Goal: Task Accomplishment & Management: Manage account settings

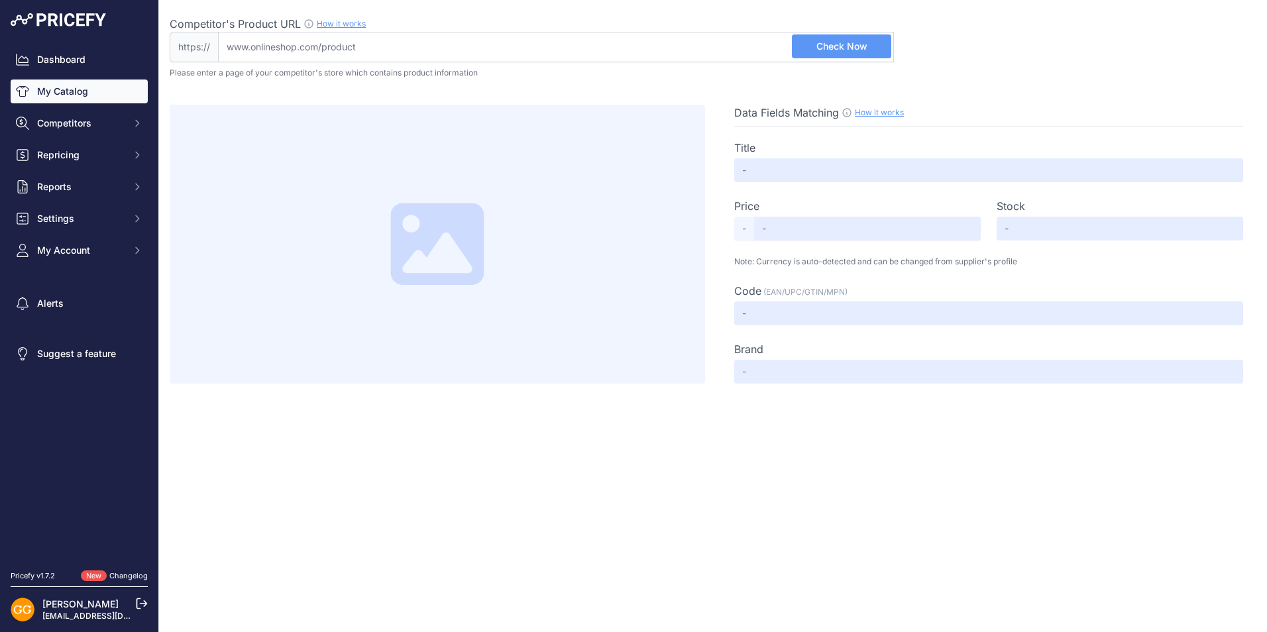
click at [72, 94] on link "My Catalog" at bounding box center [79, 91] width 137 height 24
click at [76, 95] on link "My Catalog" at bounding box center [79, 91] width 137 height 24
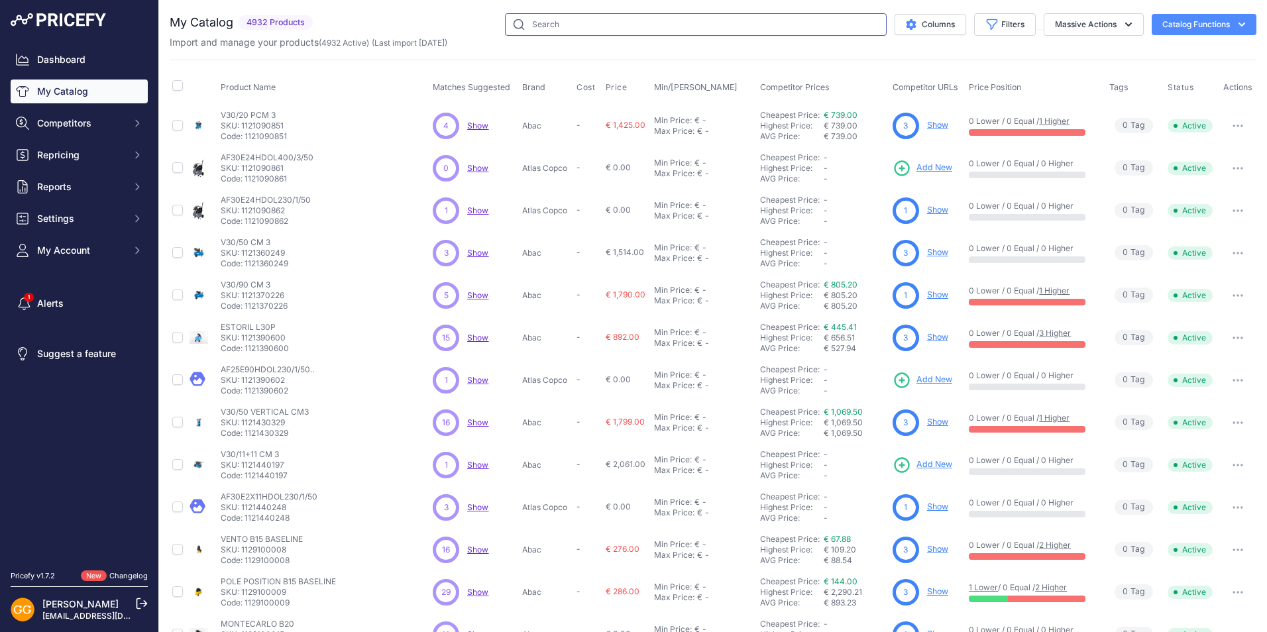
click at [566, 27] on input "text" at bounding box center [696, 24] width 382 height 23
paste input "1839025634"
type input "1839025634"
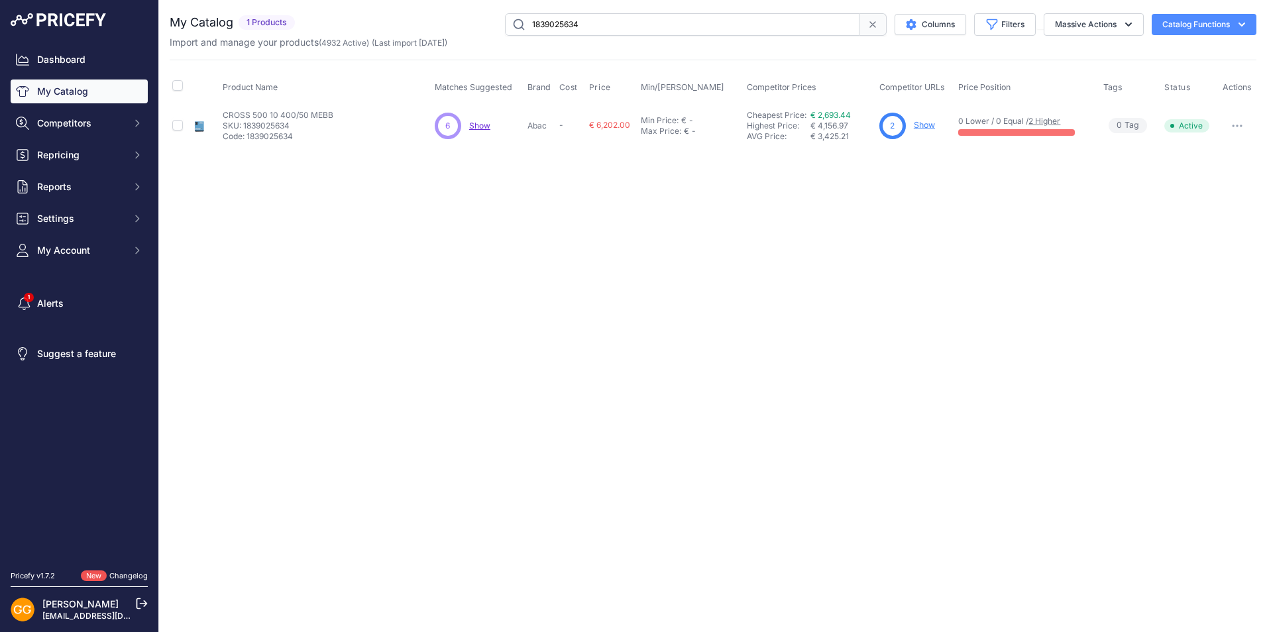
click at [481, 125] on span "Show" at bounding box center [479, 126] width 21 height 10
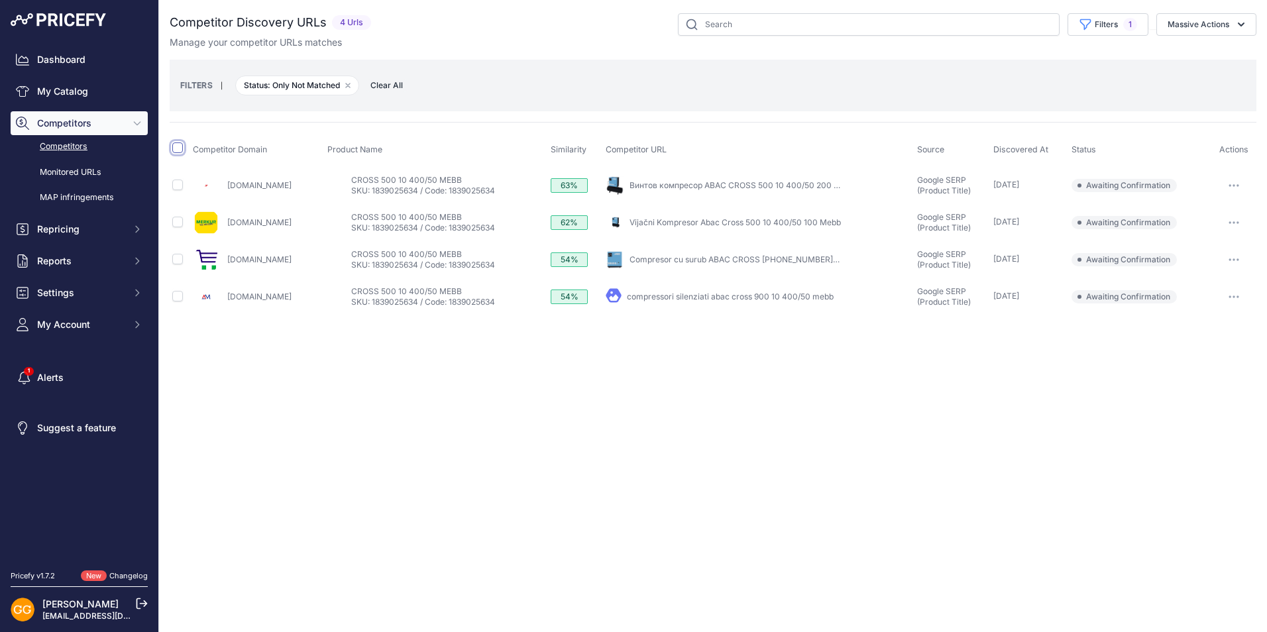
click at [178, 150] on input "checkbox" at bounding box center [177, 147] width 11 height 11
checkbox input "true"
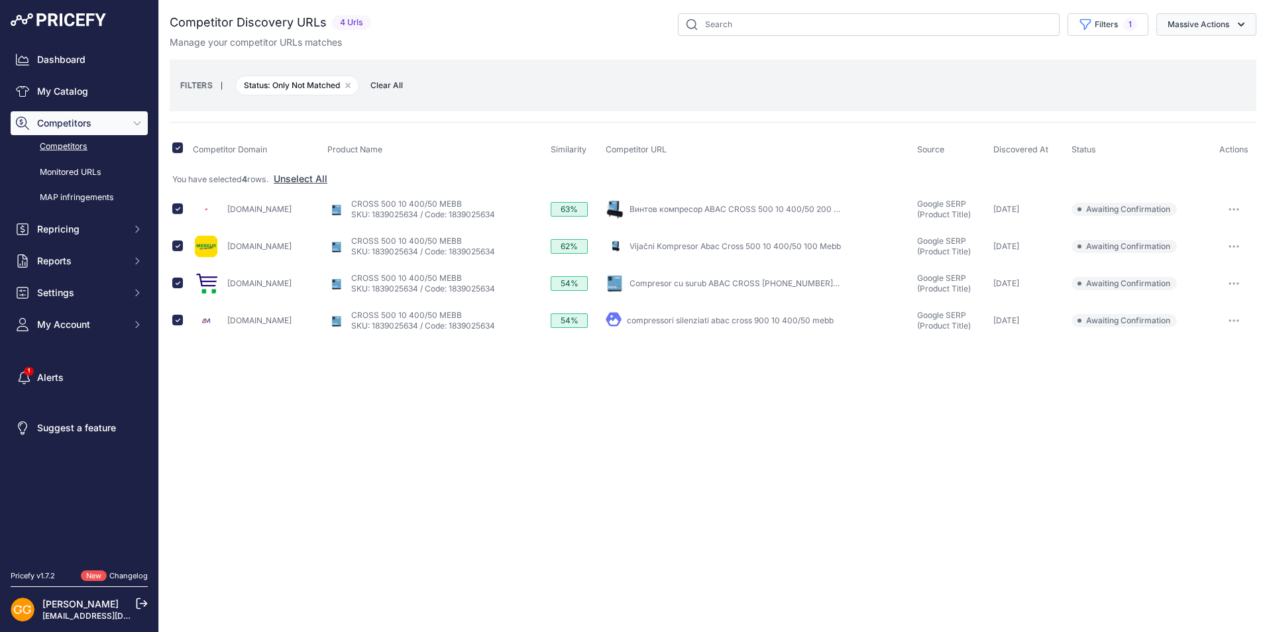
click at [1216, 26] on button "Massive Actions" at bounding box center [1206, 24] width 100 height 23
click at [1200, 53] on span "Confirm Match" at bounding box center [1193, 55] width 64 height 11
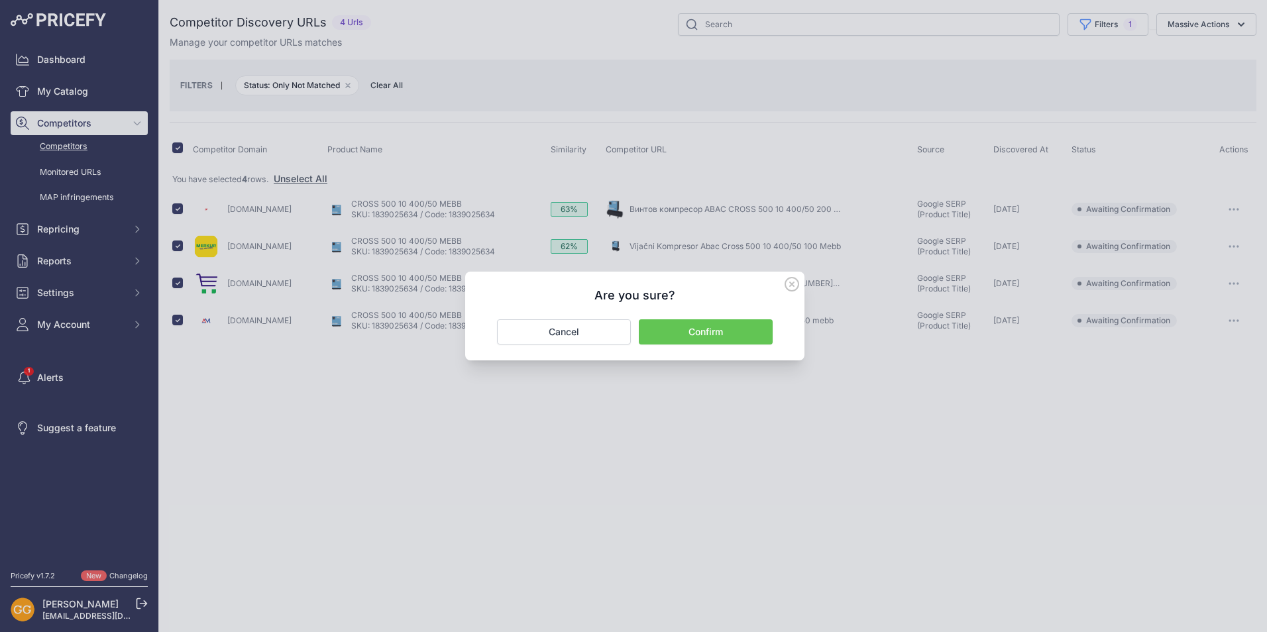
click at [730, 330] on button "Confirm" at bounding box center [706, 331] width 134 height 25
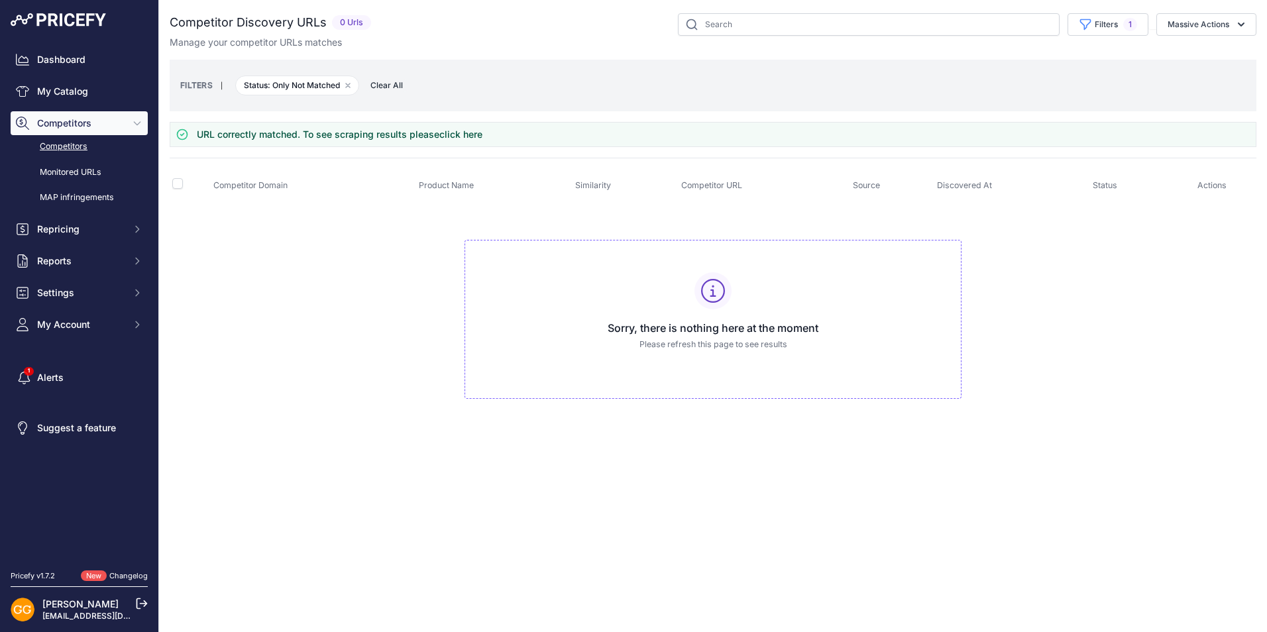
click at [380, 87] on span "Clear All" at bounding box center [387, 85] width 46 height 13
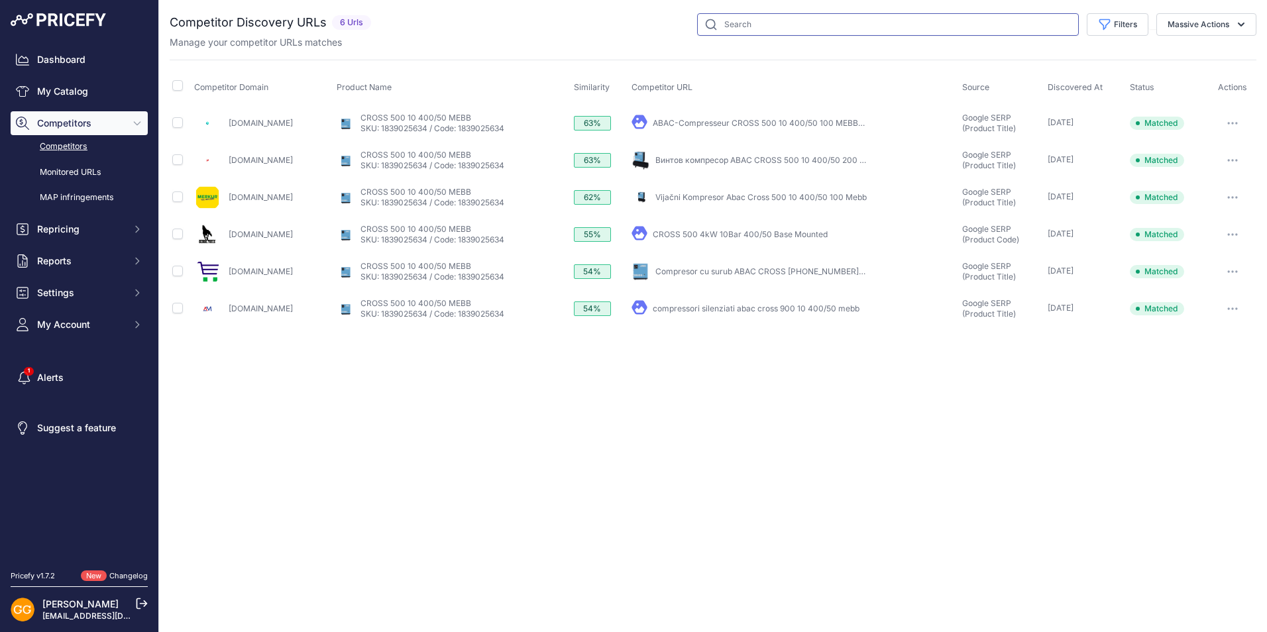
click at [743, 24] on input "text" at bounding box center [888, 24] width 382 height 23
paste input "1839025635"
type input "1839025635"
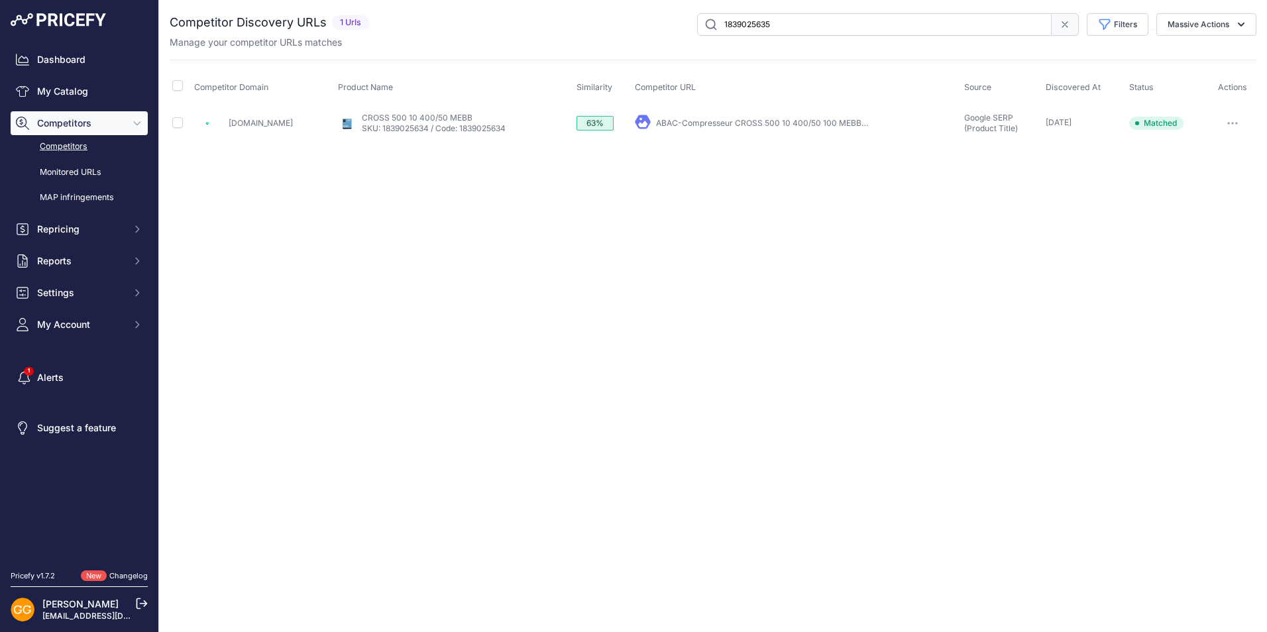
click at [700, 123] on link "ABAC-Compresseur CROSS 500 10 400/50 100 MEBB ..." at bounding box center [762, 123] width 213 height 10
click at [40, 83] on link "My Catalog" at bounding box center [79, 91] width 137 height 24
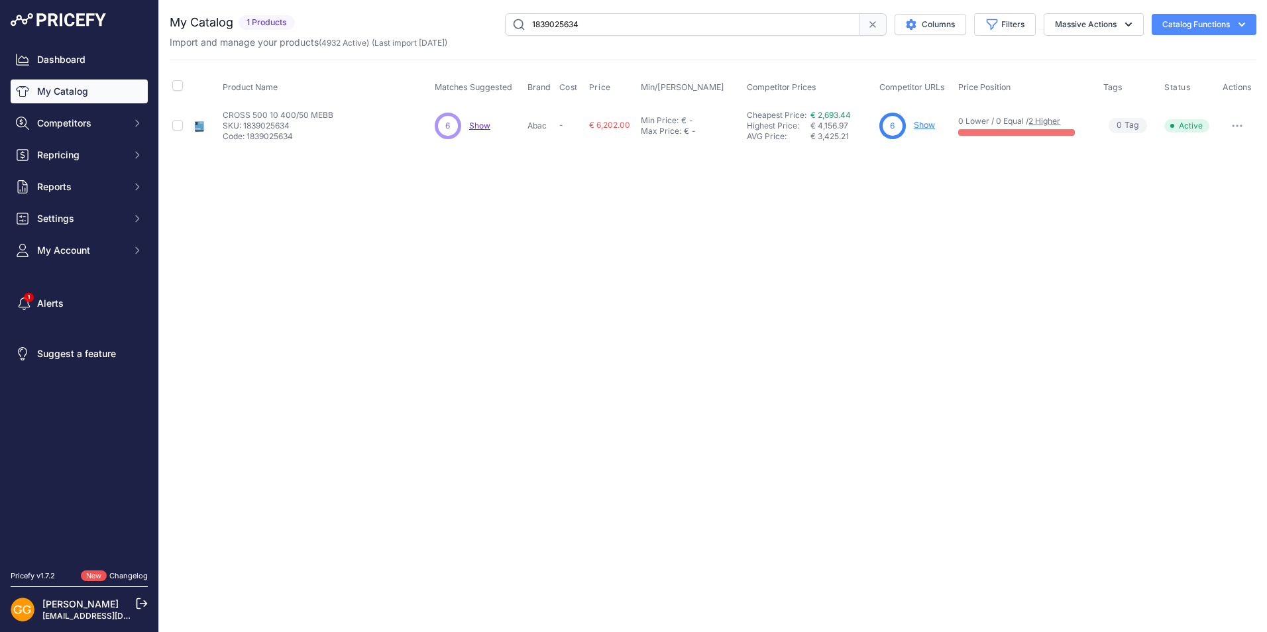
click at [870, 23] on icon at bounding box center [872, 24] width 5 height 5
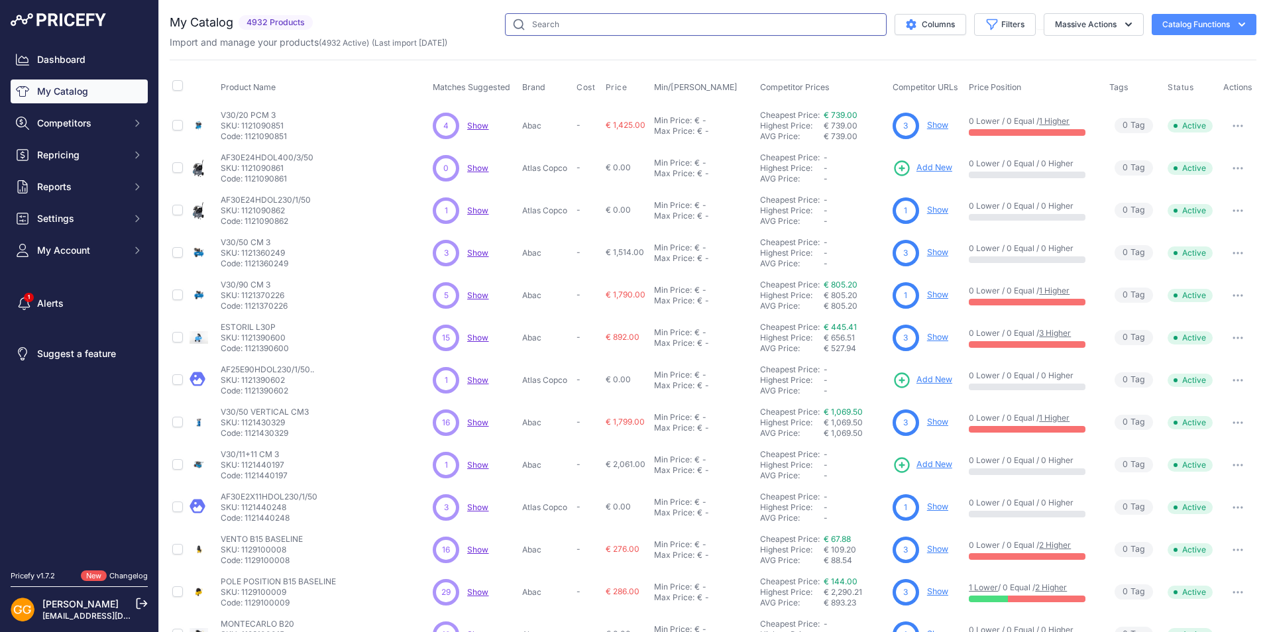
click at [547, 23] on input "text" at bounding box center [696, 24] width 382 height 23
paste input "1839025635"
type input "1839025635"
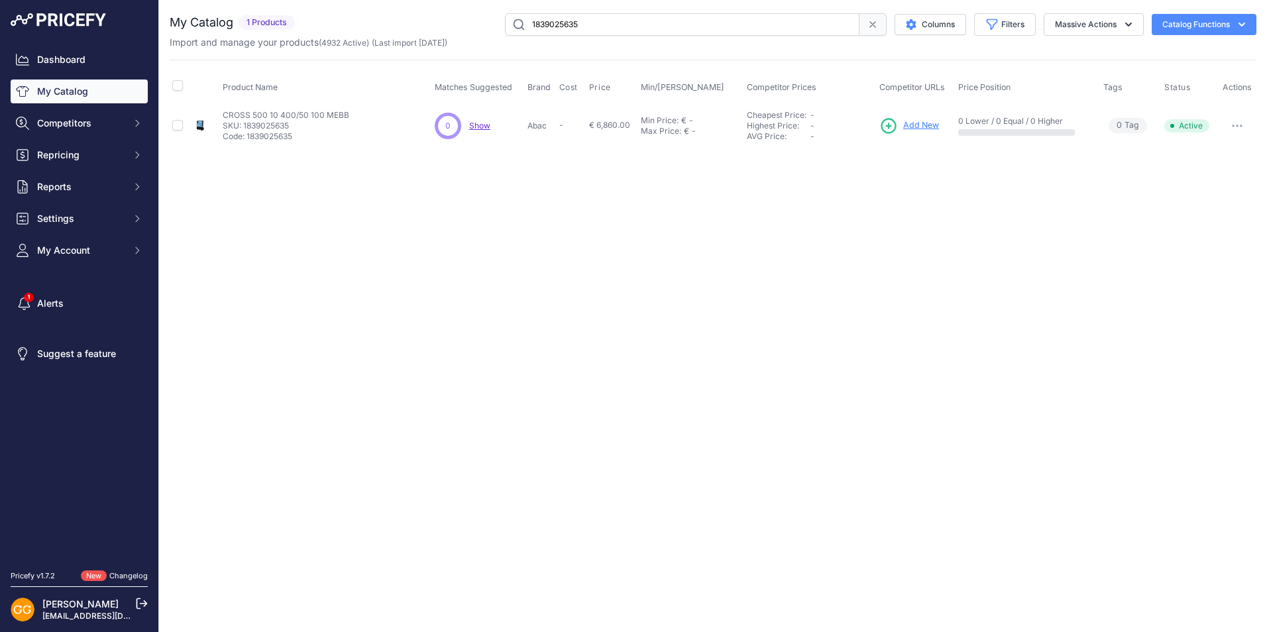
drag, startPoint x: 243, startPoint y: 121, endPoint x: 301, endPoint y: 125, distance: 57.7
click at [301, 125] on p "SKU: 1839025635" at bounding box center [286, 126] width 127 height 11
copy p "1839025635"
click at [338, 115] on p "CROSS 500 10 400/50 100 MEBB" at bounding box center [286, 115] width 127 height 11
drag, startPoint x: 225, startPoint y: 114, endPoint x: 298, endPoint y: 124, distance: 74.2
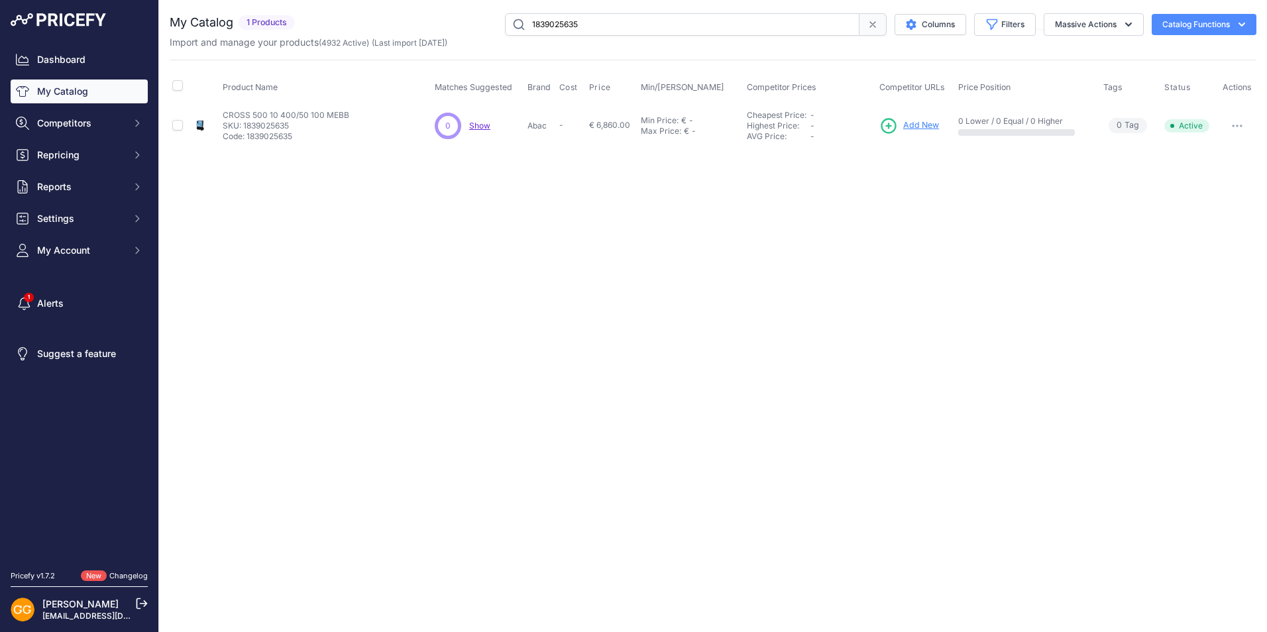
click at [298, 124] on div "CROSS 500 10 400/50 100 MEBB CROSS 500 10 400/50 100 MEBB SKU: 1839025635 Code:…" at bounding box center [286, 126] width 127 height 32
copy div "CROSS 500 10 400/50 100 MEBB CROSS 500 10 400/50 100 MEBB SKU: 1839025635"
click at [911, 125] on span "Add New" at bounding box center [921, 125] width 36 height 13
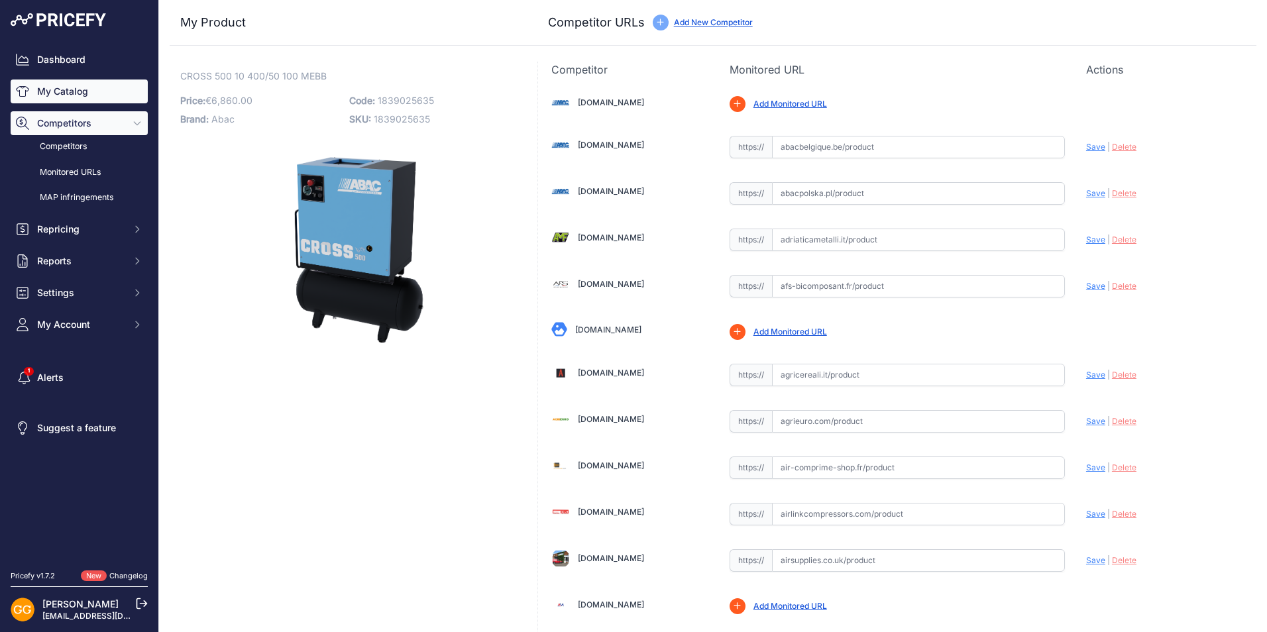
click at [94, 87] on link "My Catalog" at bounding box center [79, 91] width 137 height 24
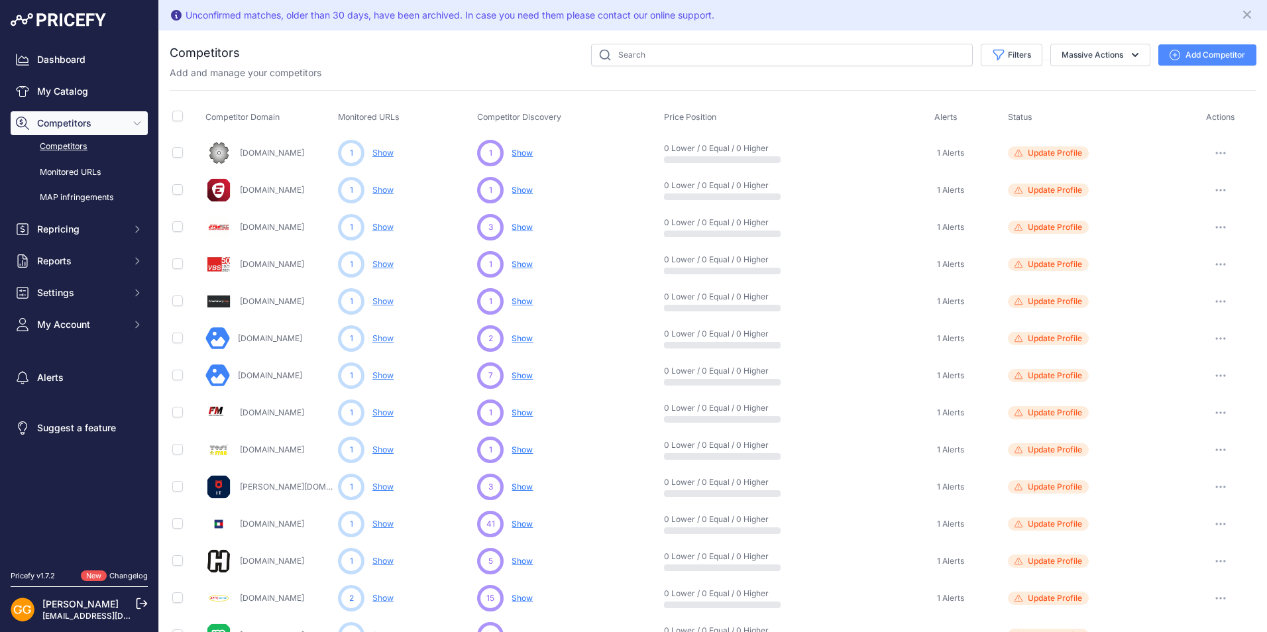
click at [1223, 56] on button "Add Competitor" at bounding box center [1207, 54] width 98 height 21
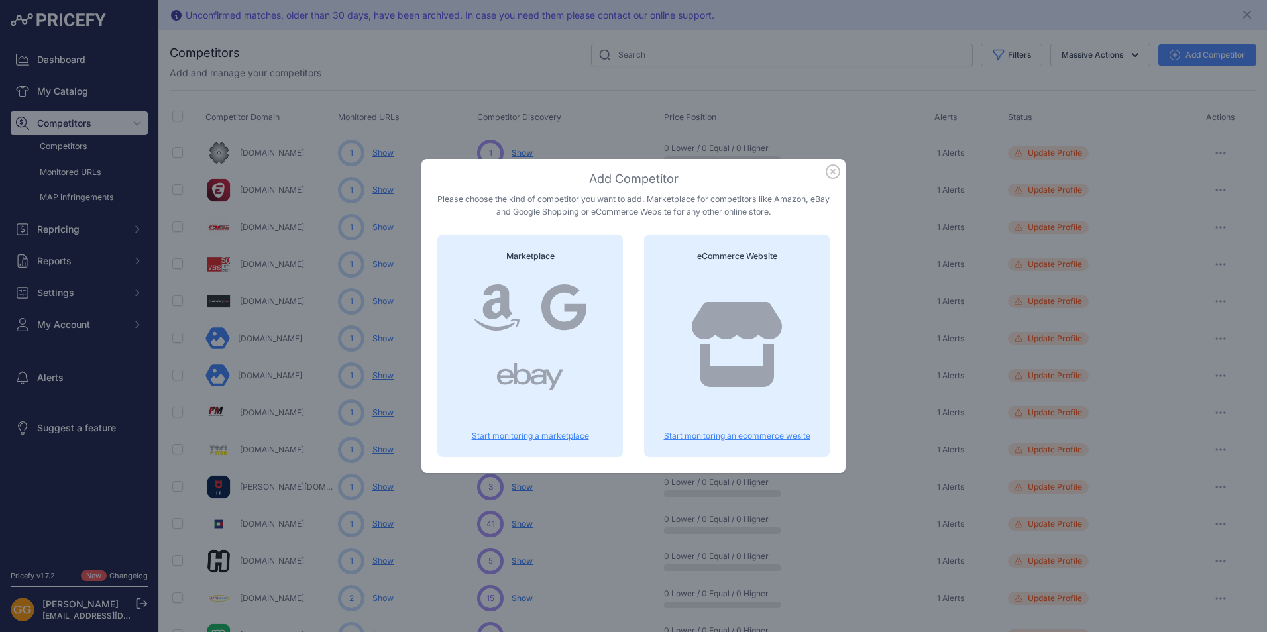
click at [678, 319] on div at bounding box center [737, 358] width 154 height 170
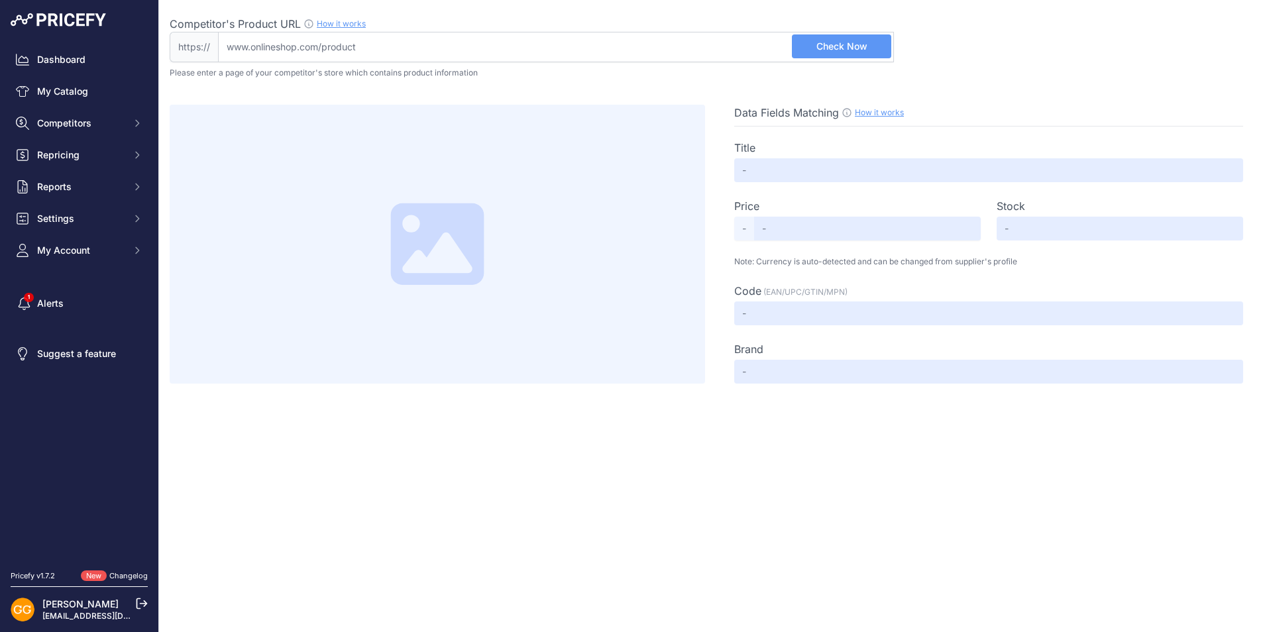
click at [388, 42] on input "Competitor's Product URL How it works In order to create your competitor's extr…" at bounding box center [556, 47] width 676 height 30
paste input "[URL][DOMAIN_NAME]"
type input "[DOMAIN_NAME][URL]"
click at [846, 48] on span "Check Now" at bounding box center [841, 46] width 51 height 13
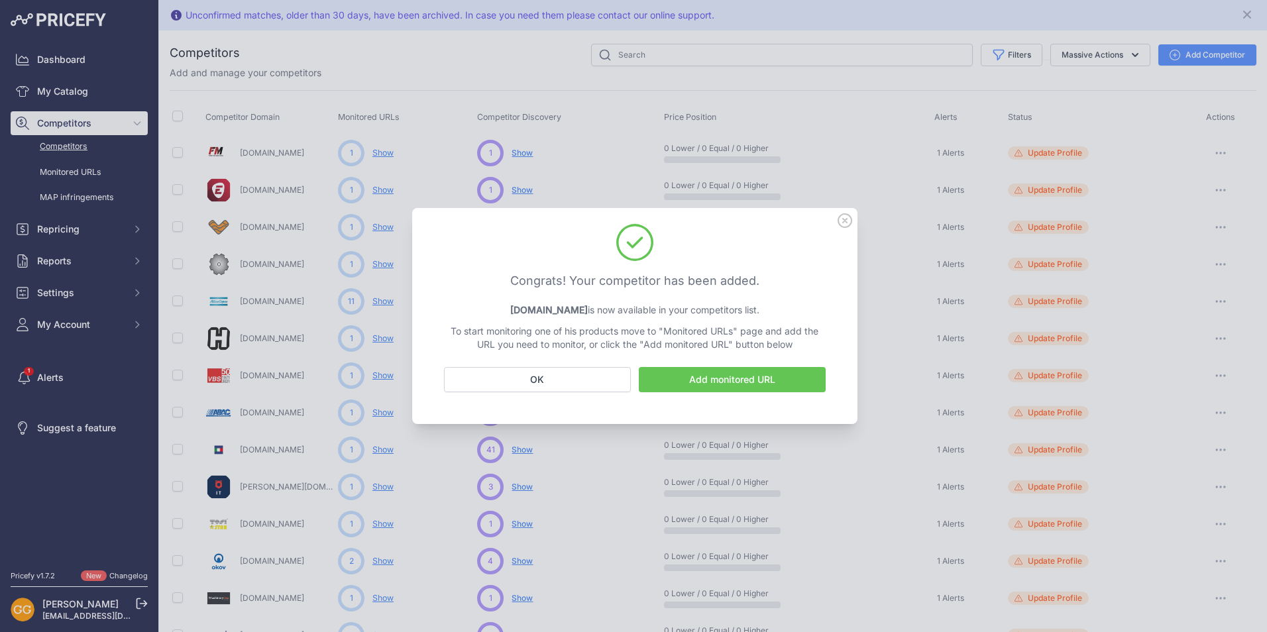
drag, startPoint x: 615, startPoint y: 309, endPoint x: 454, endPoint y: 311, distance: 161.7
click at [454, 311] on p "[DOMAIN_NAME] is now available in your competitors list." at bounding box center [635, 309] width 382 height 13
copy strong "[DOMAIN_NAME]"
click at [543, 382] on button "OK" at bounding box center [537, 379] width 187 height 25
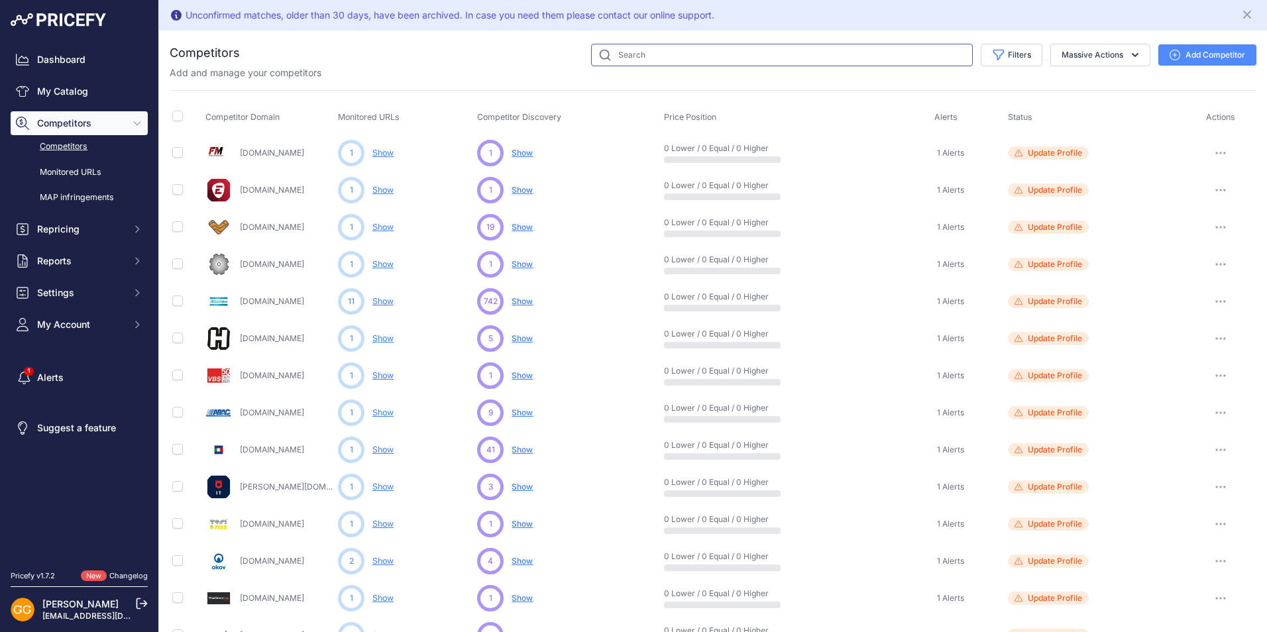
click at [640, 52] on input "text" at bounding box center [782, 55] width 382 height 23
paste input "[DOMAIN_NAME]"
type input "shop.abacaircompressors.com"
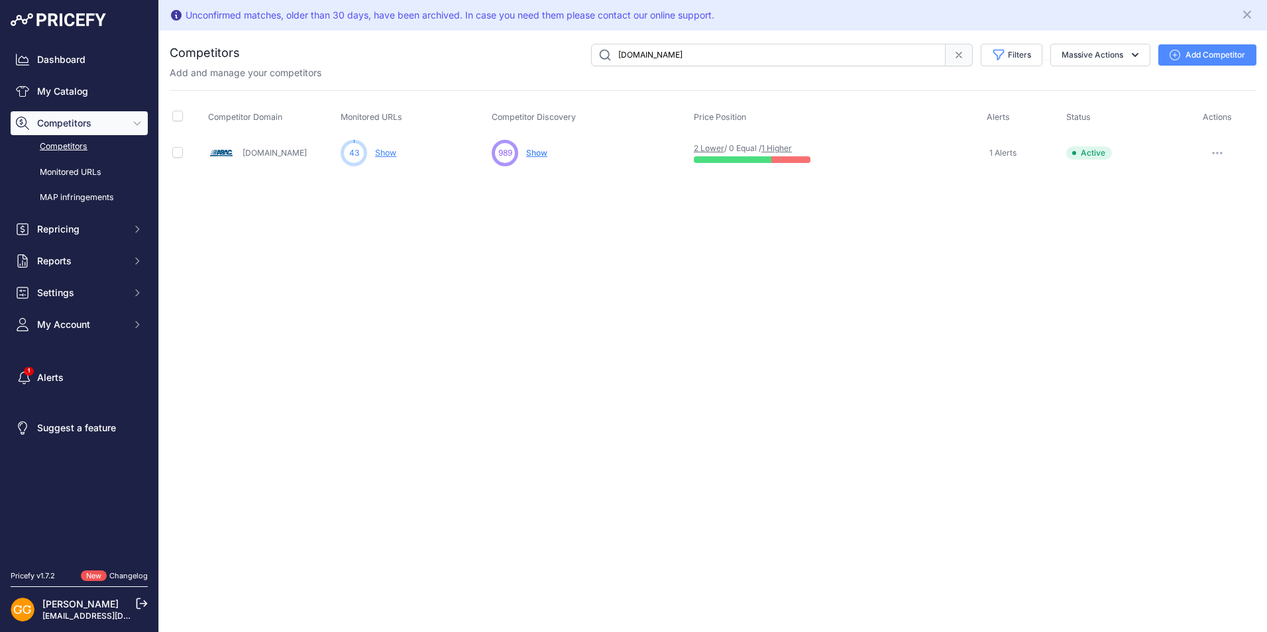
click at [535, 154] on span "Show" at bounding box center [536, 153] width 21 height 10
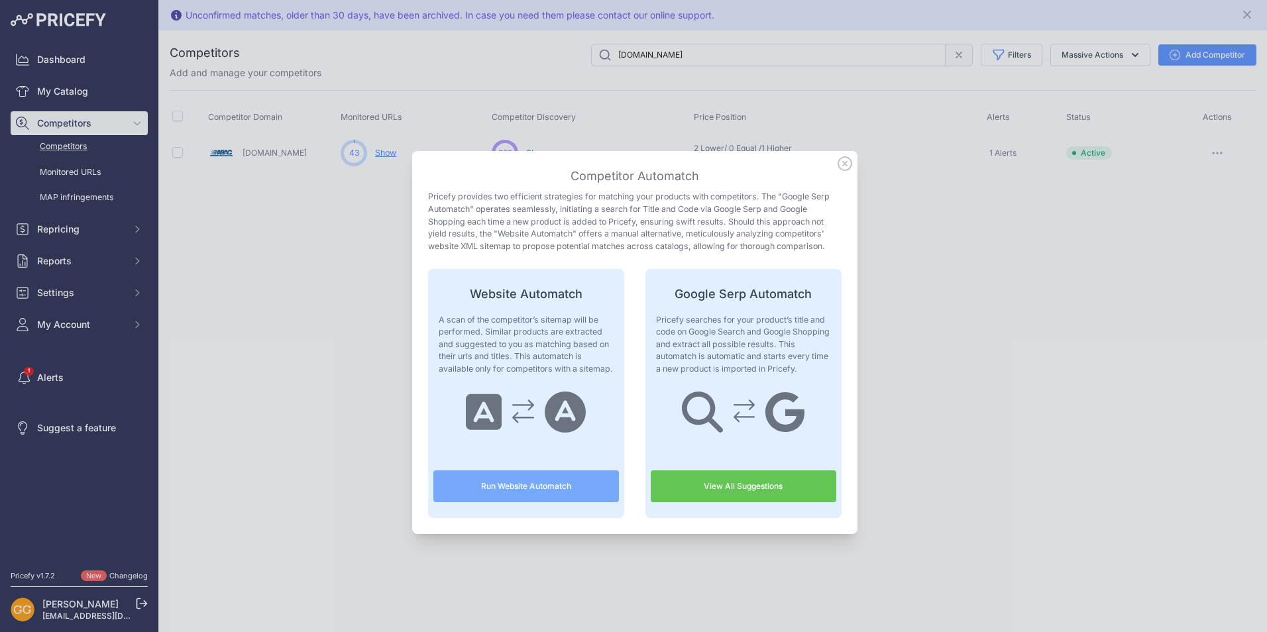
click at [741, 486] on link "View All Suggestions" at bounding box center [742, 486] width 185 height 32
click at [843, 160] on icon at bounding box center [844, 163] width 15 height 15
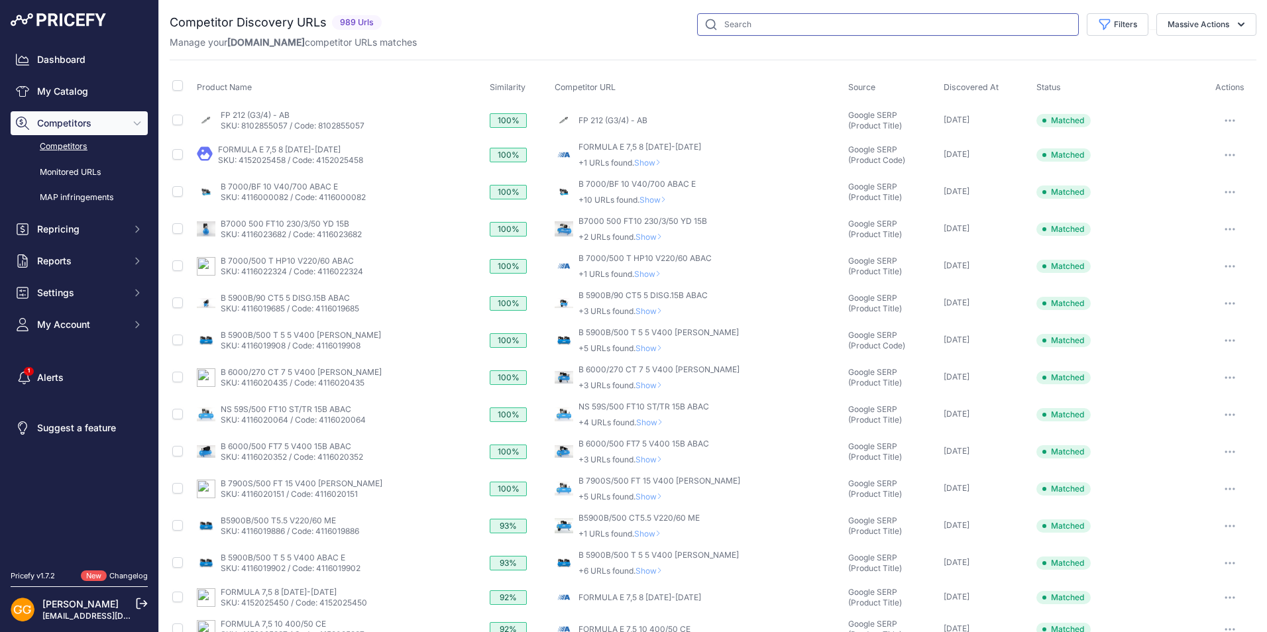
click at [724, 20] on input "text" at bounding box center [888, 24] width 382 height 23
paste input "1839025635"
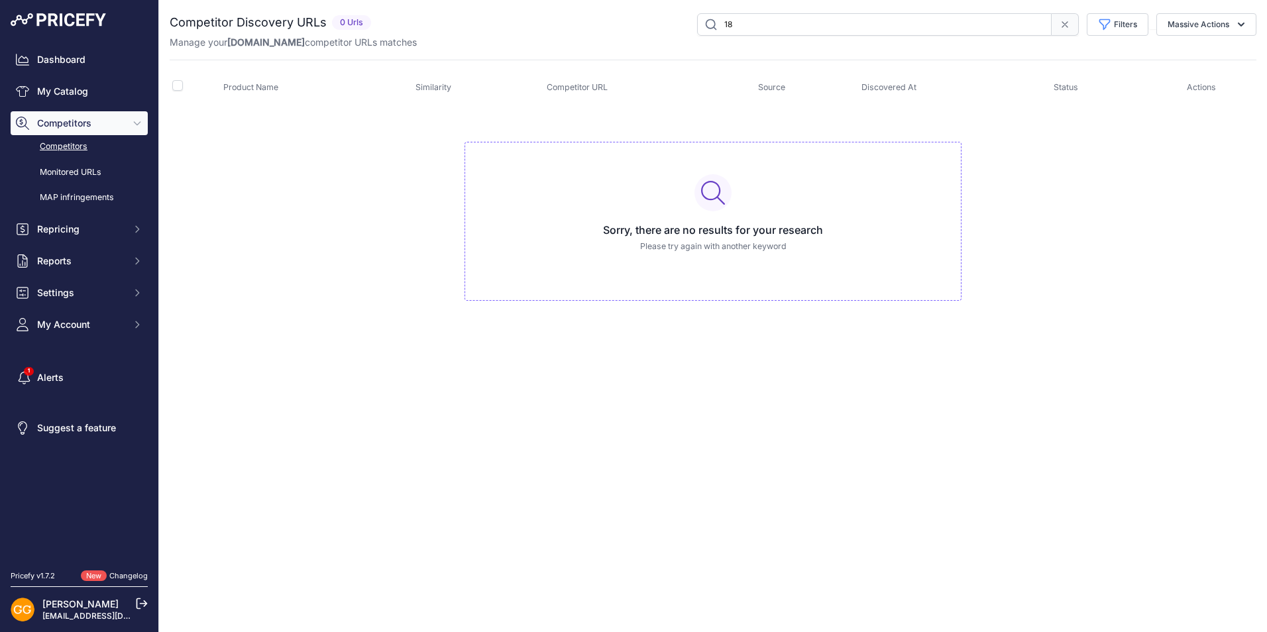
type input "1"
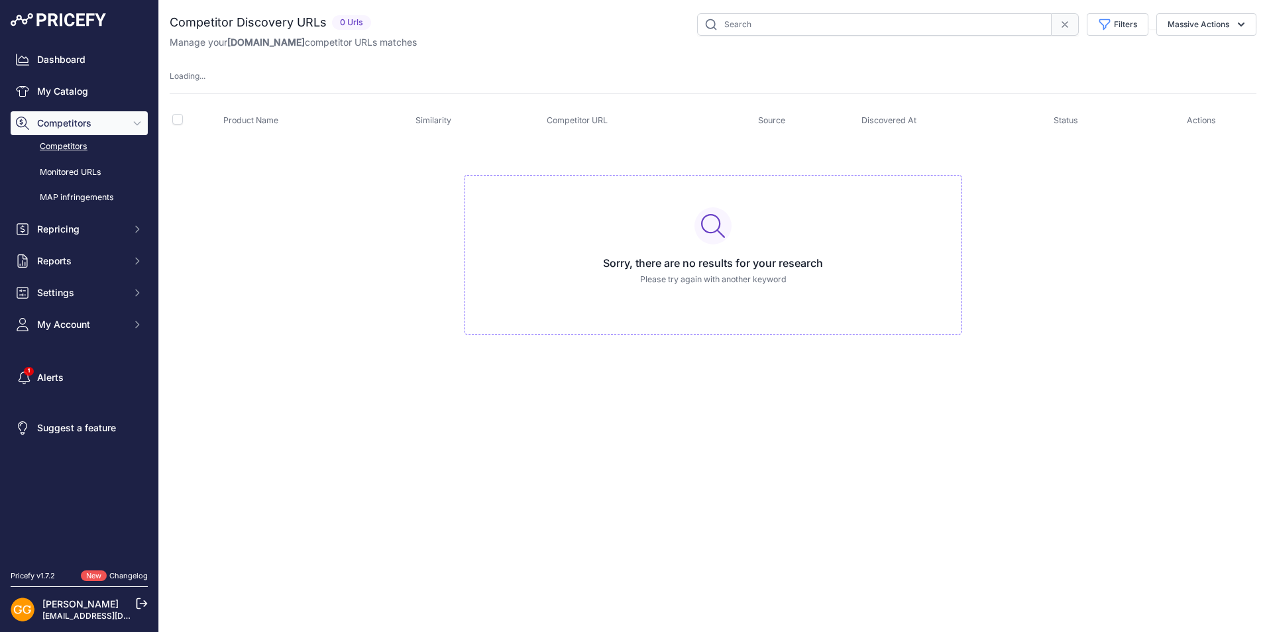
click at [570, 38] on div "Manage your Shop.abacaircompressors.com competitor URLs matches" at bounding box center [713, 42] width 1086 height 13
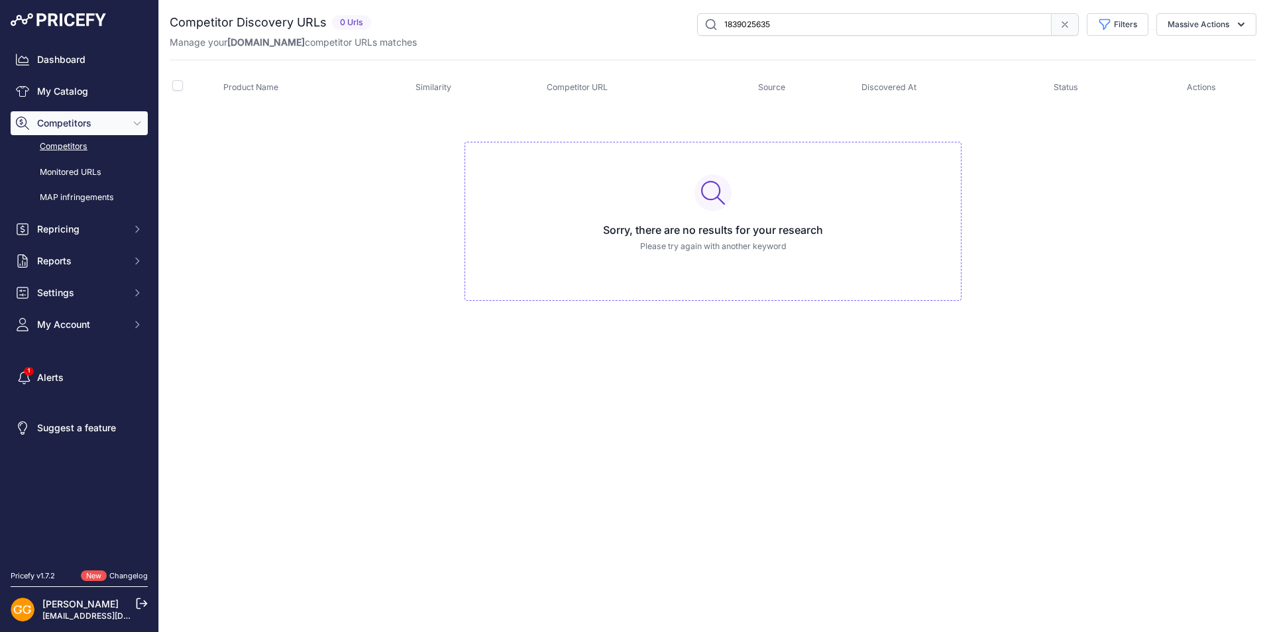
click at [1062, 23] on icon at bounding box center [1064, 24] width 5 height 5
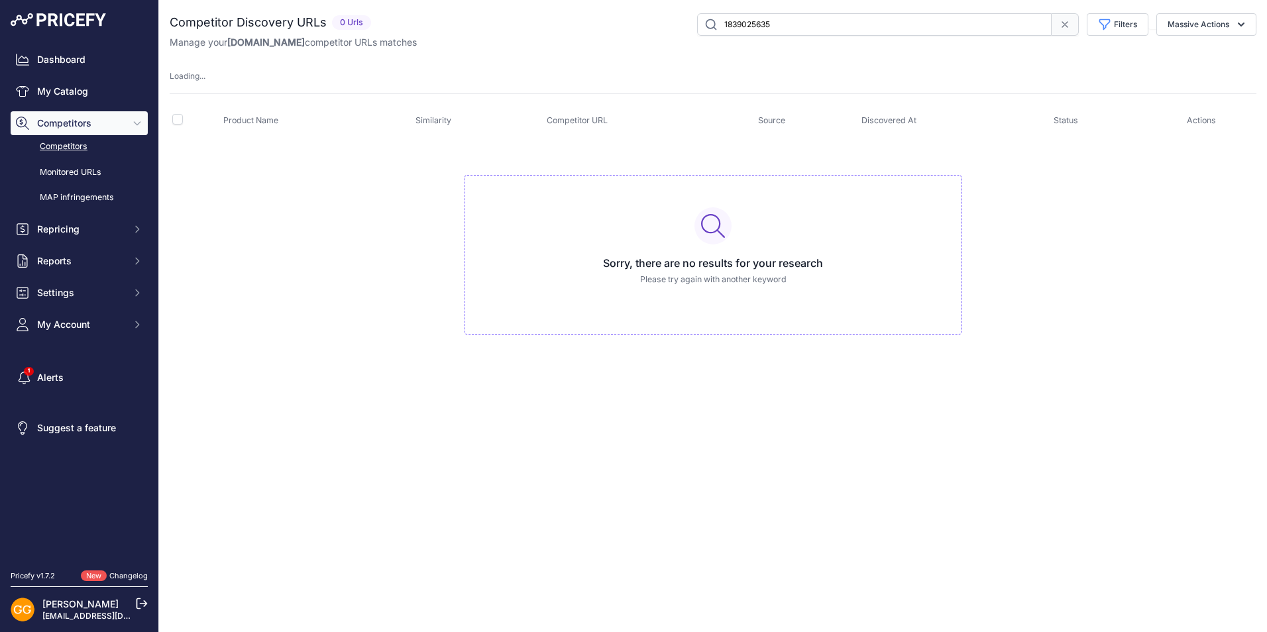
click at [800, 26] on input "1839025635" at bounding box center [874, 24] width 354 height 23
type input "183902563"
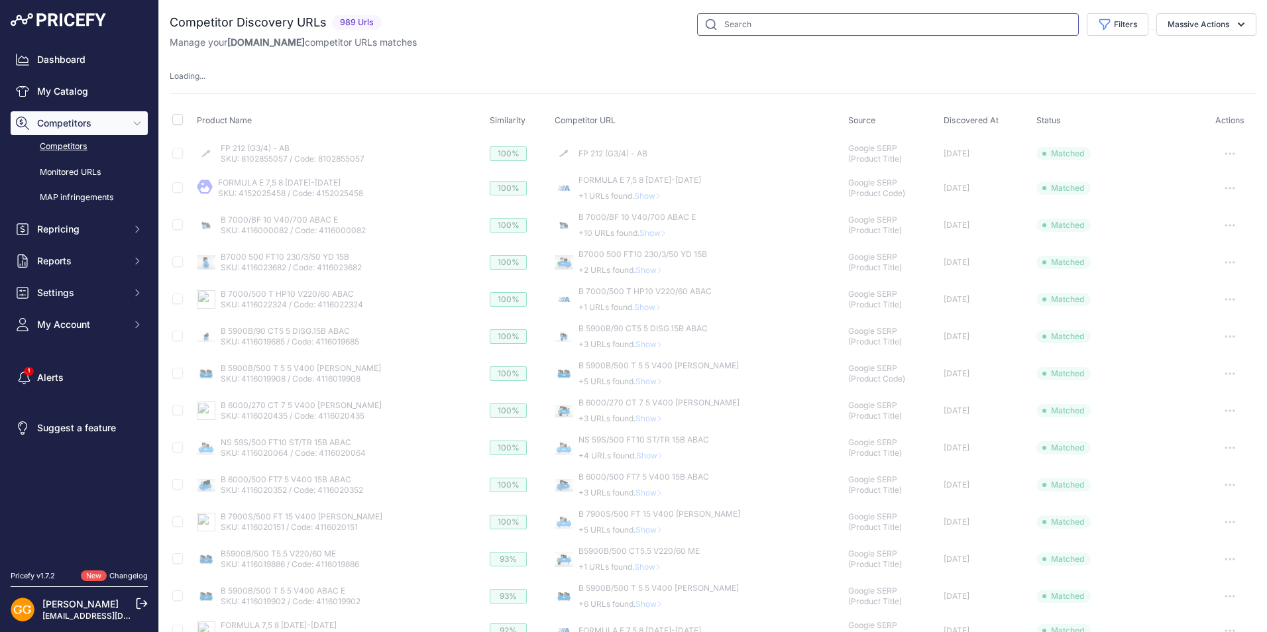
click at [773, 21] on input "text" at bounding box center [888, 24] width 382 height 23
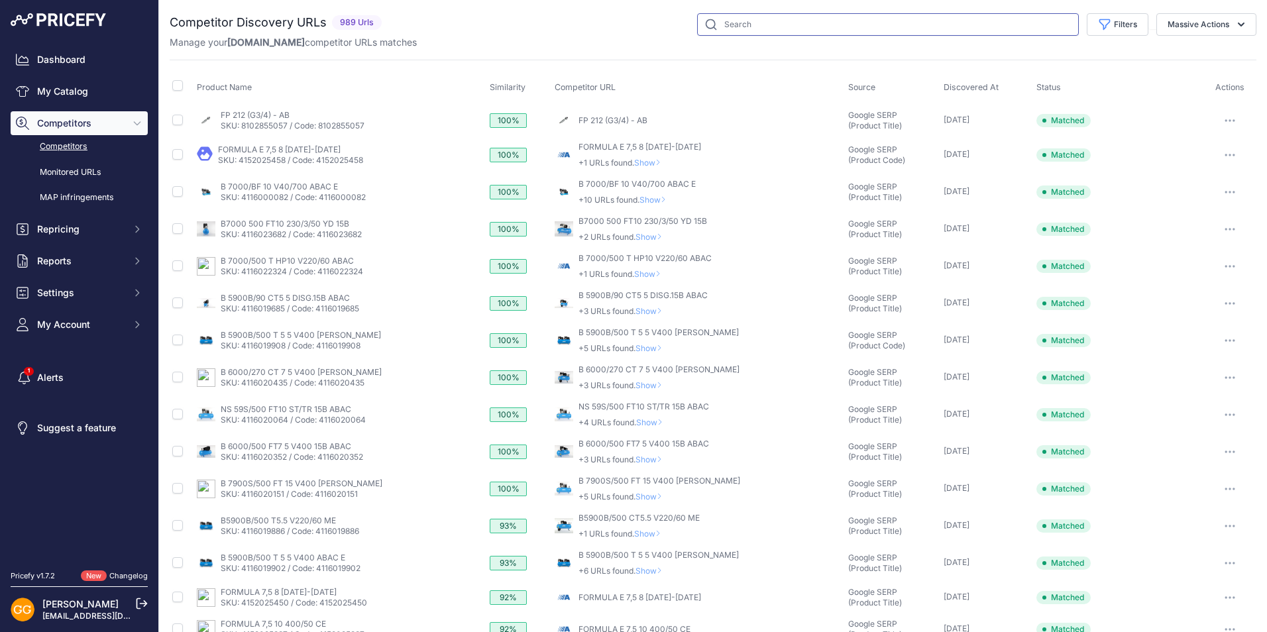
paste input "CROSS 500 10 400/50 100 MEBB"
type input "CROSS 500 10 400/50 100 MEBB"
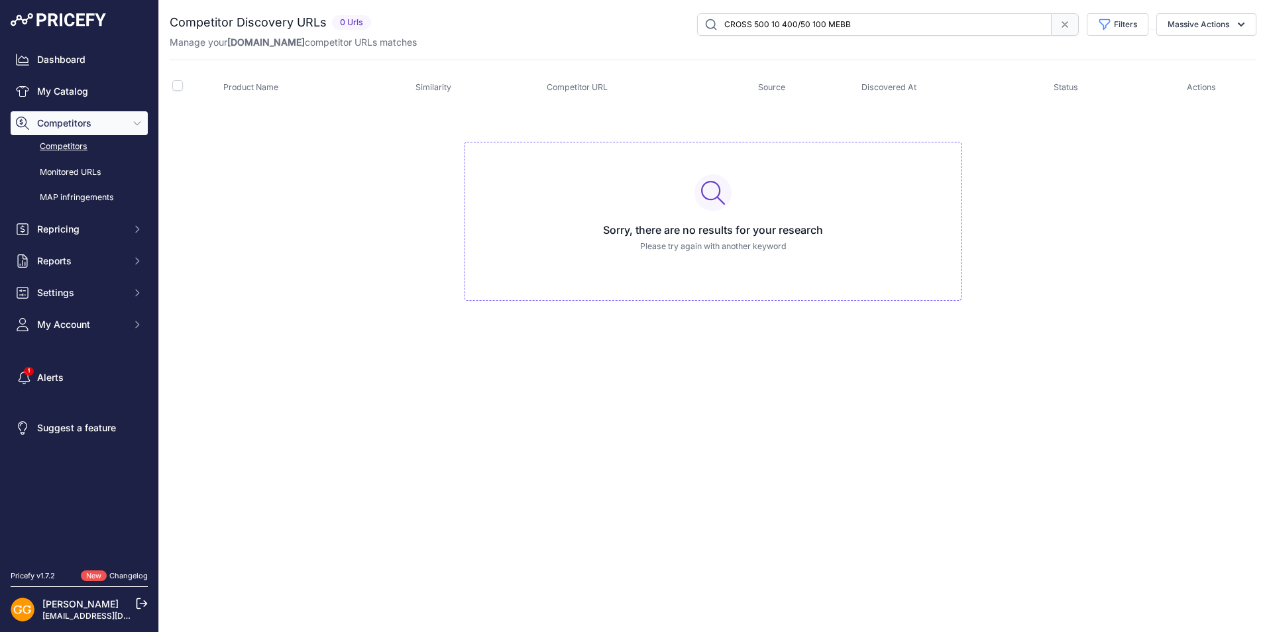
drag, startPoint x: 877, startPoint y: 21, endPoint x: 656, endPoint y: 26, distance: 221.3
click at [656, 26] on div "CROSS 500 10 400/50 100 MEBB Filters Source Select an option Quick Automatch Go…" at bounding box center [816, 24] width 880 height 23
type input "A"
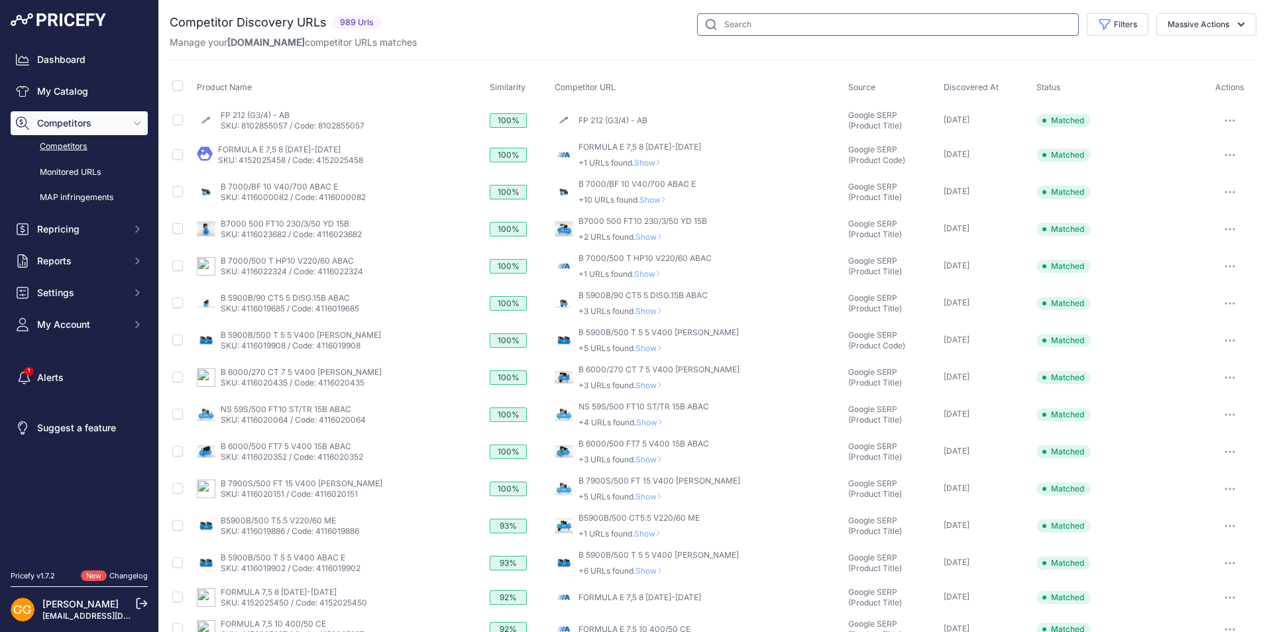
click at [763, 19] on input "text" at bounding box center [888, 24] width 382 height 23
paste input "https://shop.abacaircompressors.com/en-IT/search?s=1839025635"
type input "https://shop.abacaircompressors.com/en-IT/search?s=1839025635"
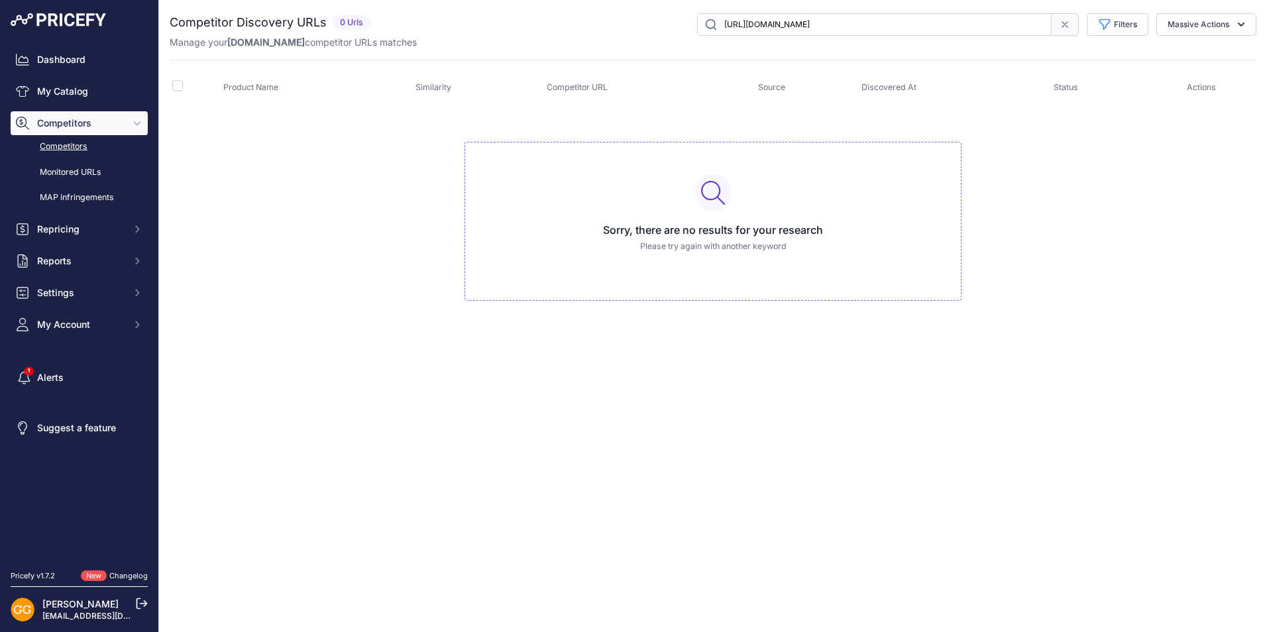
click at [1065, 24] on icon at bounding box center [1064, 24] width 5 height 5
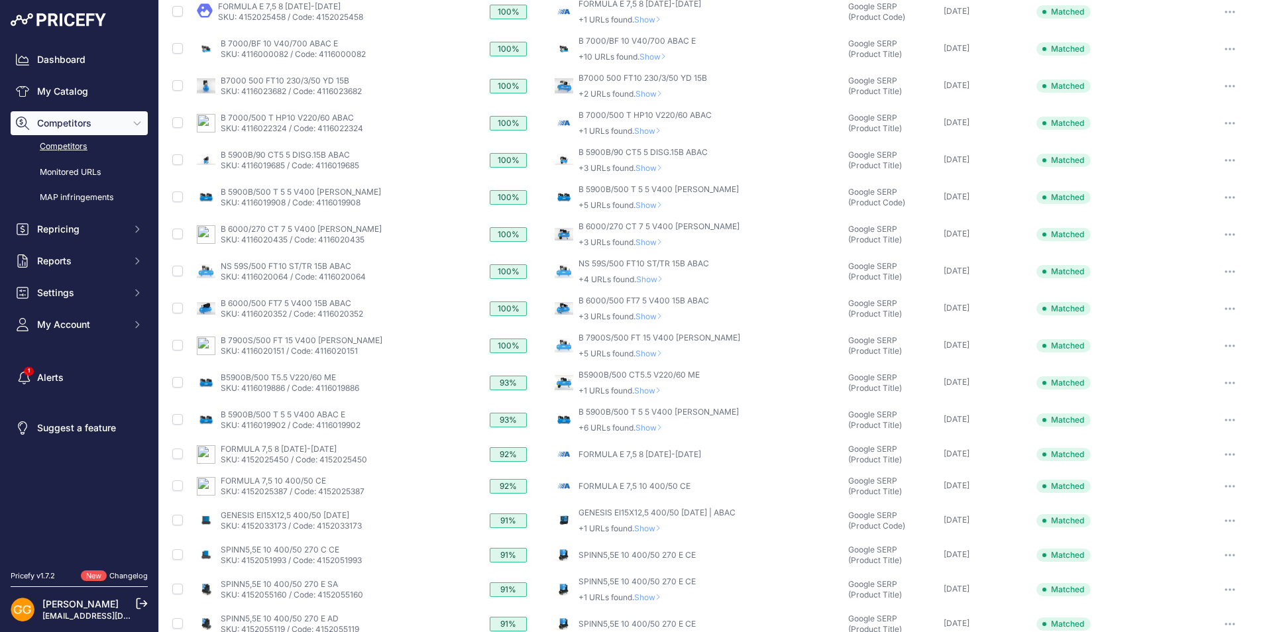
scroll to position [243, 0]
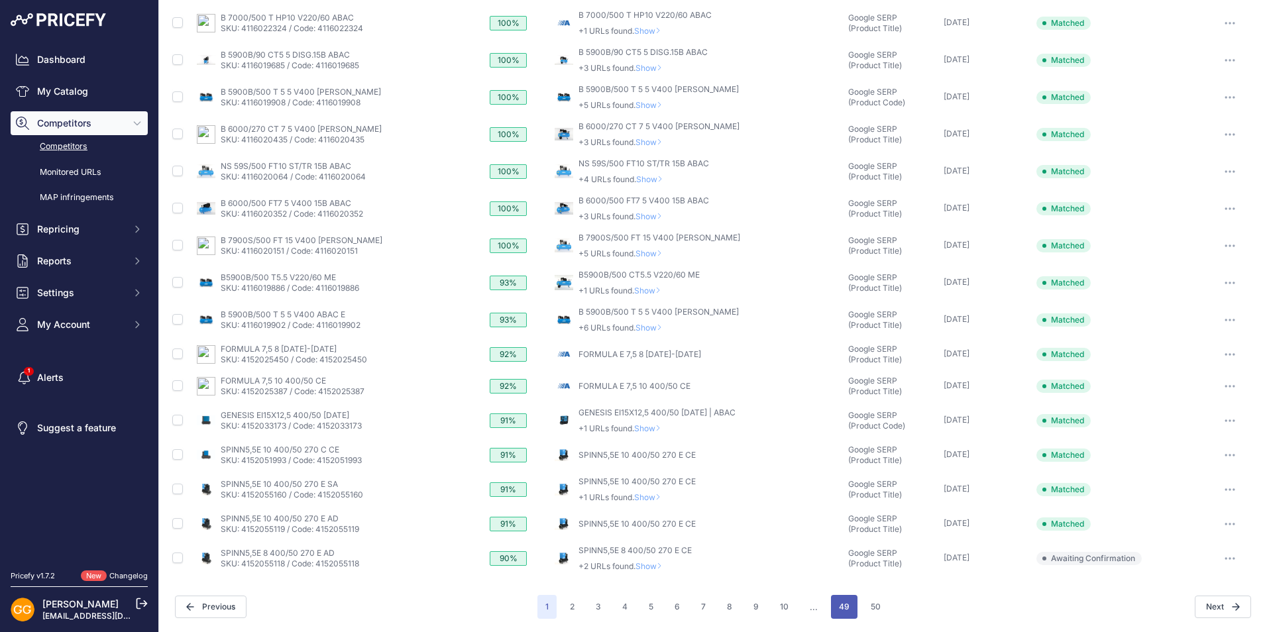
click at [844, 601] on button "49" at bounding box center [844, 607] width 26 height 24
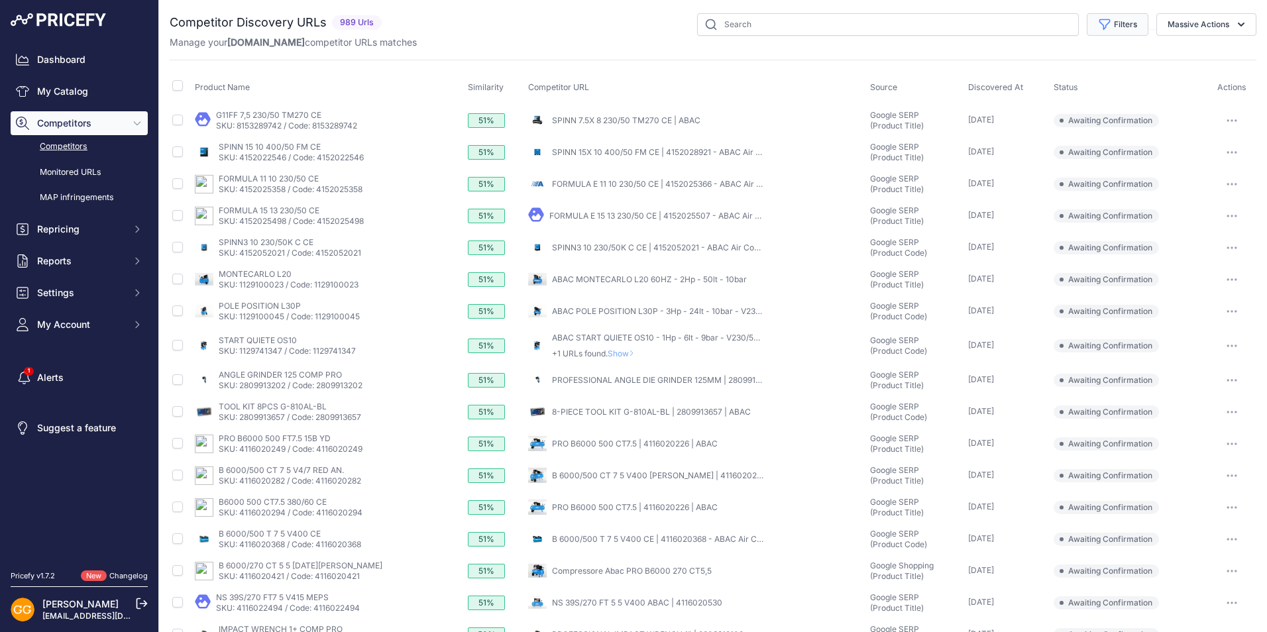
click at [1111, 17] on button "Filters" at bounding box center [1117, 24] width 62 height 23
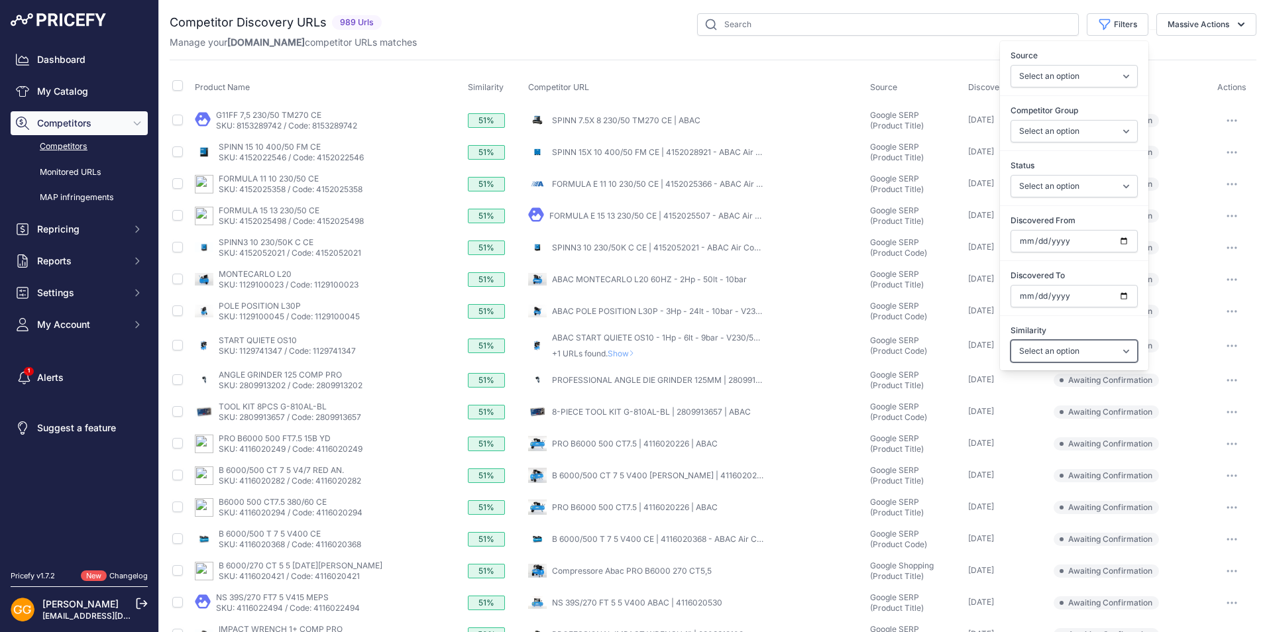
click at [1109, 345] on select "Select an option Above 90 % Above 80 % Above 70 % Above 60 % Above 50 % Above 4…" at bounding box center [1073, 351] width 127 height 23
select select "50"
click at [1010, 340] on select "Select an option Above 90 % Above 80 % Above 70 % Above 60 % Above 50 % Above 4…" at bounding box center [1073, 351] width 127 height 23
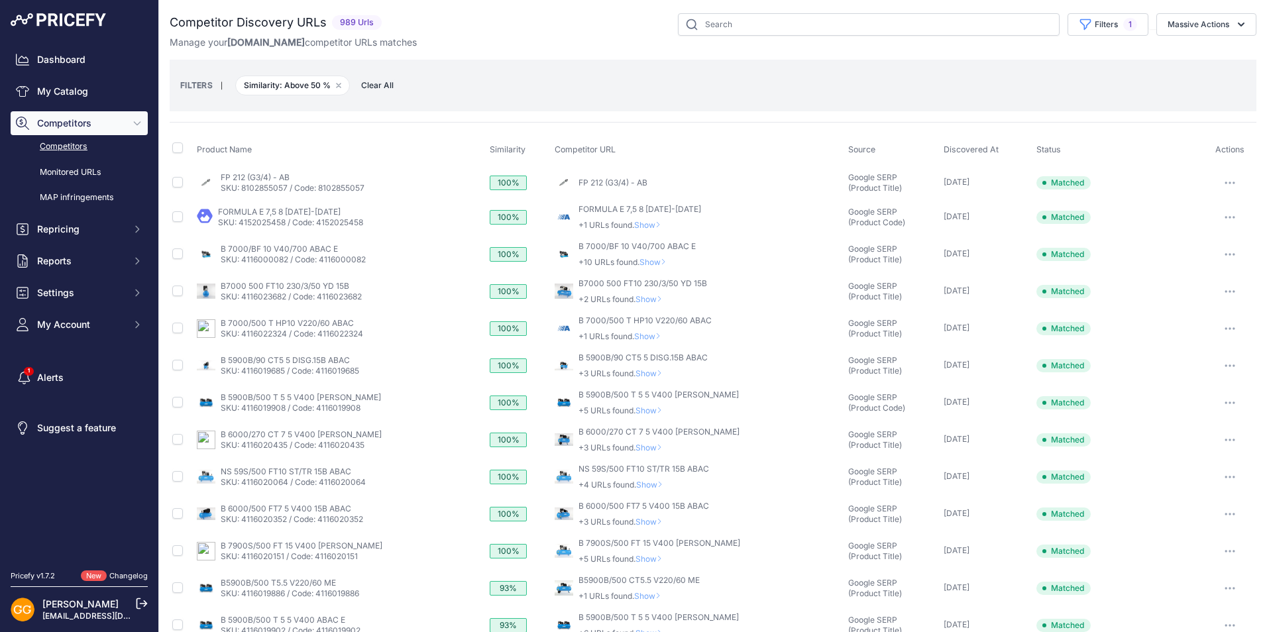
click at [185, 144] on th at bounding box center [182, 149] width 25 height 33
click at [177, 148] on input "checkbox" at bounding box center [177, 147] width 11 height 11
checkbox input "true"
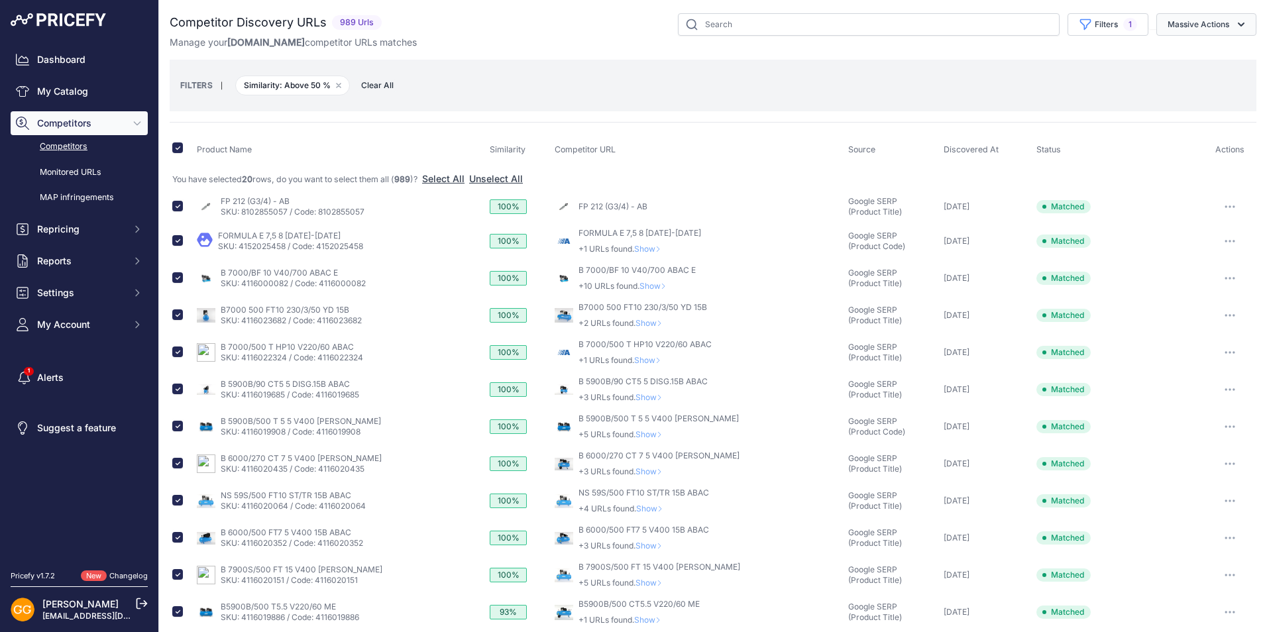
click at [1234, 23] on icon "button" at bounding box center [1240, 24] width 13 height 13
click at [1186, 55] on span "Confirm Match" at bounding box center [1193, 55] width 64 height 11
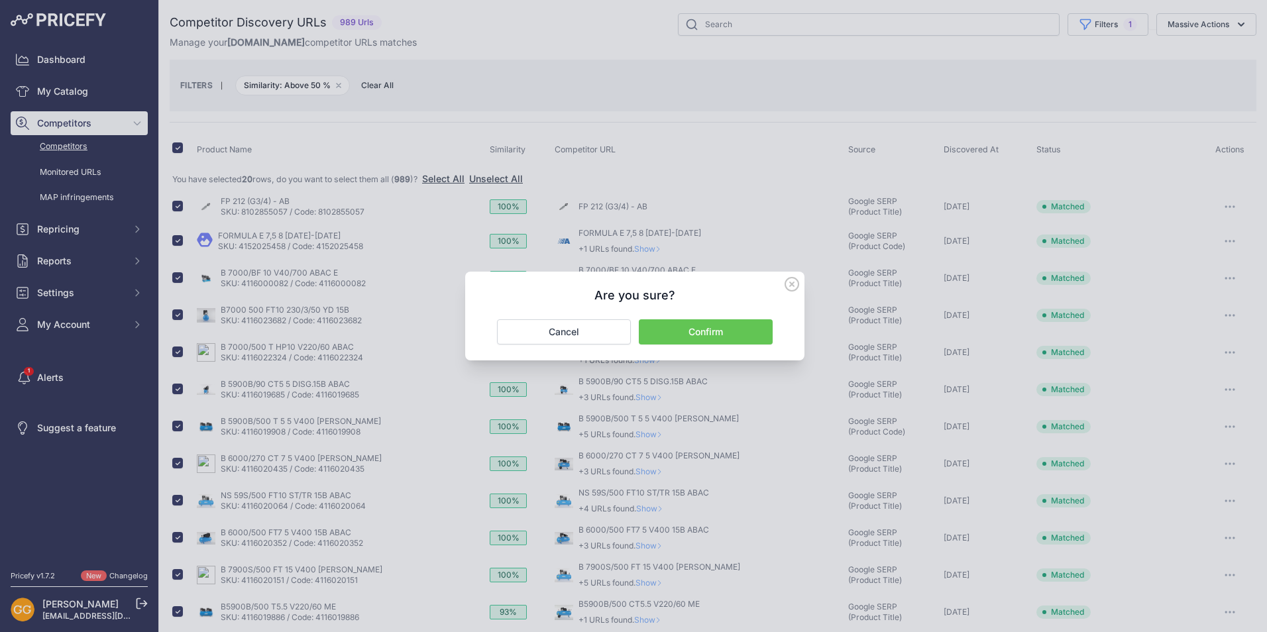
click at [715, 321] on button "Confirm" at bounding box center [706, 331] width 134 height 25
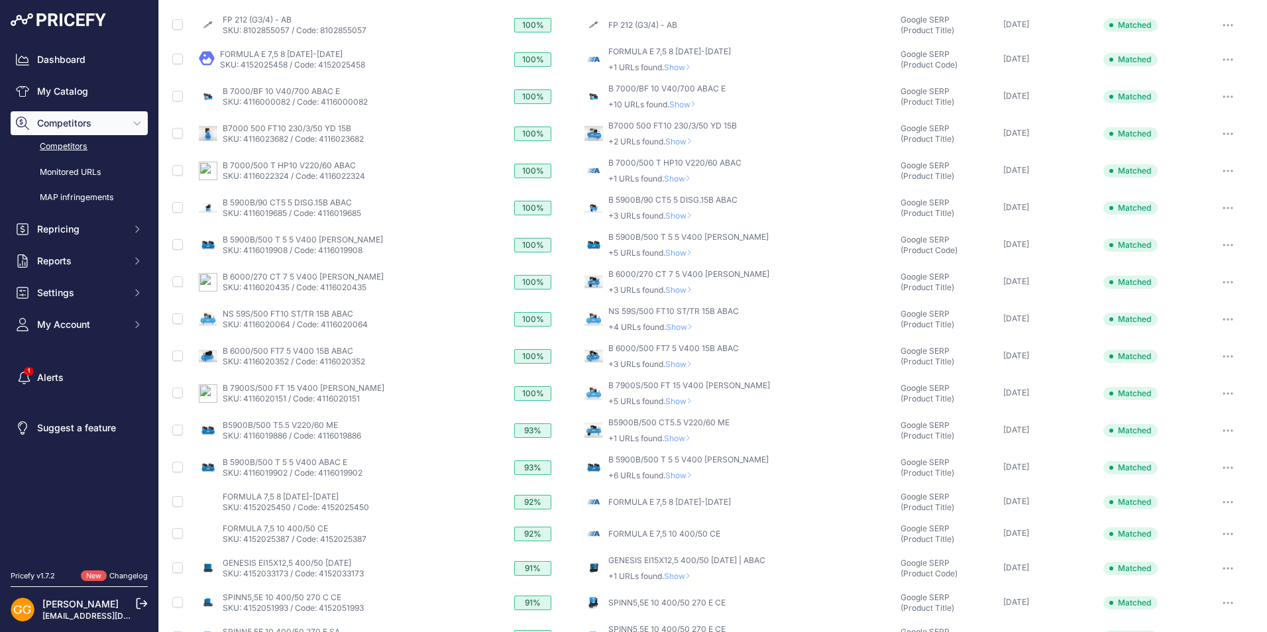
scroll to position [341, 0]
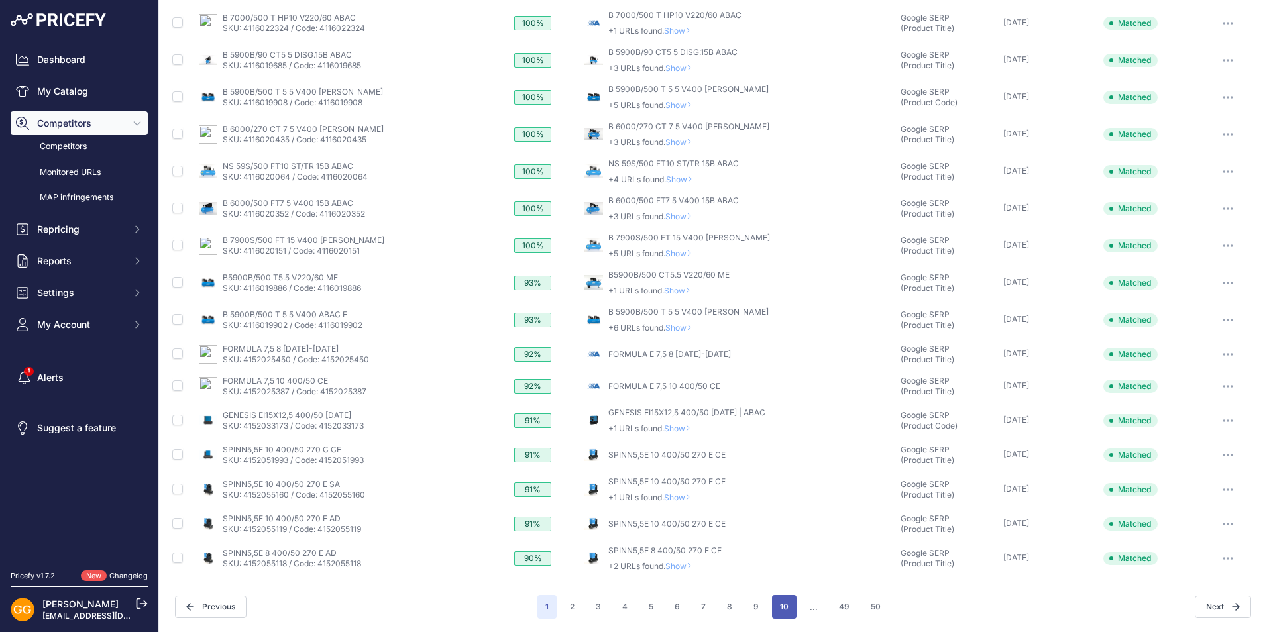
click at [778, 603] on button "10" at bounding box center [784, 607] width 25 height 24
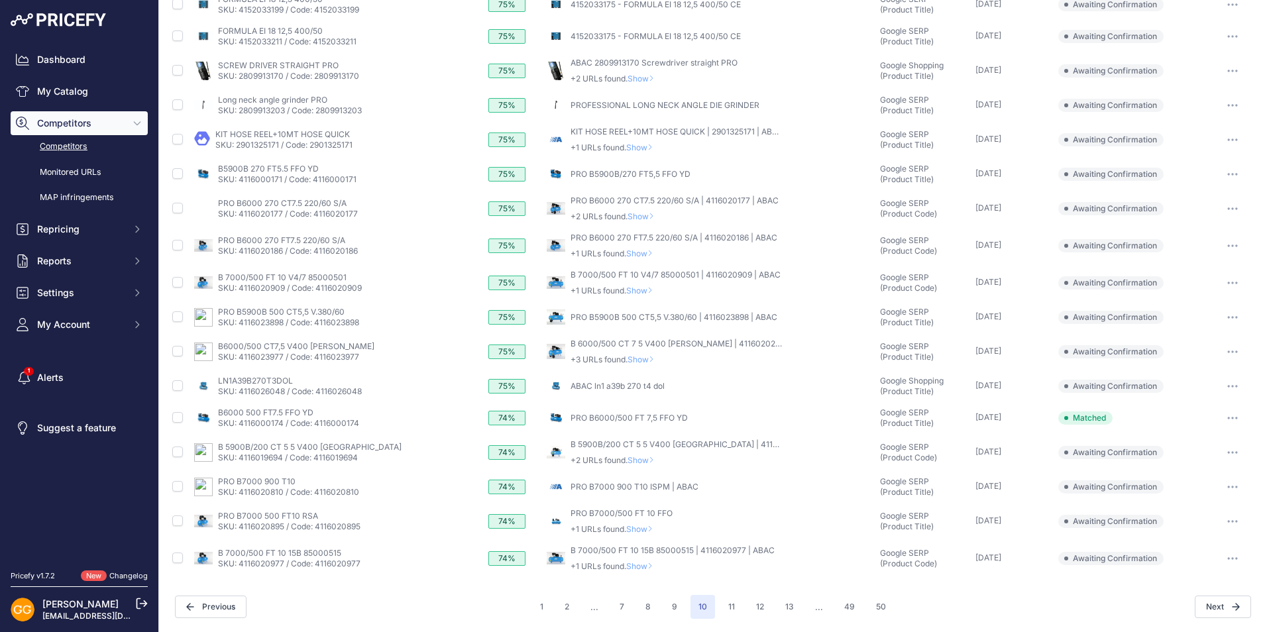
scroll to position [273, 0]
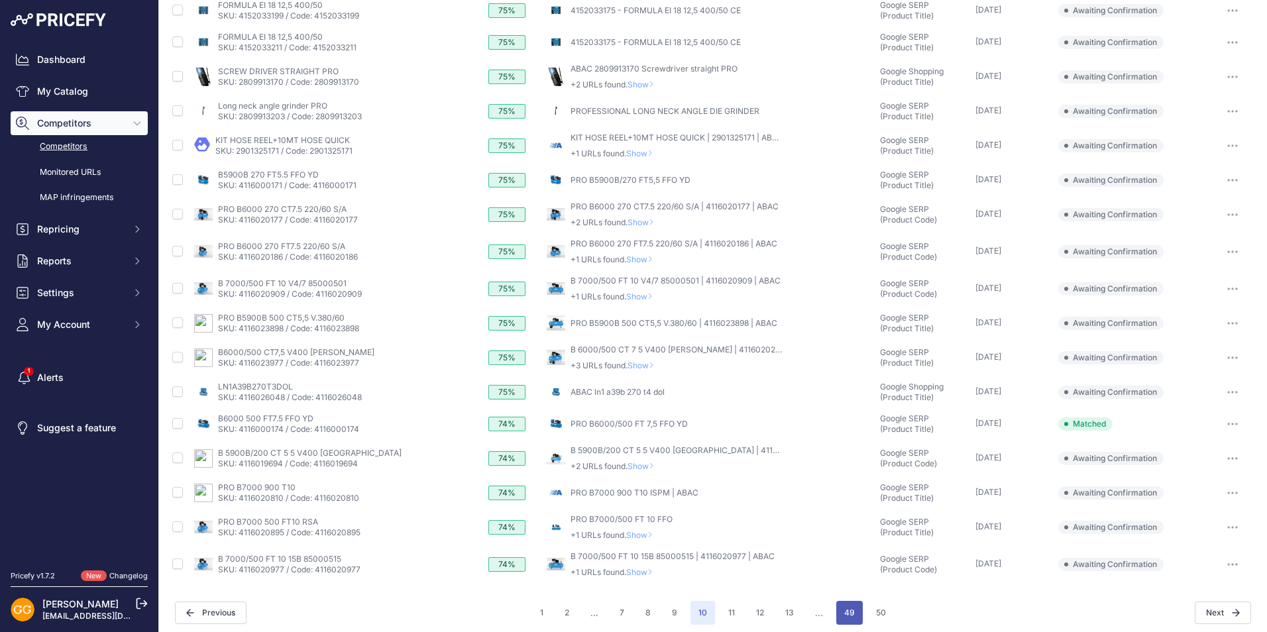
click at [855, 610] on button "49" at bounding box center [849, 613] width 26 height 24
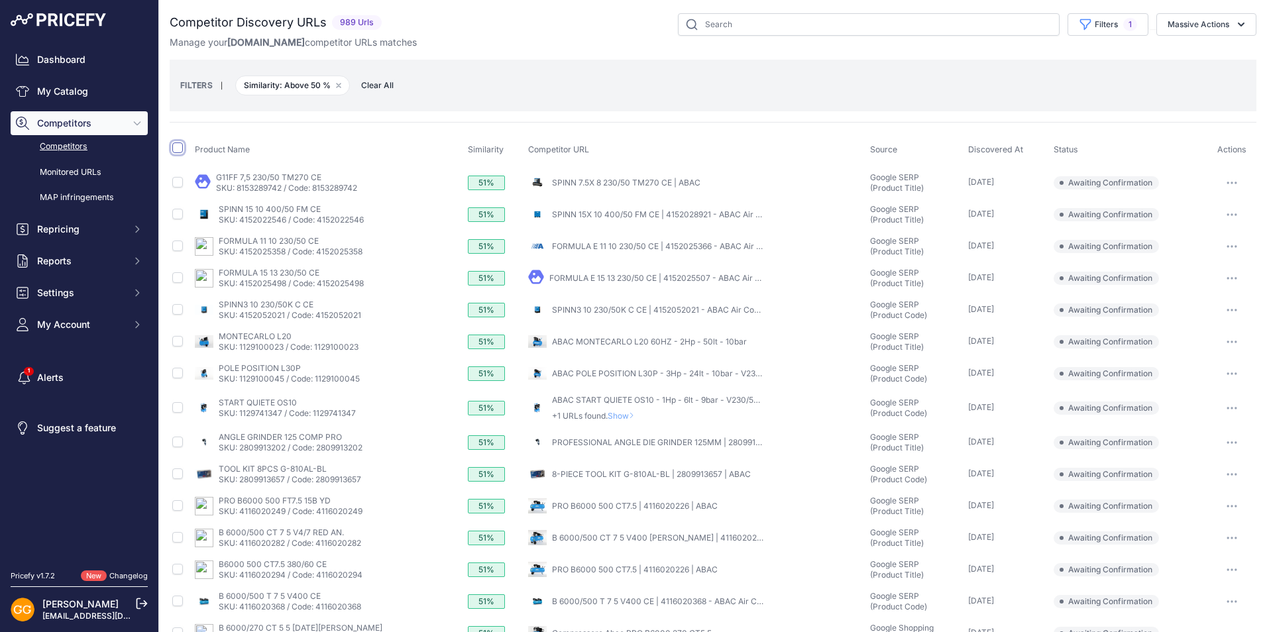
click at [182, 150] on input "checkbox" at bounding box center [177, 147] width 11 height 11
checkbox input "true"
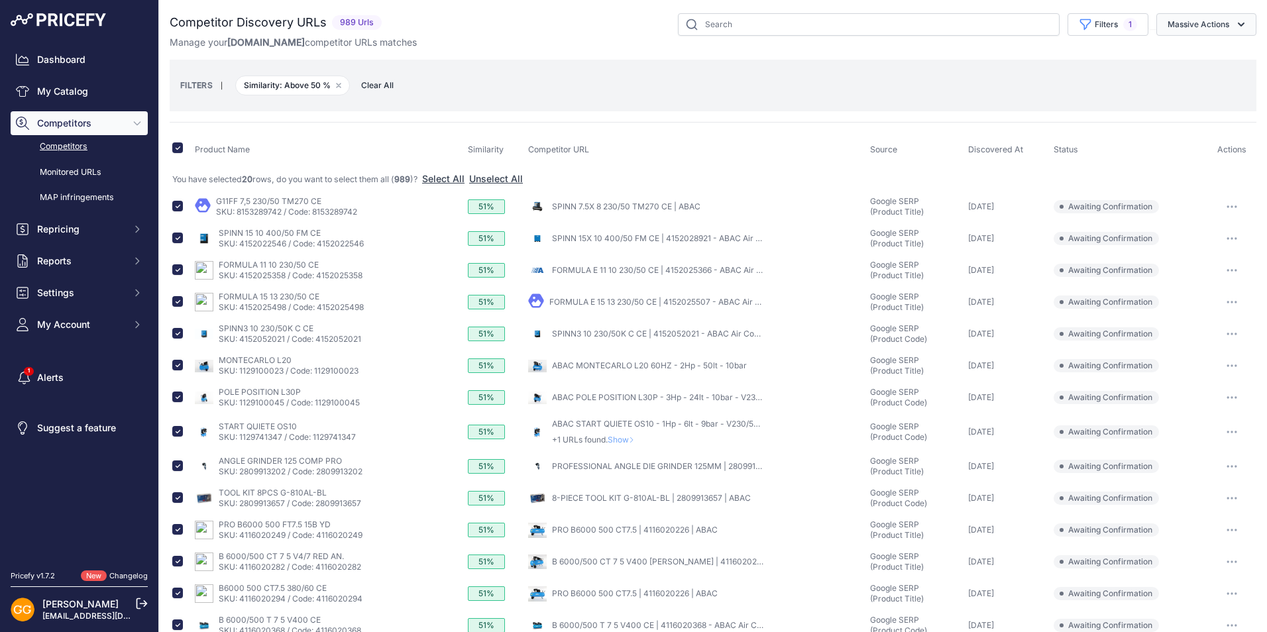
click at [1192, 26] on button "Massive Actions" at bounding box center [1206, 24] width 100 height 23
click at [1186, 53] on span "Confirm Match" at bounding box center [1193, 55] width 64 height 11
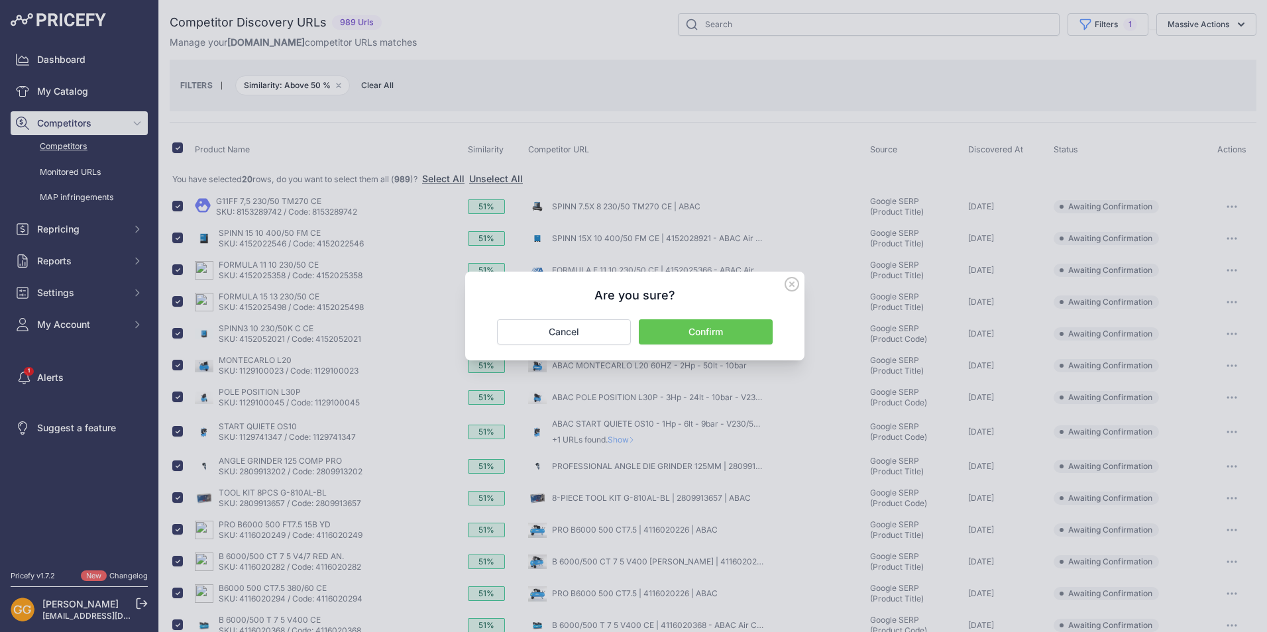
click at [737, 330] on button "Confirm" at bounding box center [706, 331] width 134 height 25
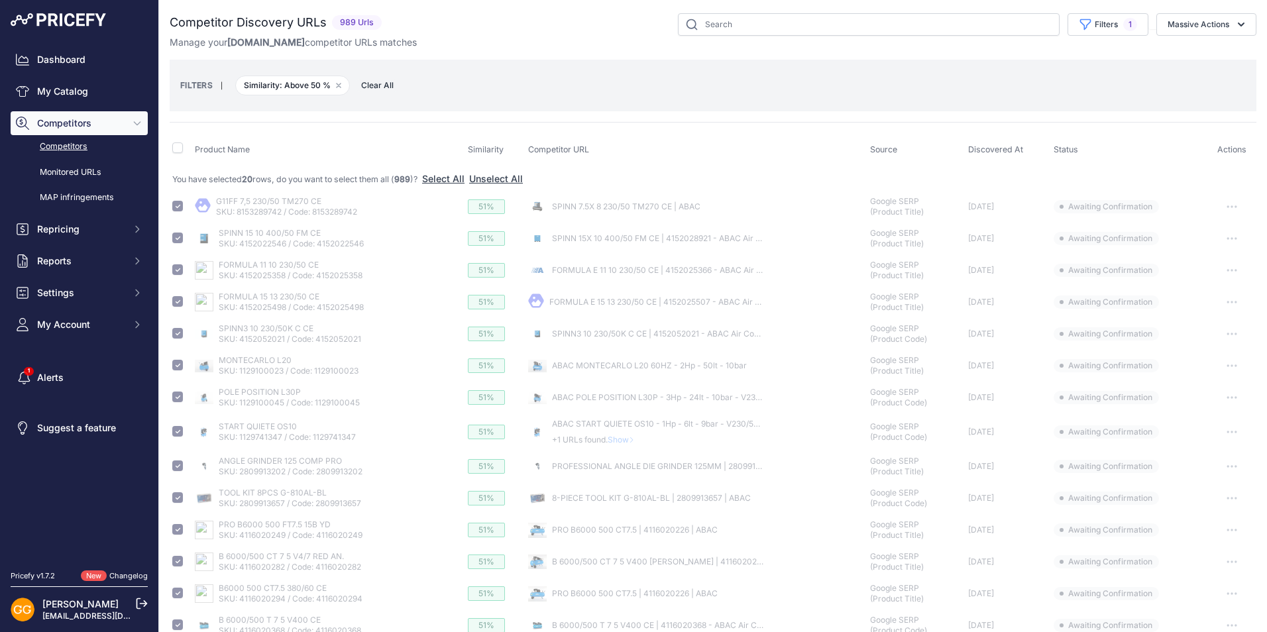
checkbox input "false"
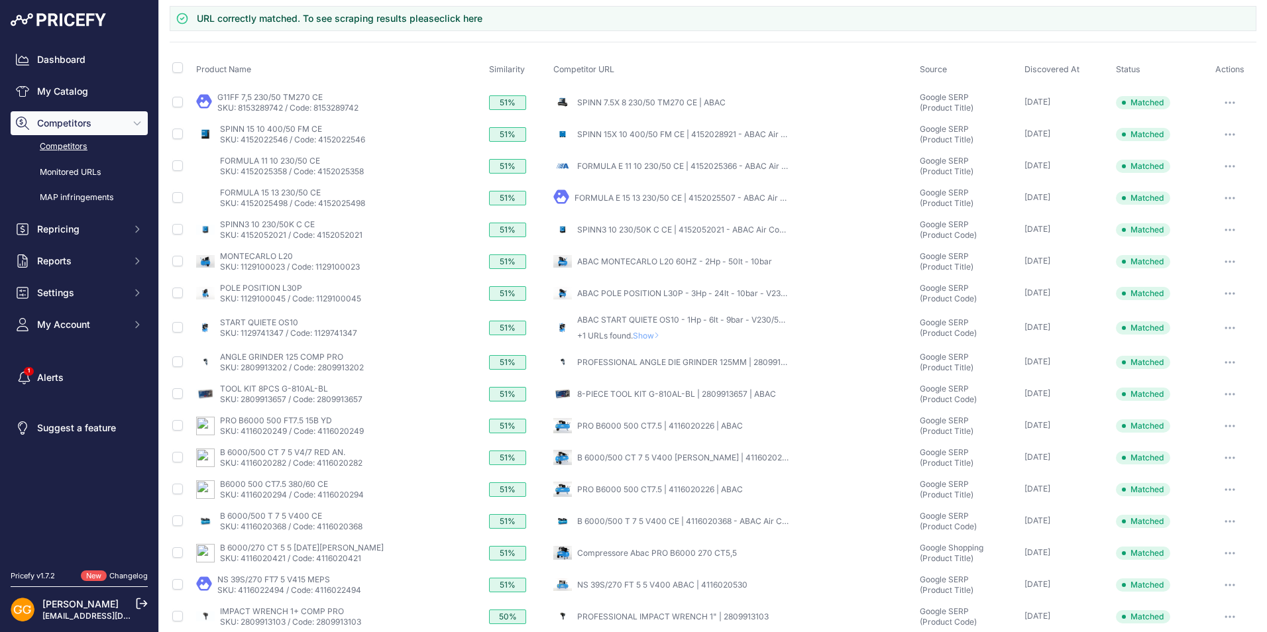
scroll to position [267, 0]
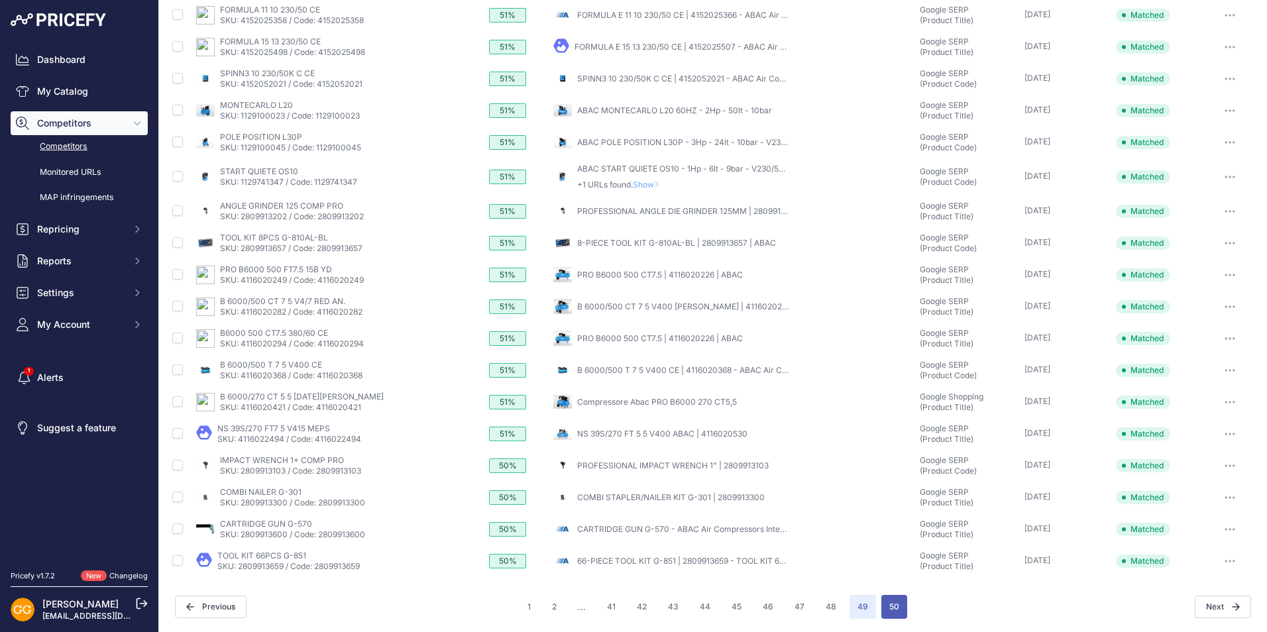
click at [889, 608] on button "50" at bounding box center [894, 607] width 26 height 24
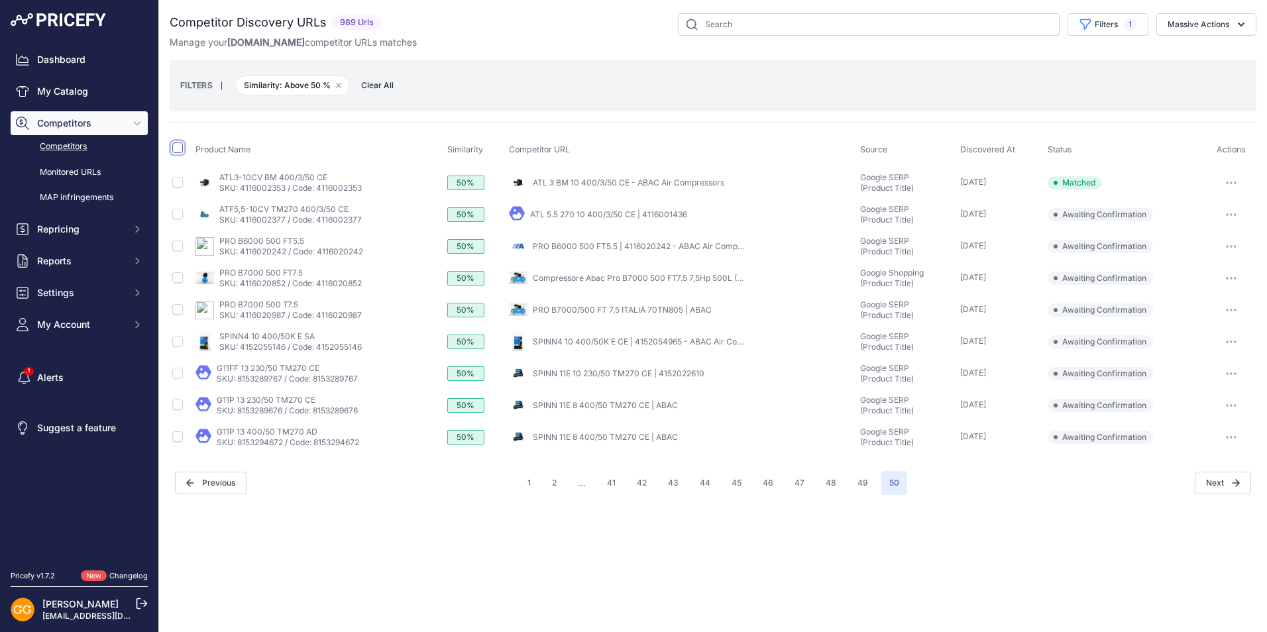
click at [178, 146] on input "checkbox" at bounding box center [177, 147] width 11 height 11
checkbox input "true"
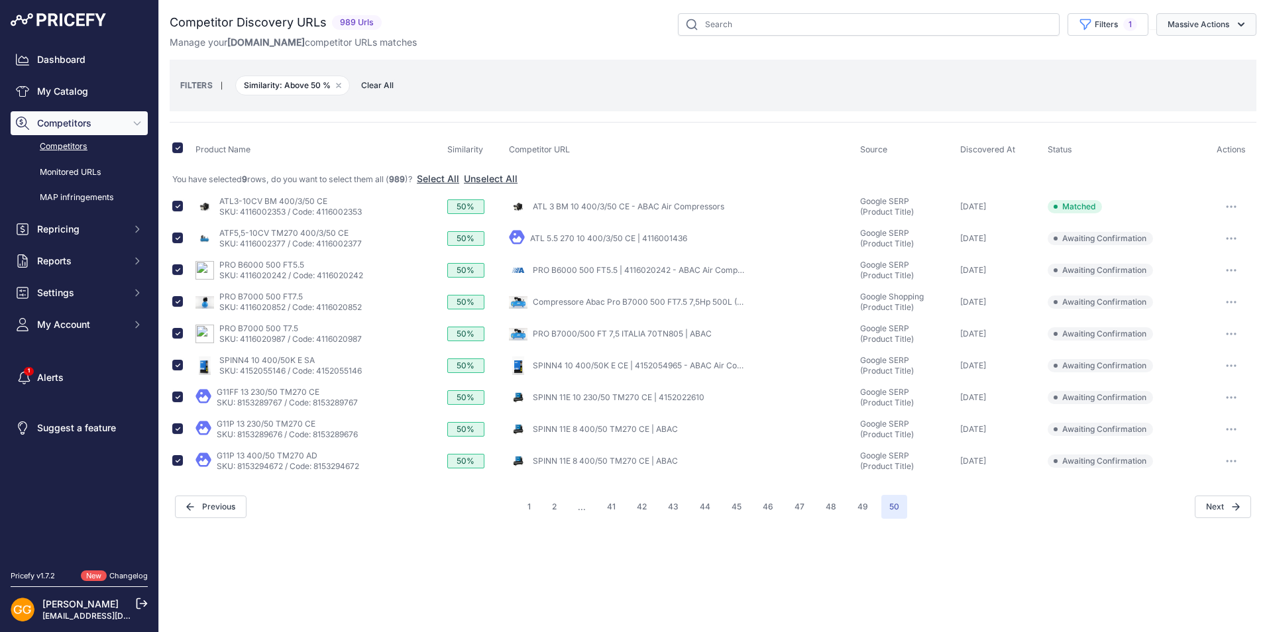
click at [1202, 23] on button "Massive Actions" at bounding box center [1206, 24] width 100 height 23
click at [1198, 50] on span "Confirm Match" at bounding box center [1193, 55] width 64 height 11
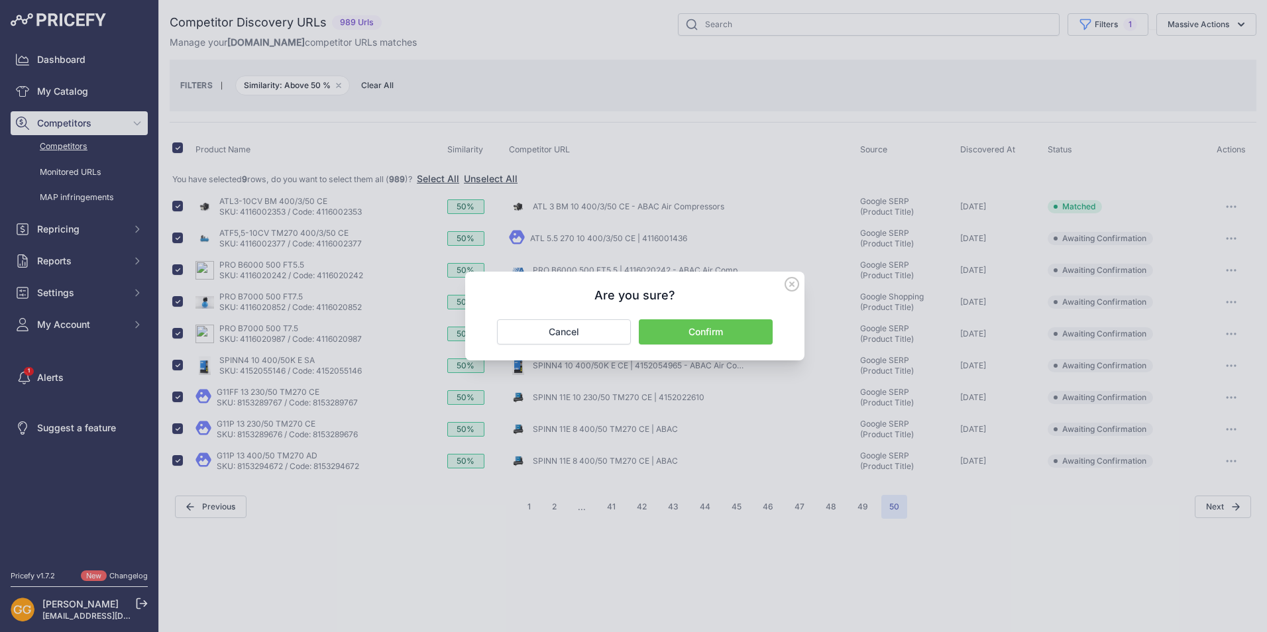
click at [721, 332] on button "Confirm" at bounding box center [706, 331] width 134 height 25
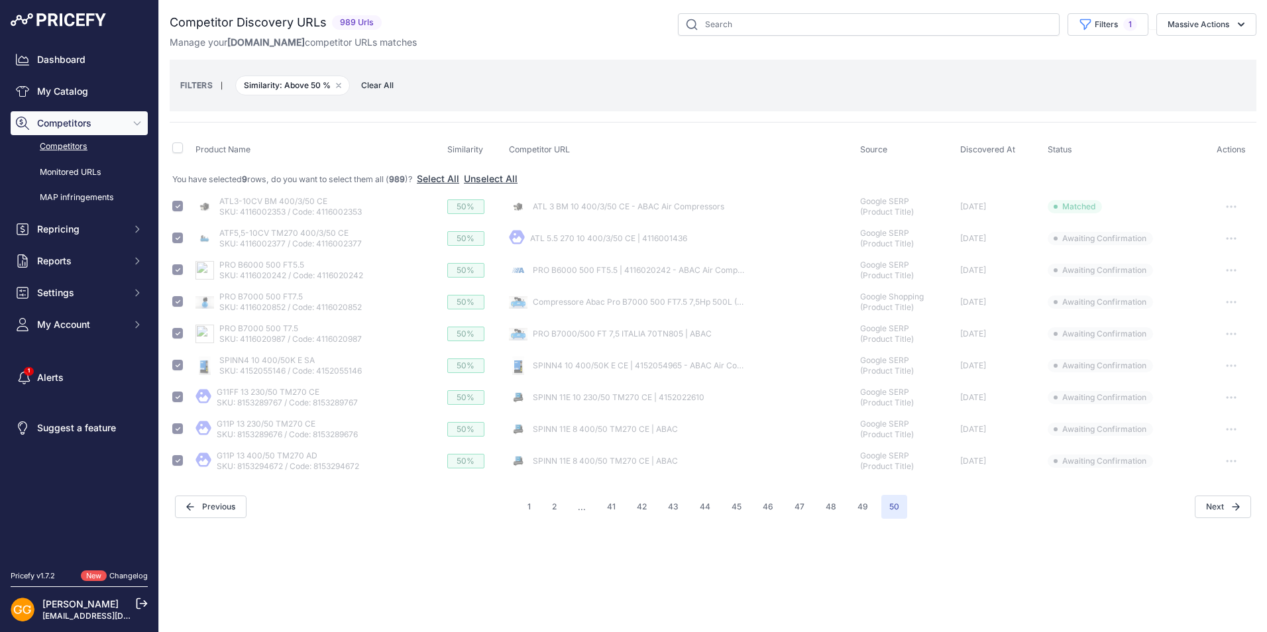
checkbox input "false"
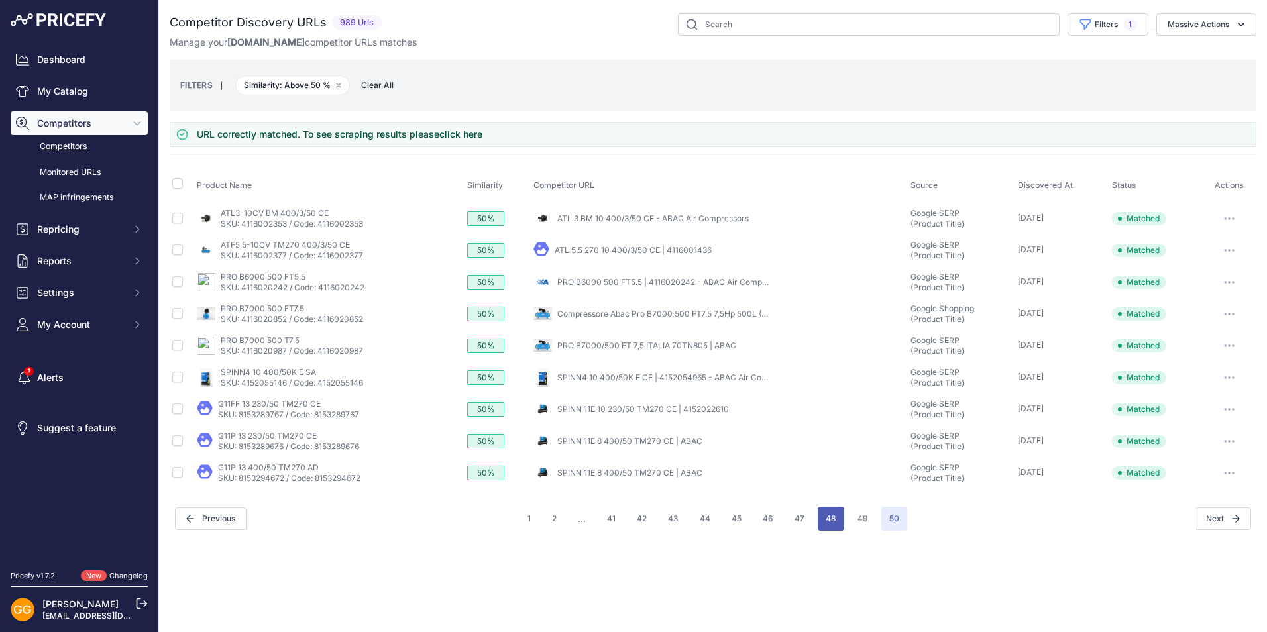
click at [817, 521] on button "48" at bounding box center [830, 519] width 26 height 24
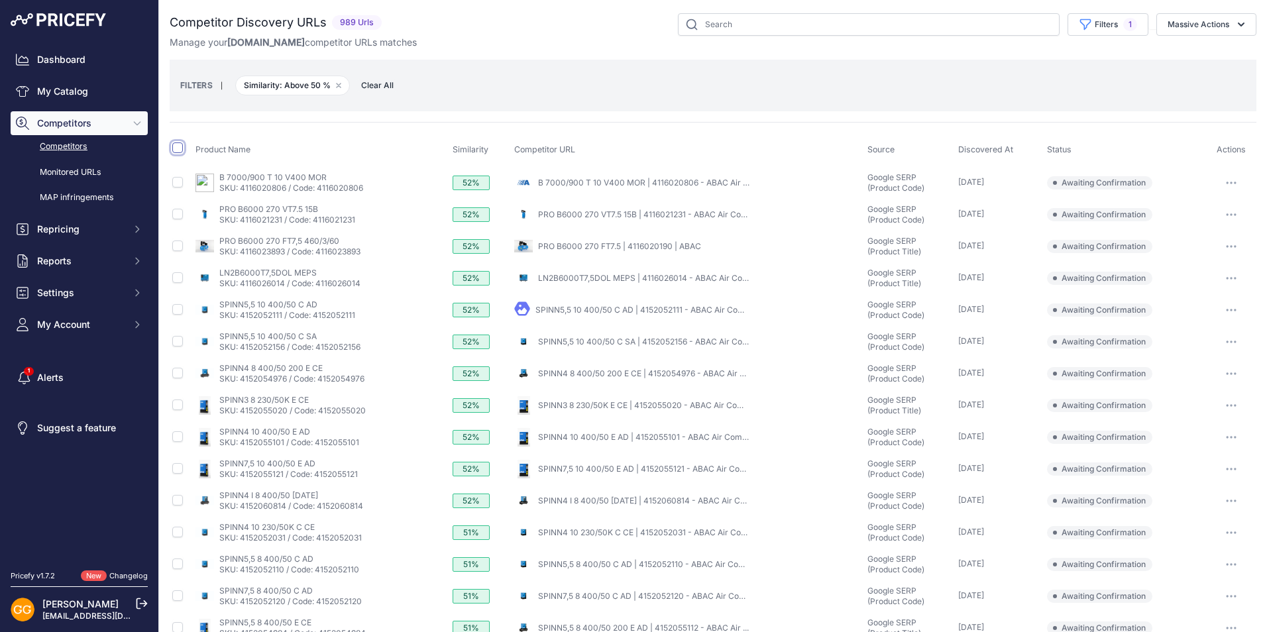
click at [180, 148] on input "checkbox" at bounding box center [177, 147] width 11 height 11
checkbox input "true"
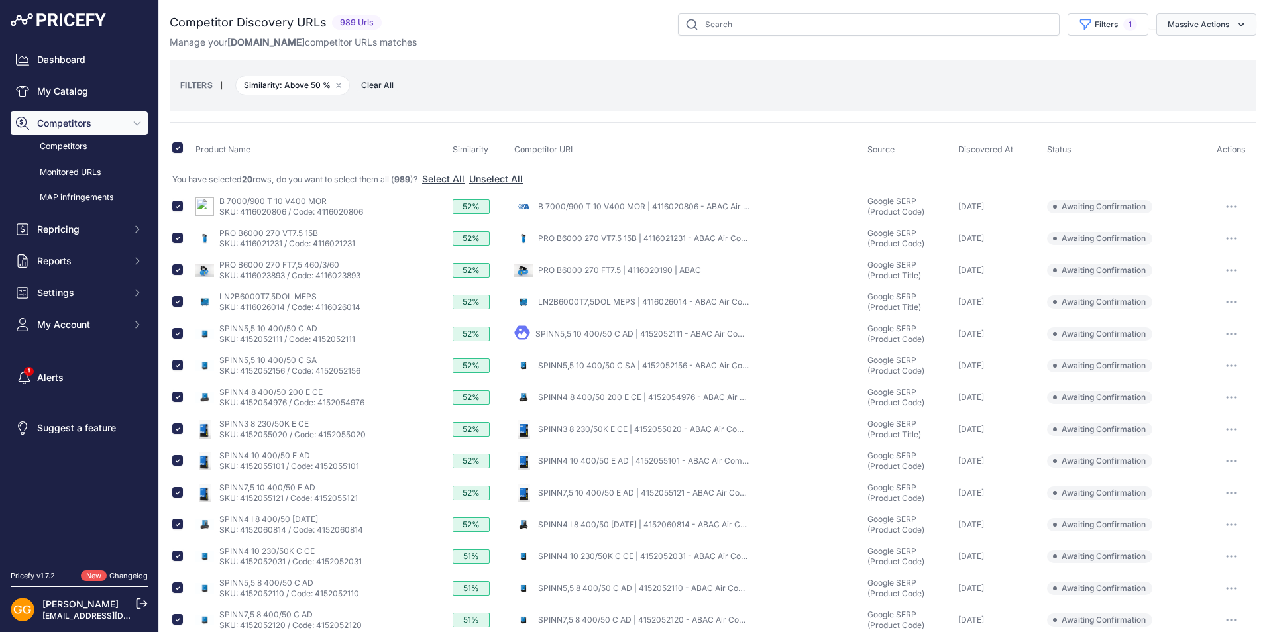
click at [1205, 25] on button "Massive Actions" at bounding box center [1206, 24] width 100 height 23
click at [1196, 51] on span "Confirm Match" at bounding box center [1193, 55] width 64 height 11
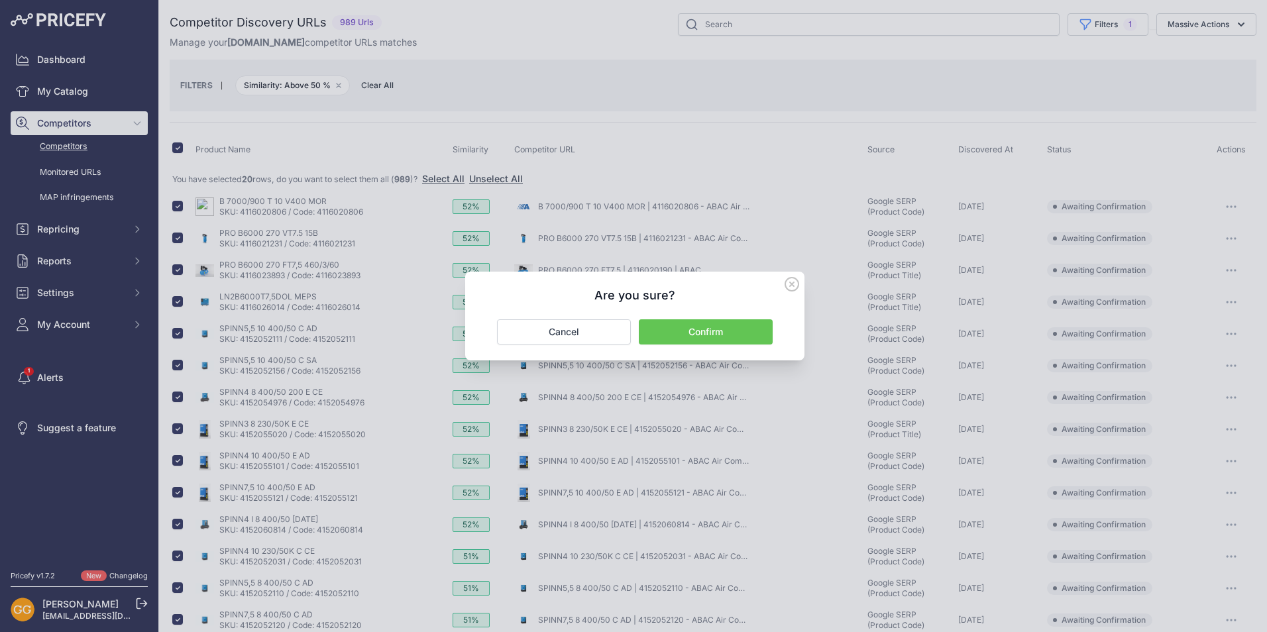
click at [717, 328] on button "Confirm" at bounding box center [706, 331] width 134 height 25
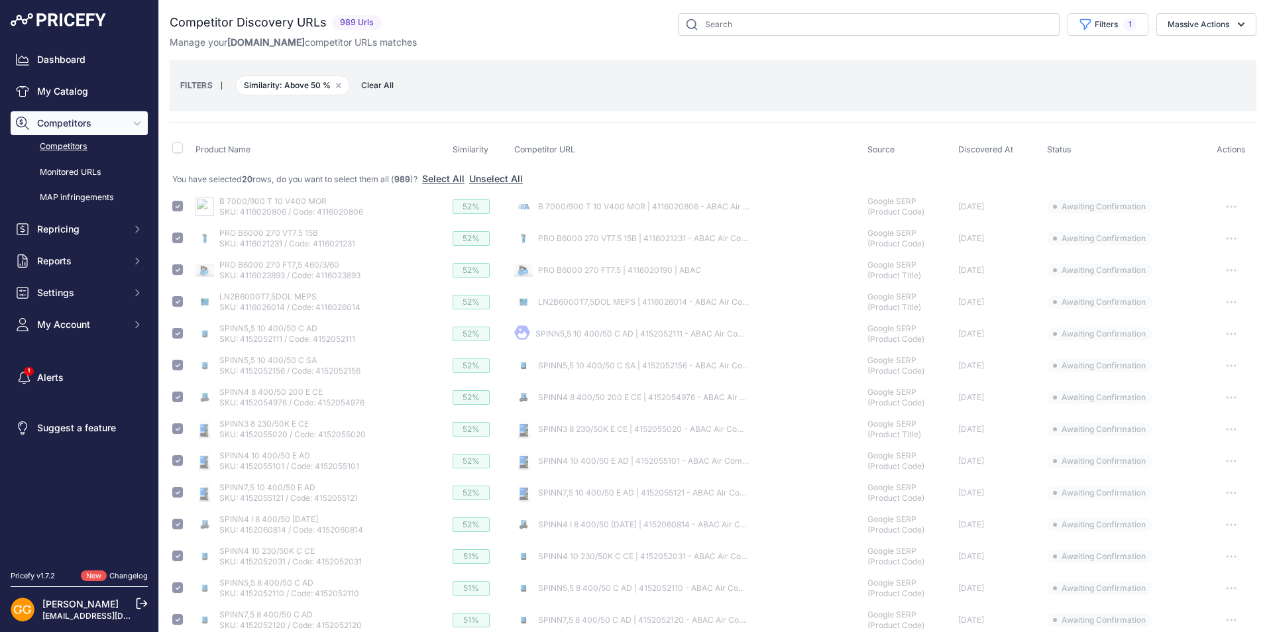
checkbox input "false"
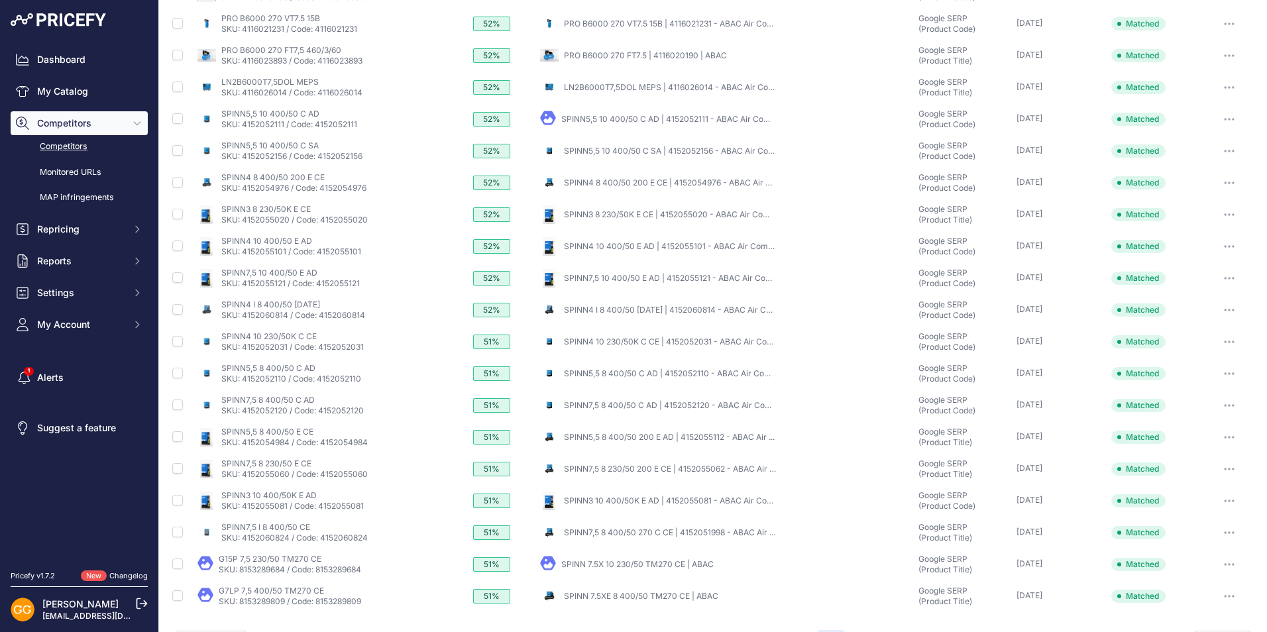
scroll to position [262, 0]
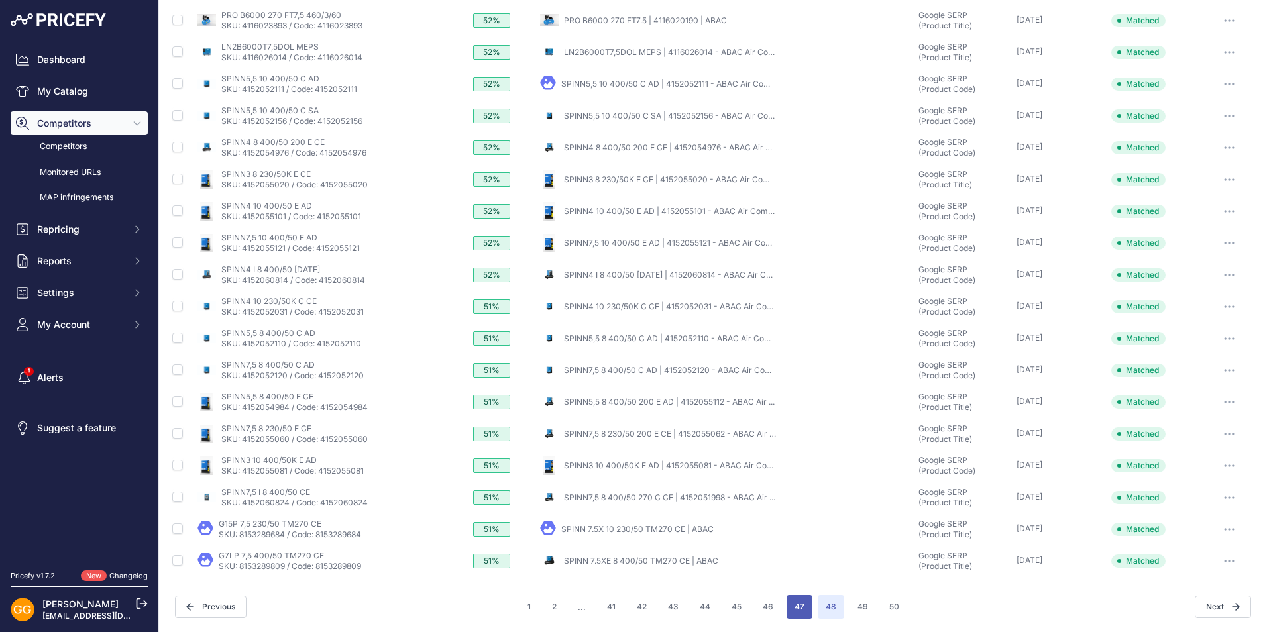
click at [788, 613] on button "47" at bounding box center [799, 607] width 26 height 24
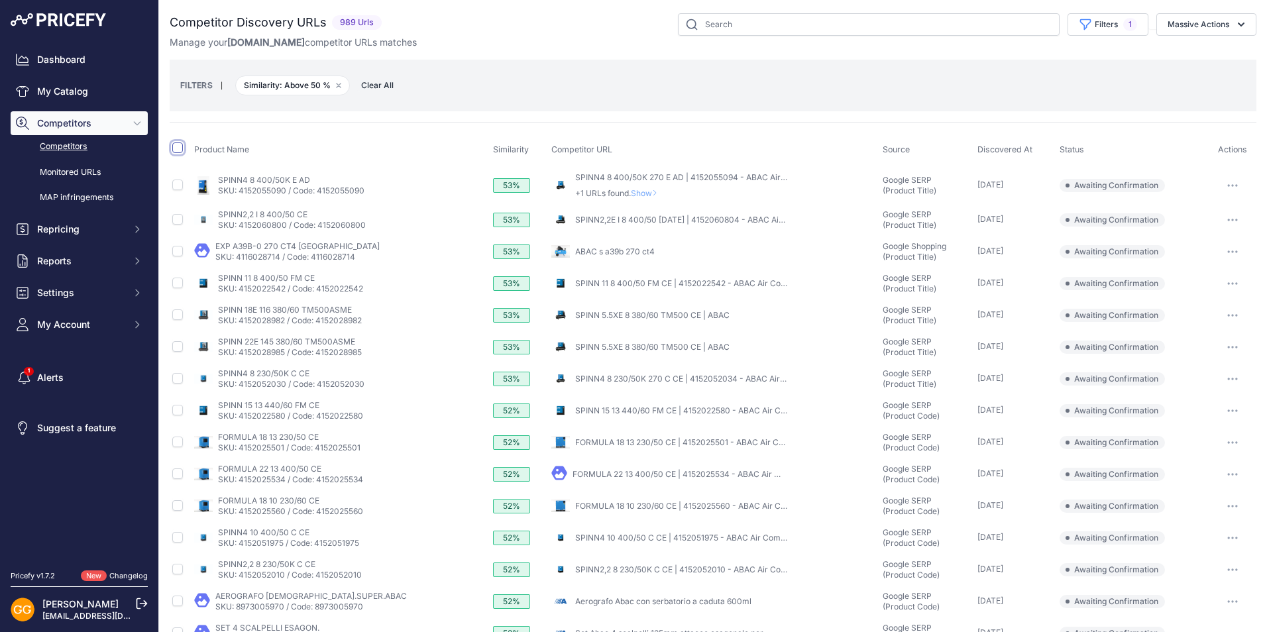
click at [179, 150] on input "checkbox" at bounding box center [177, 147] width 11 height 11
checkbox input "true"
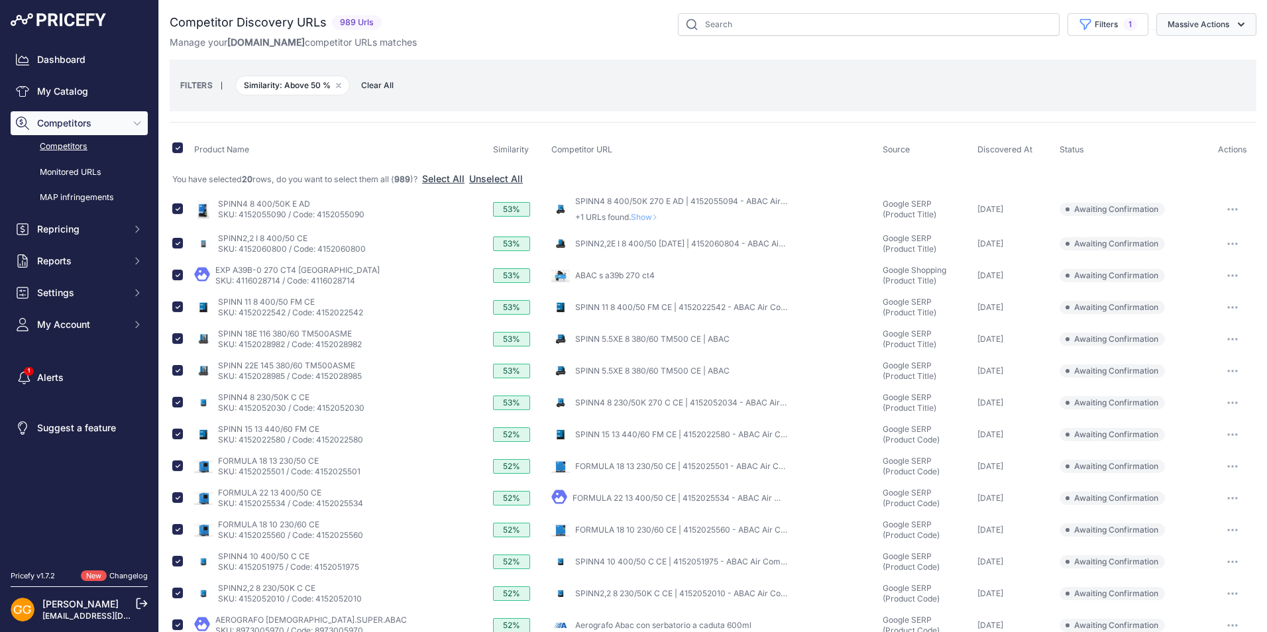
click at [1215, 25] on button "Massive Actions" at bounding box center [1206, 24] width 100 height 23
click at [1198, 58] on span "Confirm Match" at bounding box center [1193, 55] width 64 height 11
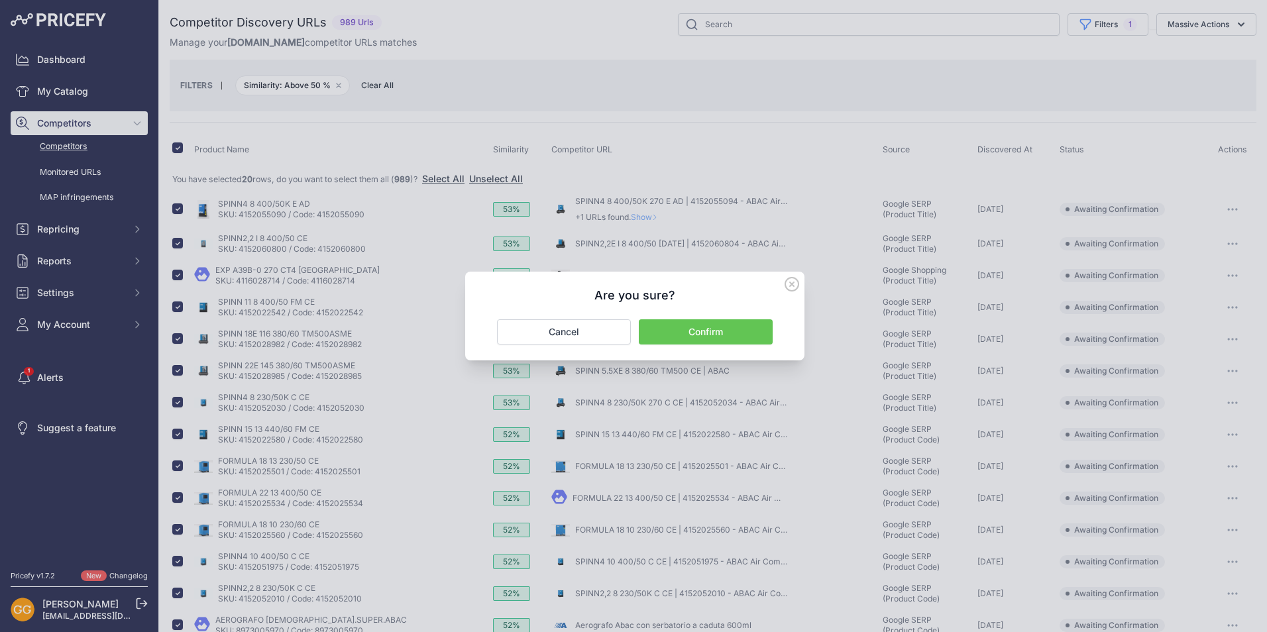
click at [696, 327] on button "Confirm" at bounding box center [706, 331] width 134 height 25
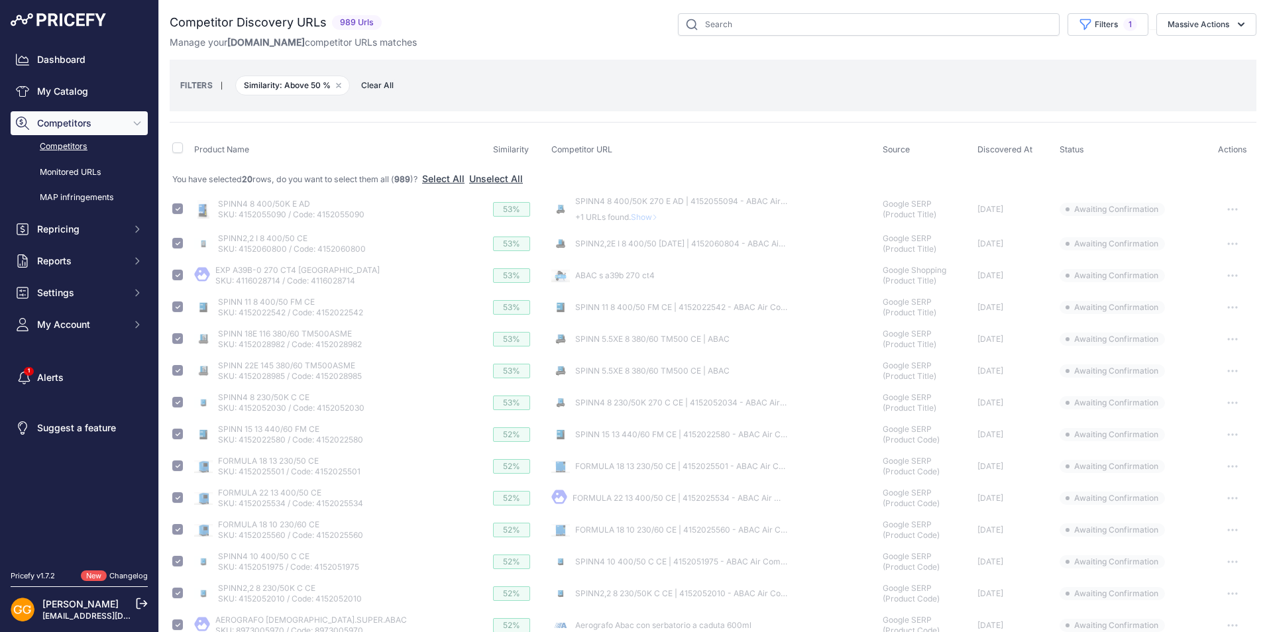
checkbox input "false"
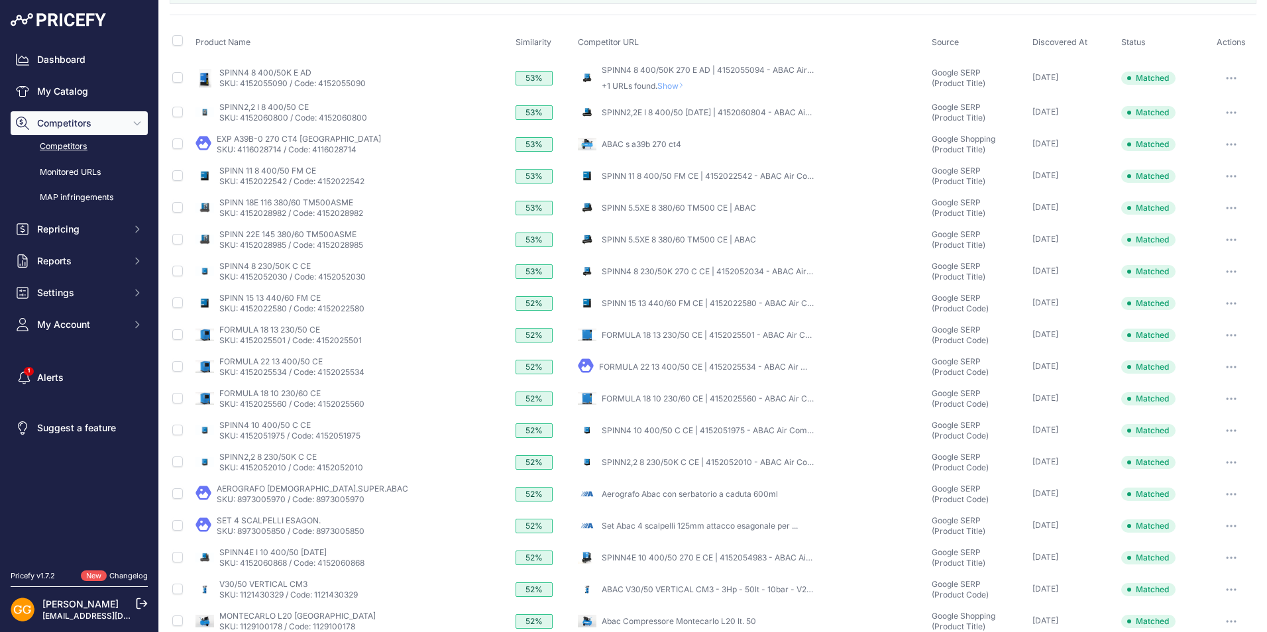
scroll to position [278, 0]
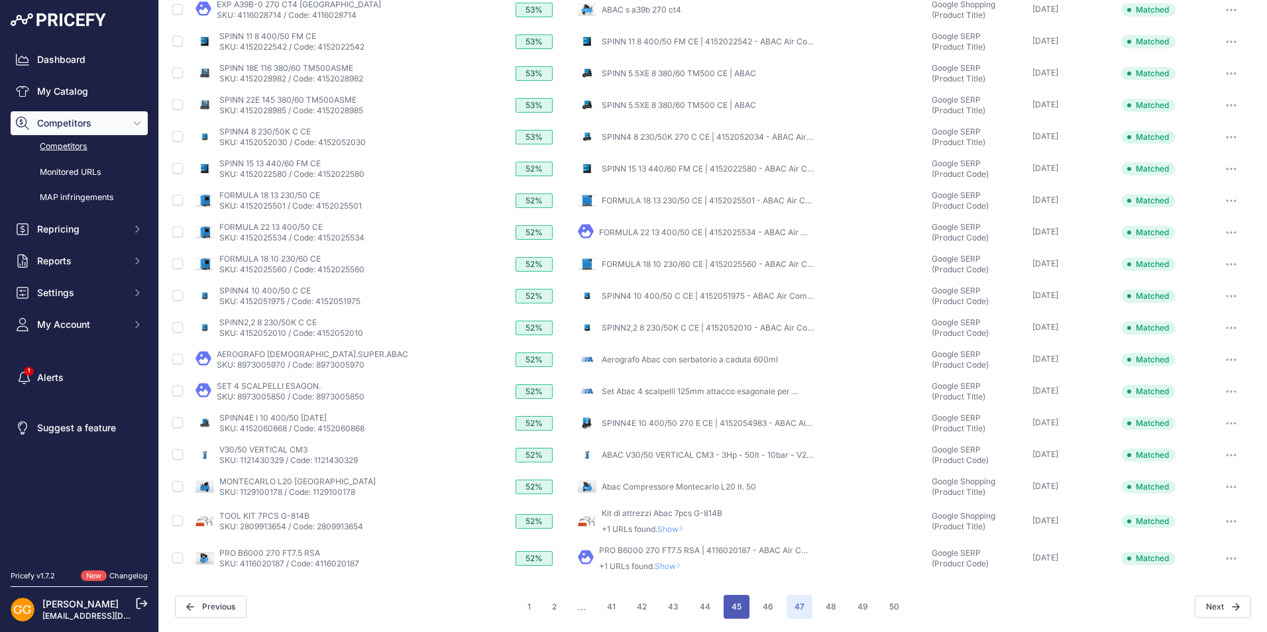
click at [734, 607] on button "45" at bounding box center [736, 607] width 26 height 24
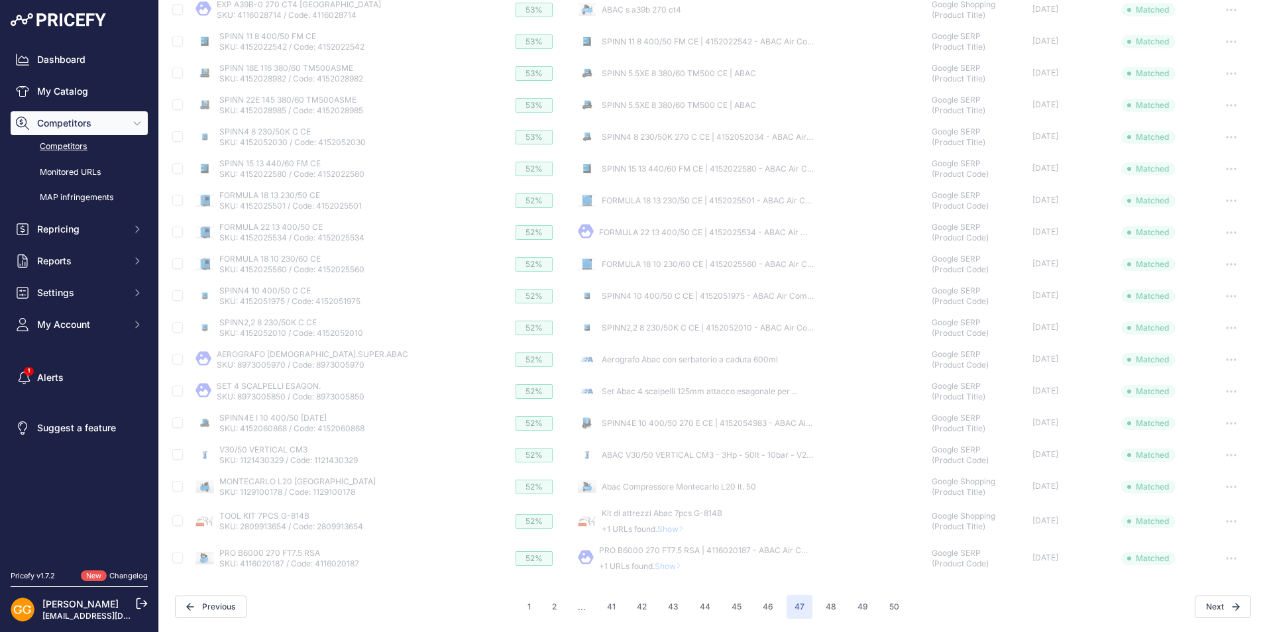
scroll to position [242, 0]
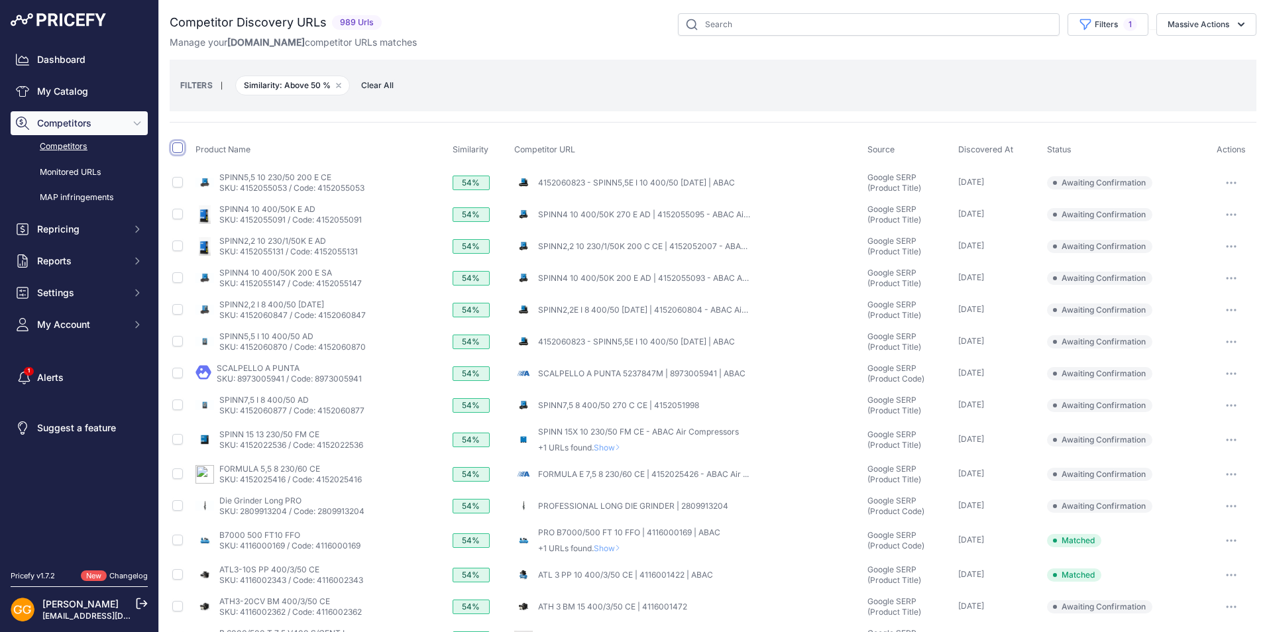
click at [177, 146] on input "checkbox" at bounding box center [177, 147] width 11 height 11
checkbox input "true"
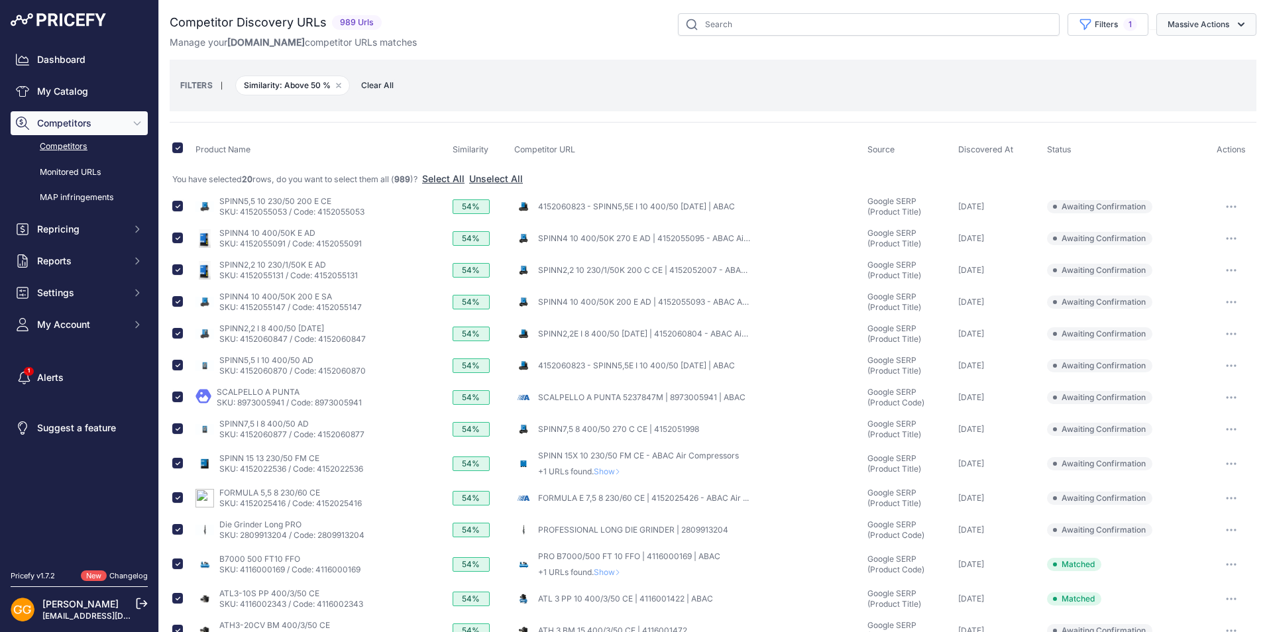
click at [1202, 28] on button "Massive Actions" at bounding box center [1206, 24] width 100 height 23
click at [1197, 60] on span "Confirm Match" at bounding box center [1193, 55] width 64 height 11
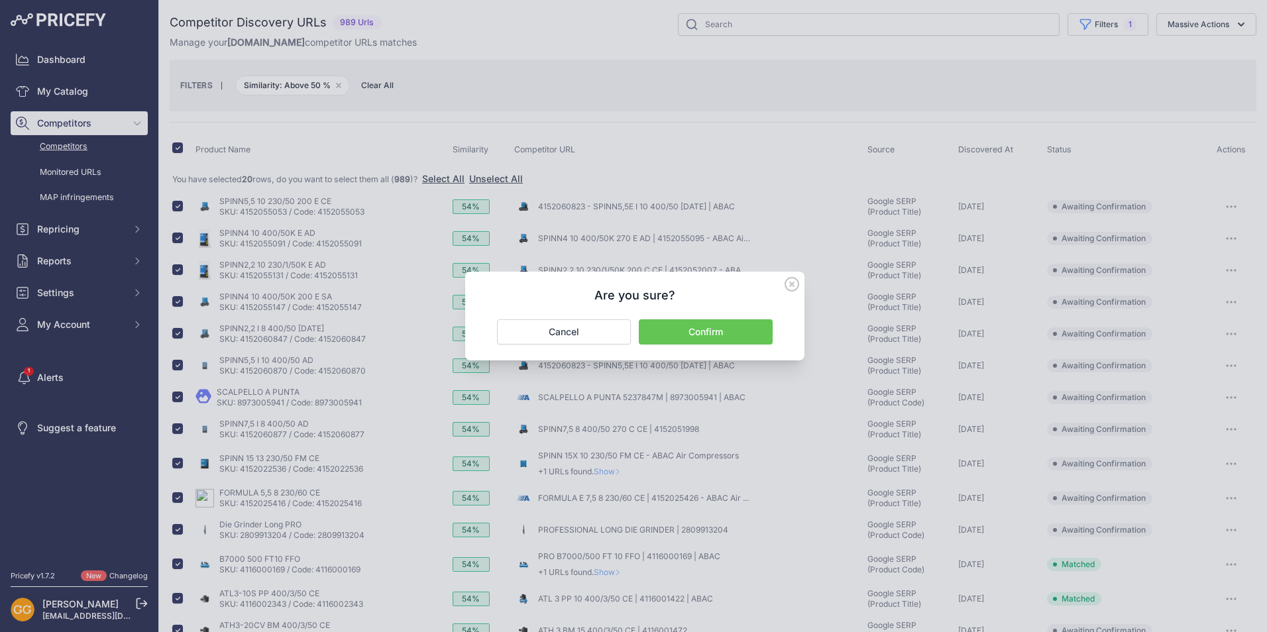
click at [747, 321] on button "Confirm" at bounding box center [706, 331] width 134 height 25
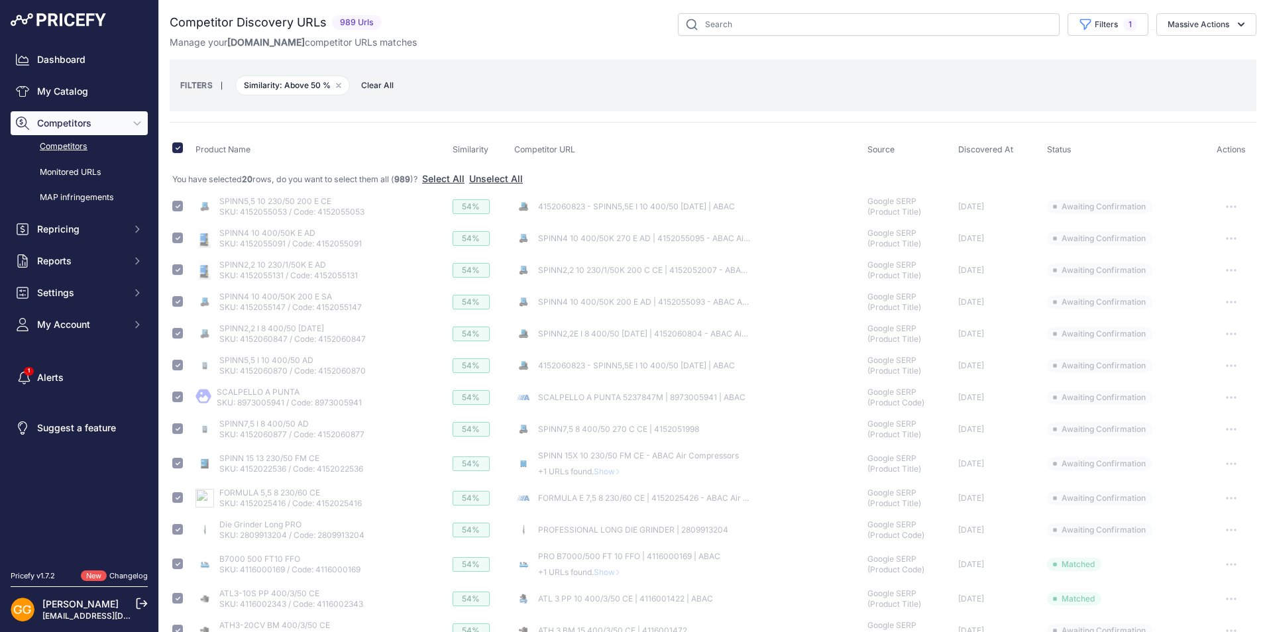
checkbox input "false"
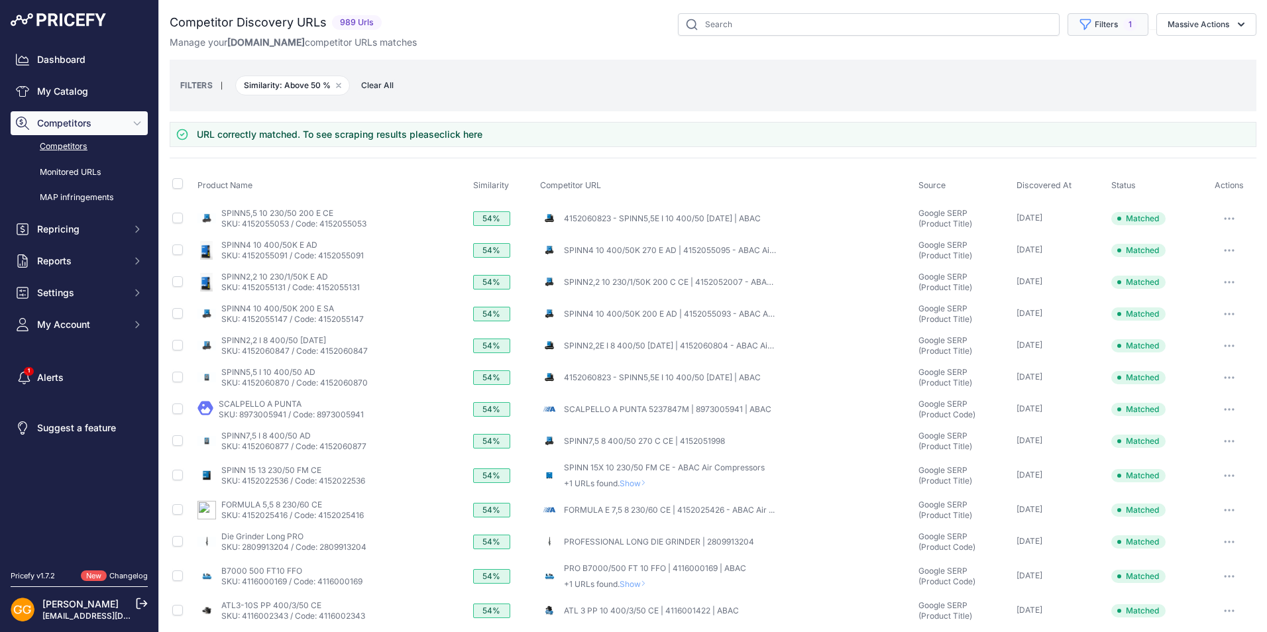
click at [1106, 27] on button "Filters 1" at bounding box center [1107, 24] width 81 height 23
click at [935, 101] on div "FILTERS | Similarity: Above 50 % Remove filter option Clear All" at bounding box center [712, 86] width 1065 height 36
click at [1188, 25] on button "Massive Actions" at bounding box center [1206, 24] width 100 height 23
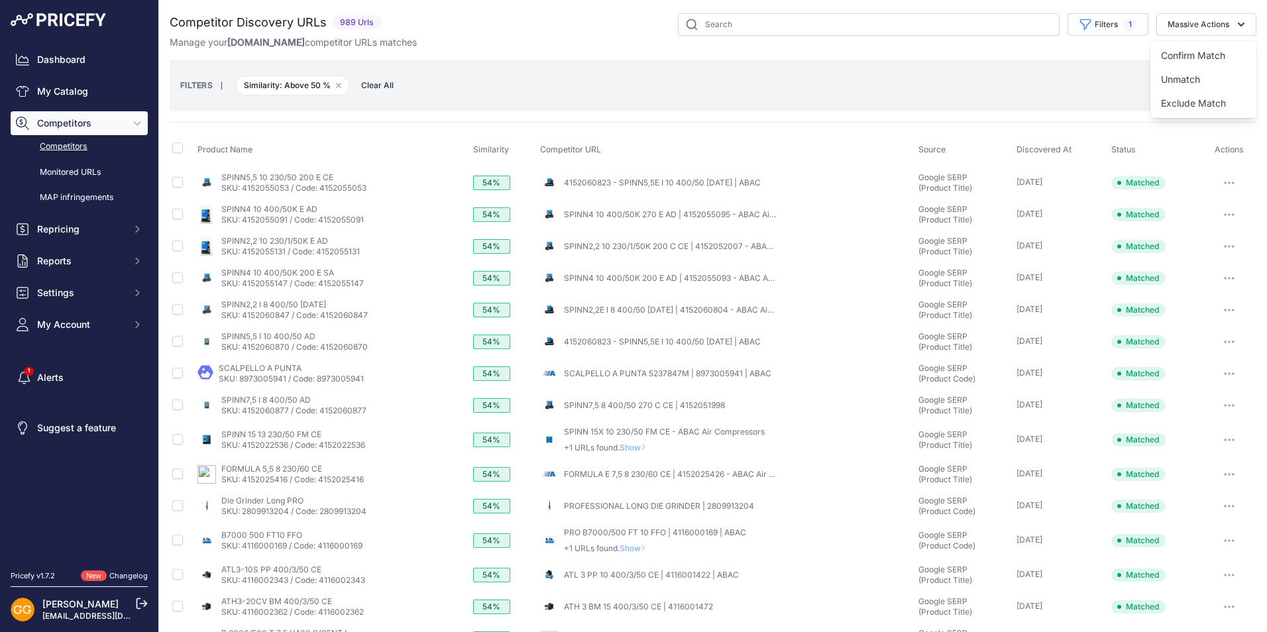
click at [1007, 81] on div "FILTERS | Similarity: Above 50 % Remove filter option Clear All" at bounding box center [712, 86] width 1065 height 36
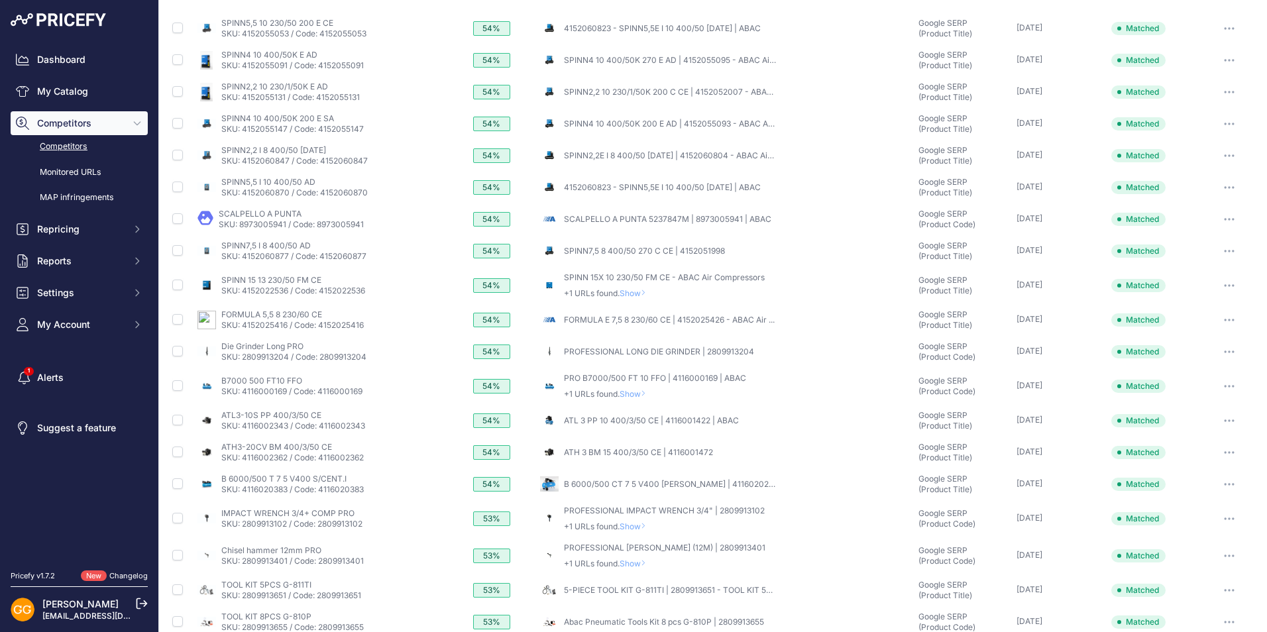
scroll to position [247, 0]
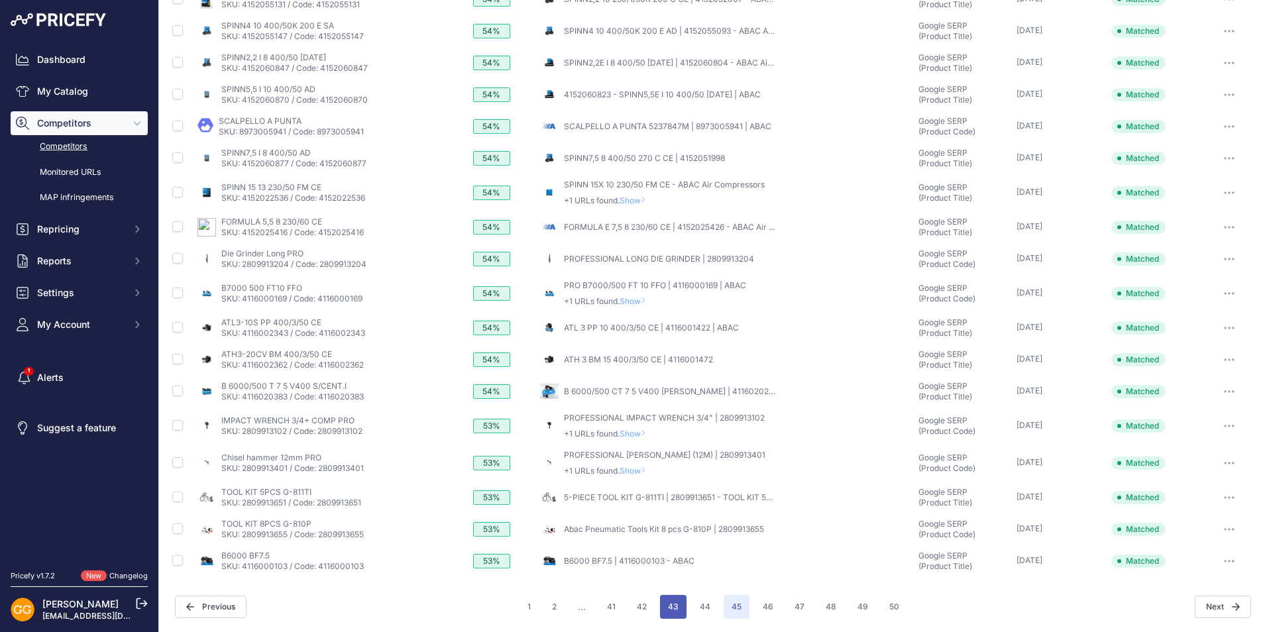
click at [663, 605] on button "43" at bounding box center [673, 607] width 26 height 24
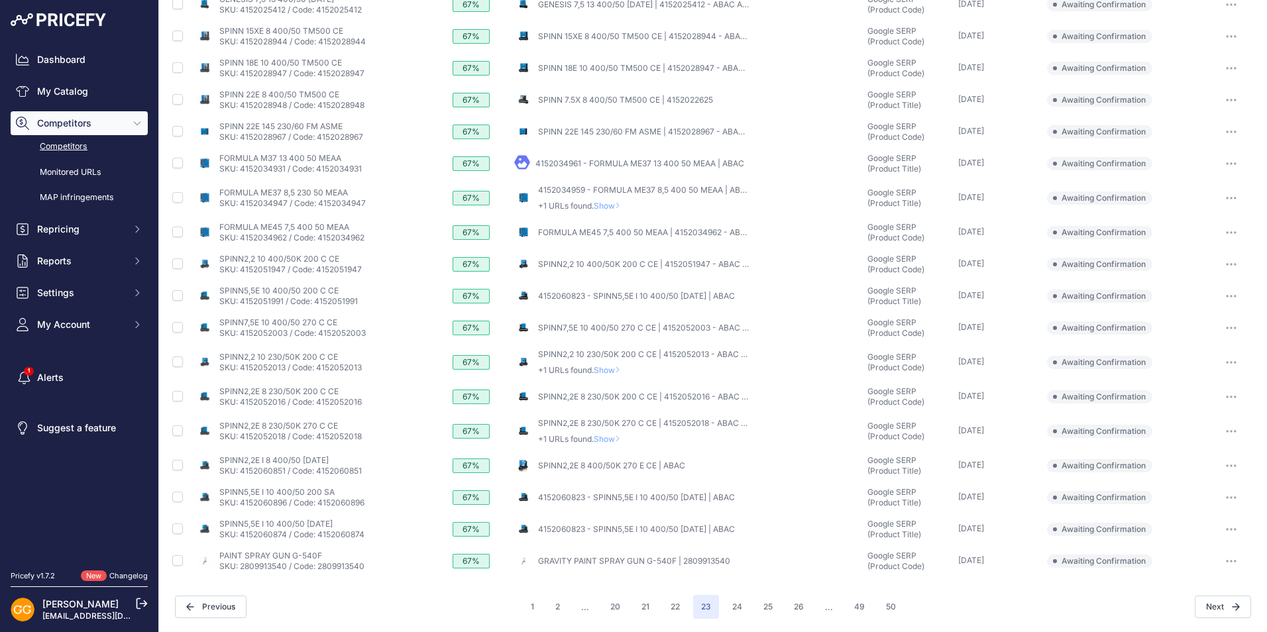
scroll to position [43, 0]
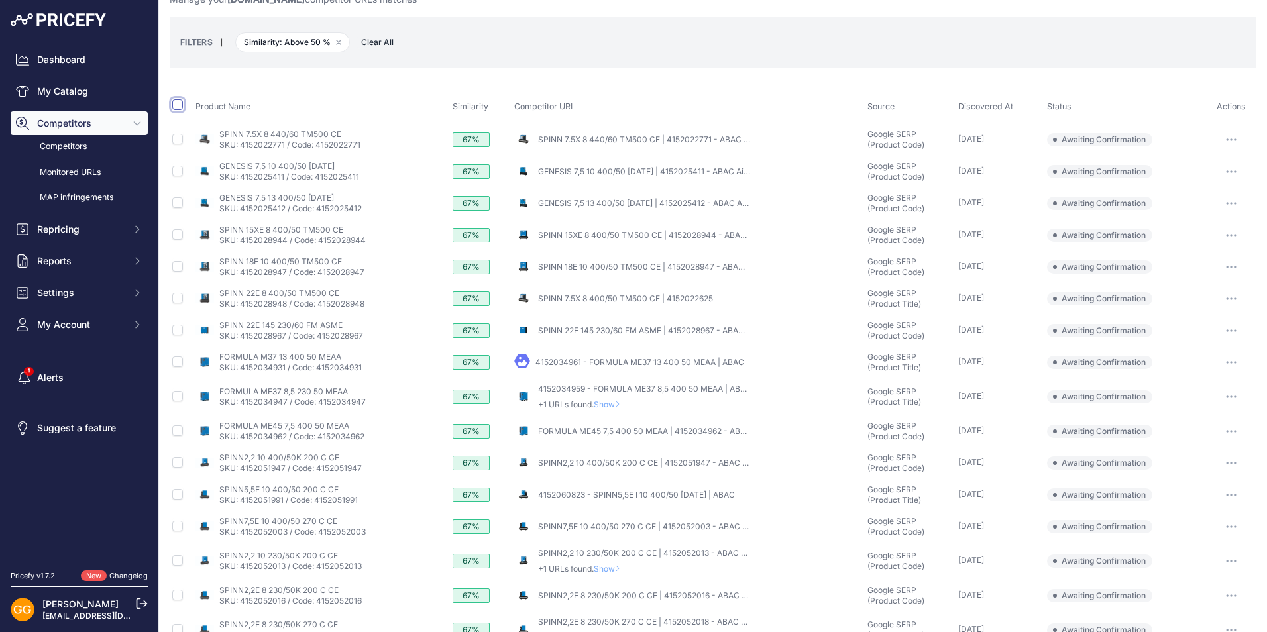
click at [176, 104] on input "checkbox" at bounding box center [177, 104] width 11 height 11
checkbox input "true"
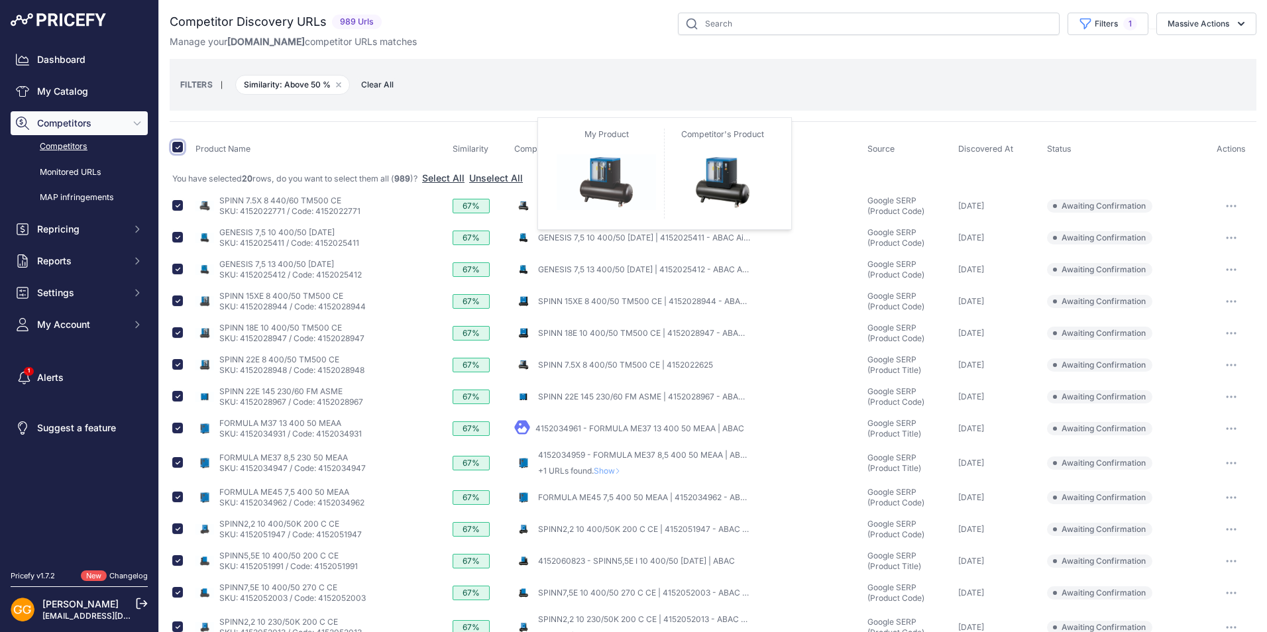
scroll to position [0, 0]
click at [1198, 23] on button "Massive Actions" at bounding box center [1206, 24] width 100 height 23
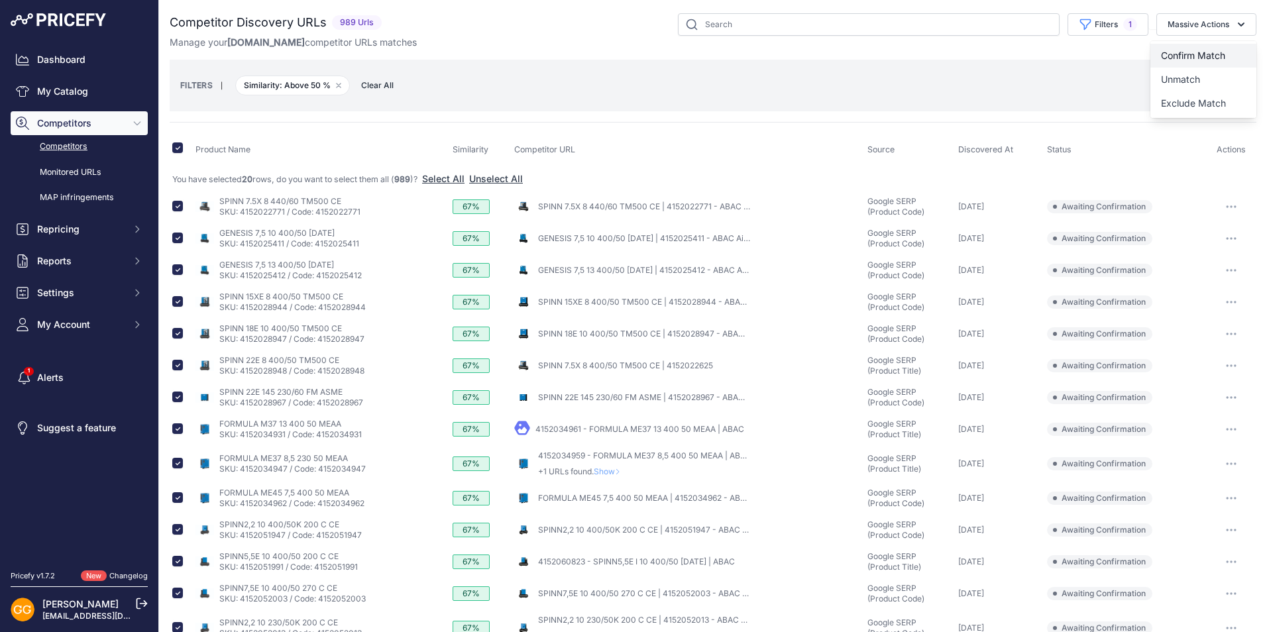
click at [1187, 51] on span "Confirm Match" at bounding box center [1193, 55] width 64 height 11
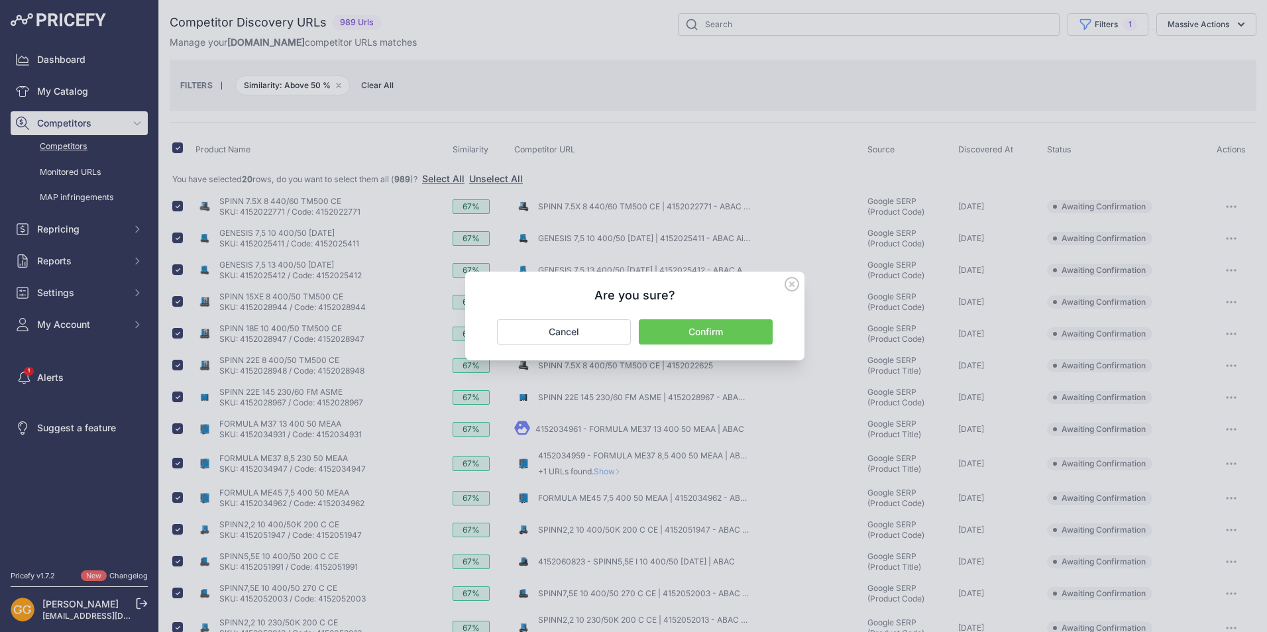
click at [704, 328] on button "Confirm" at bounding box center [706, 331] width 134 height 25
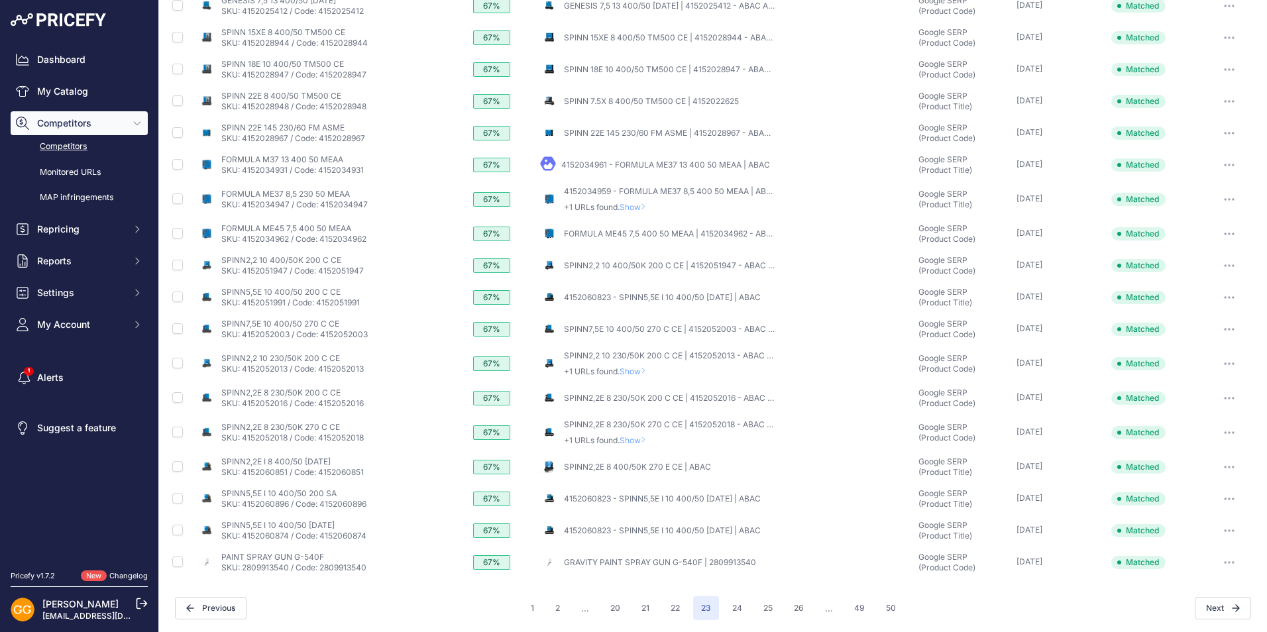
scroll to position [278, 0]
click at [610, 608] on button "20" at bounding box center [615, 607] width 26 height 24
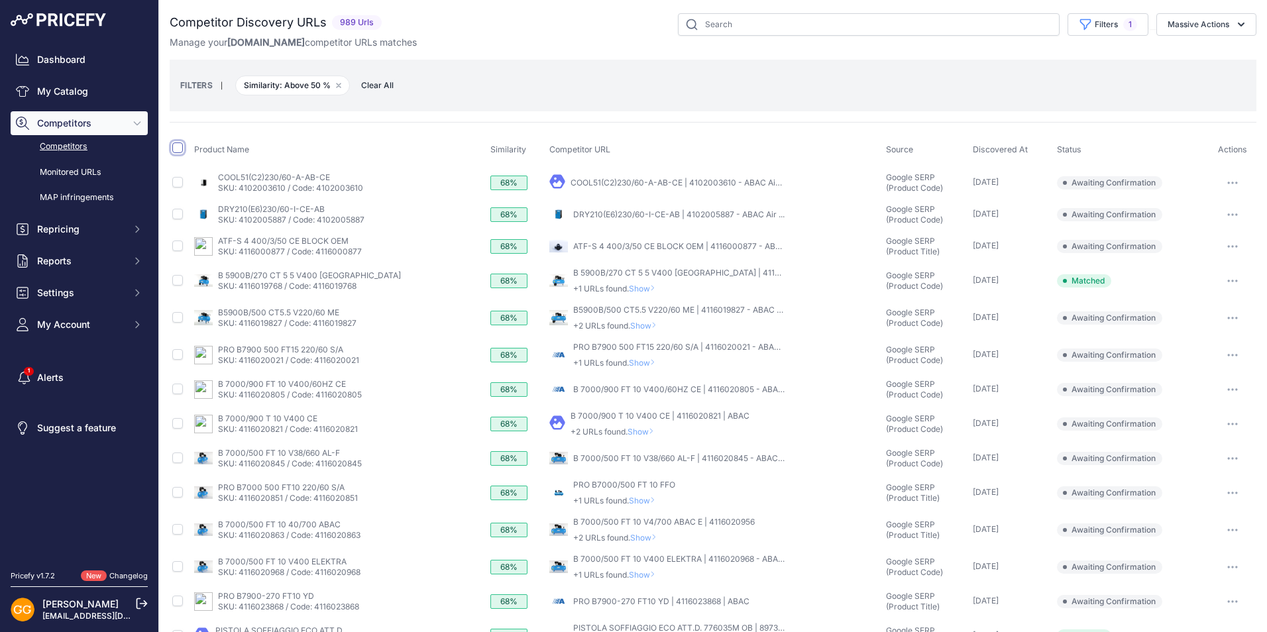
click at [172, 150] on input "checkbox" at bounding box center [177, 147] width 11 height 11
checkbox input "true"
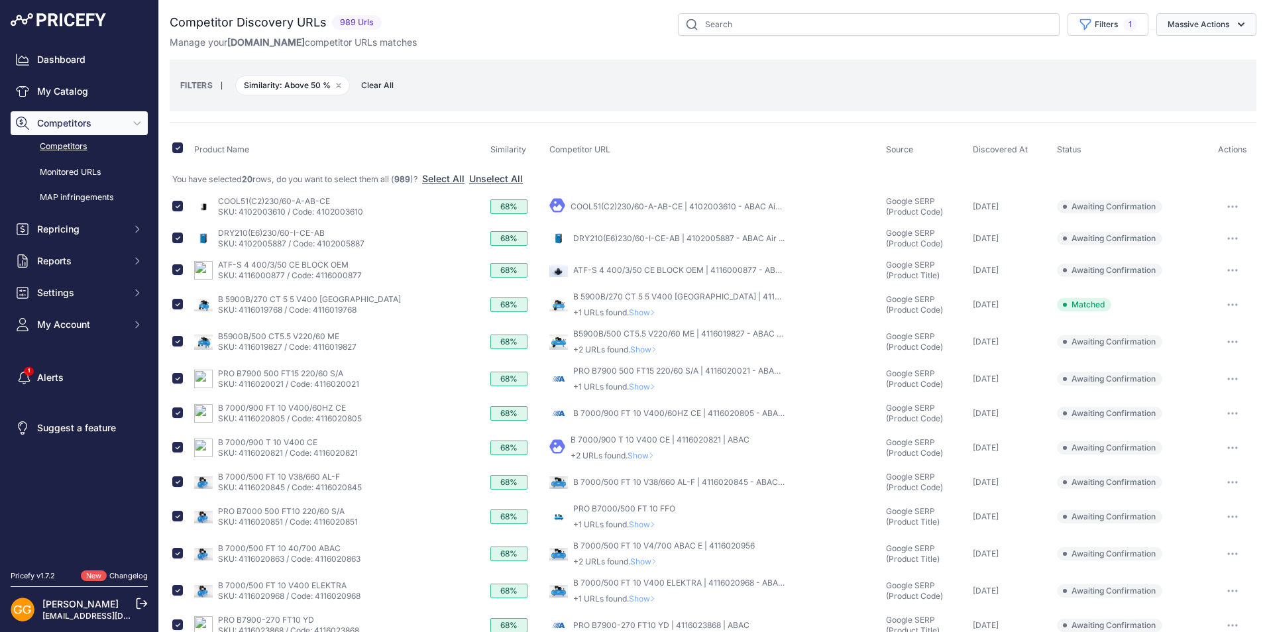
click at [1188, 28] on button "Massive Actions" at bounding box center [1206, 24] width 100 height 23
click at [1186, 50] on span "Confirm Match" at bounding box center [1193, 55] width 64 height 11
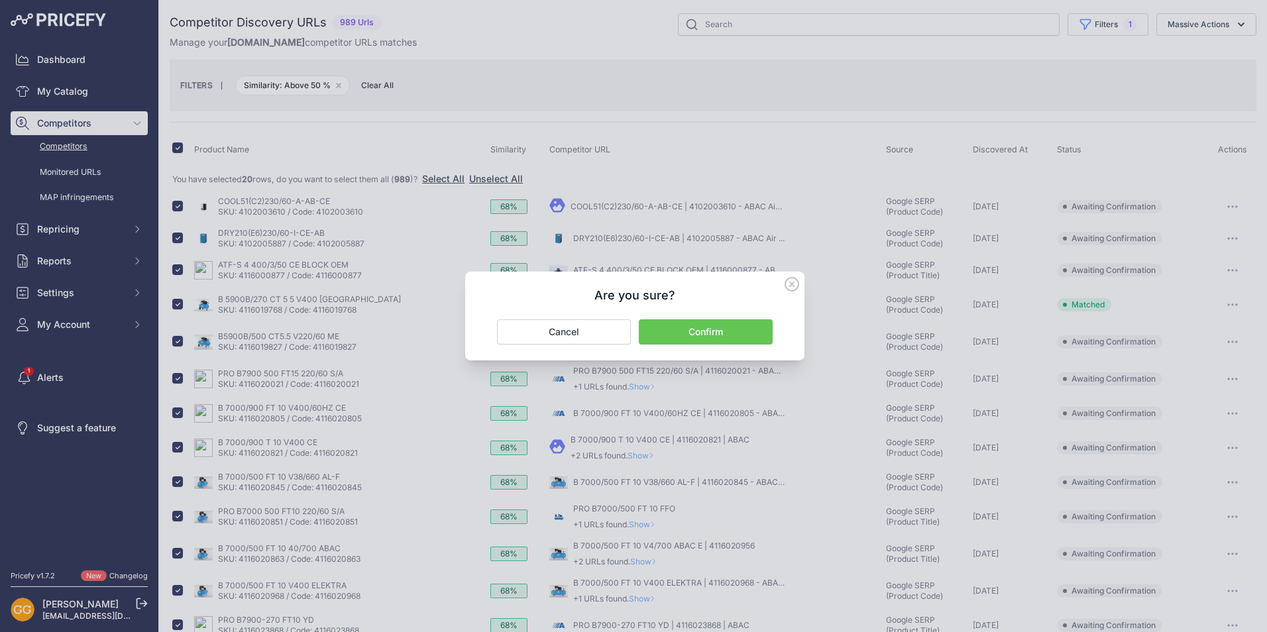
click at [723, 333] on button "Confirm" at bounding box center [706, 331] width 134 height 25
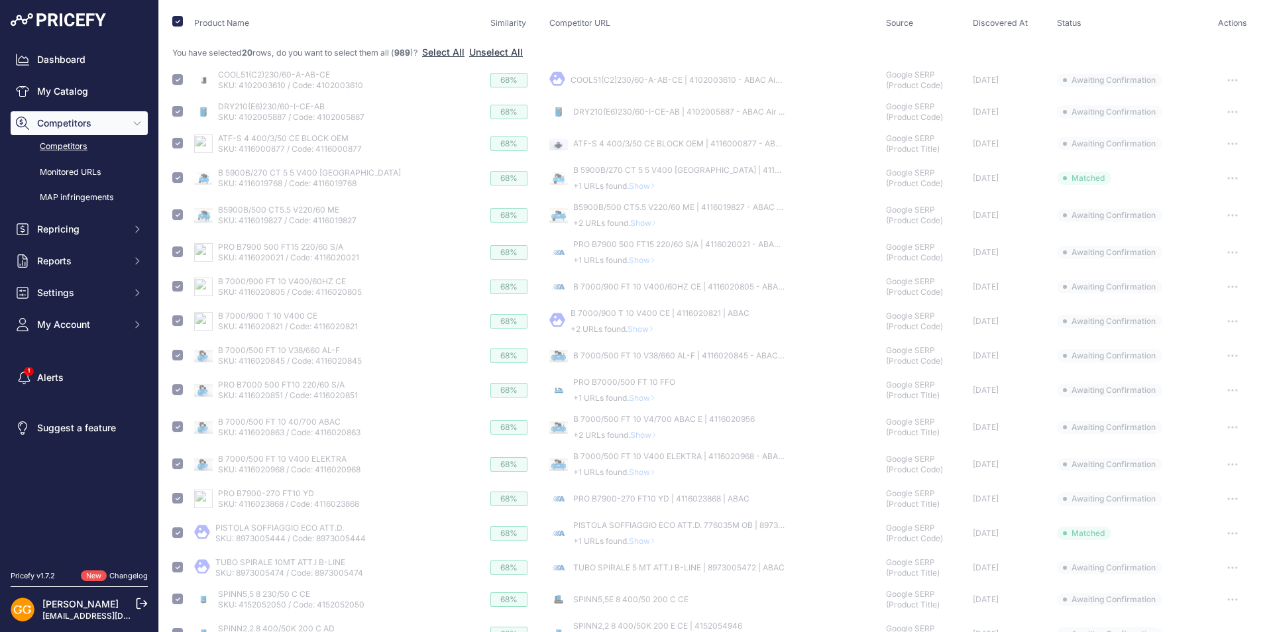
scroll to position [303, 0]
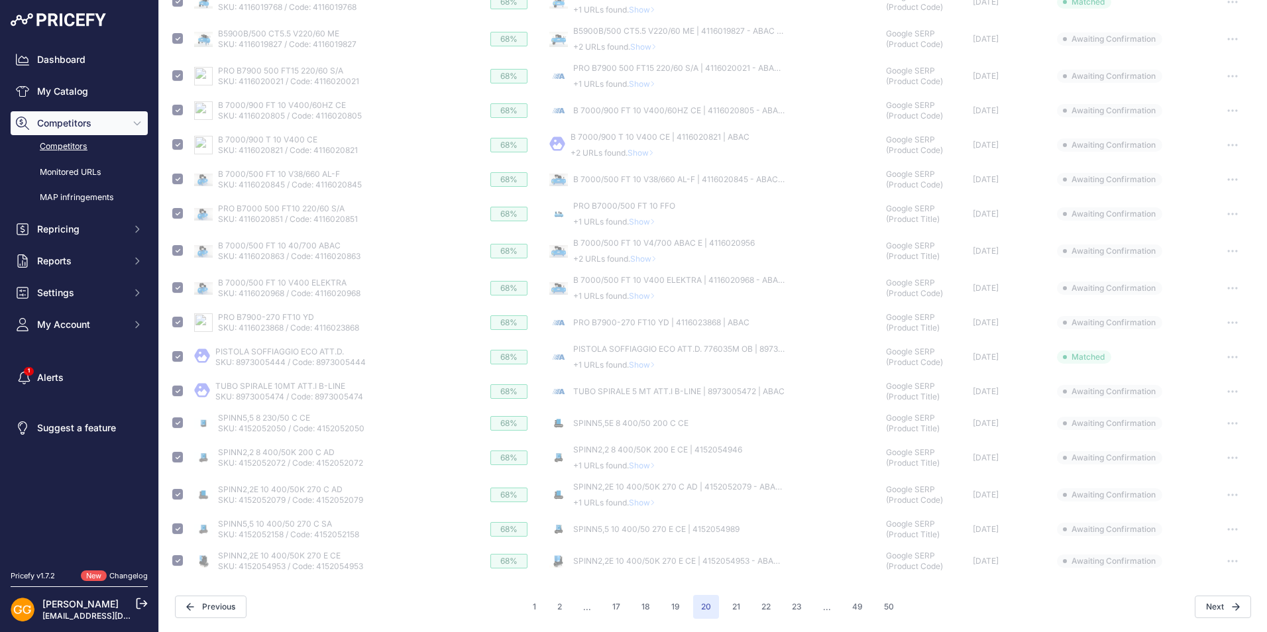
checkbox input "false"
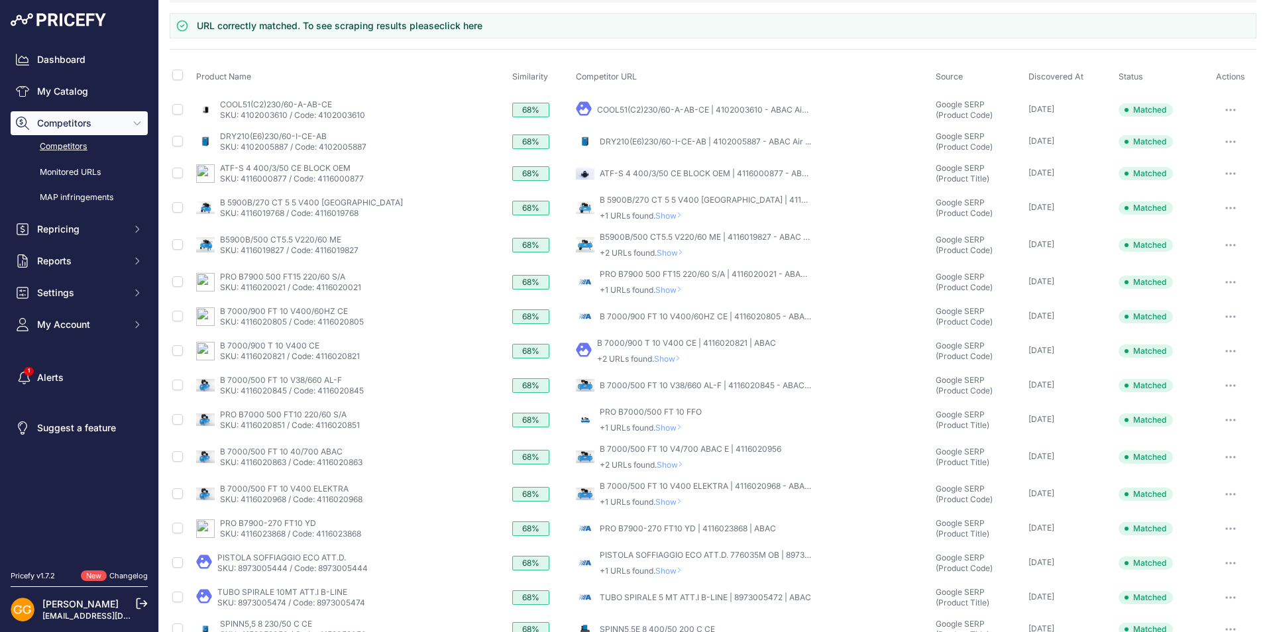
scroll to position [0, 0]
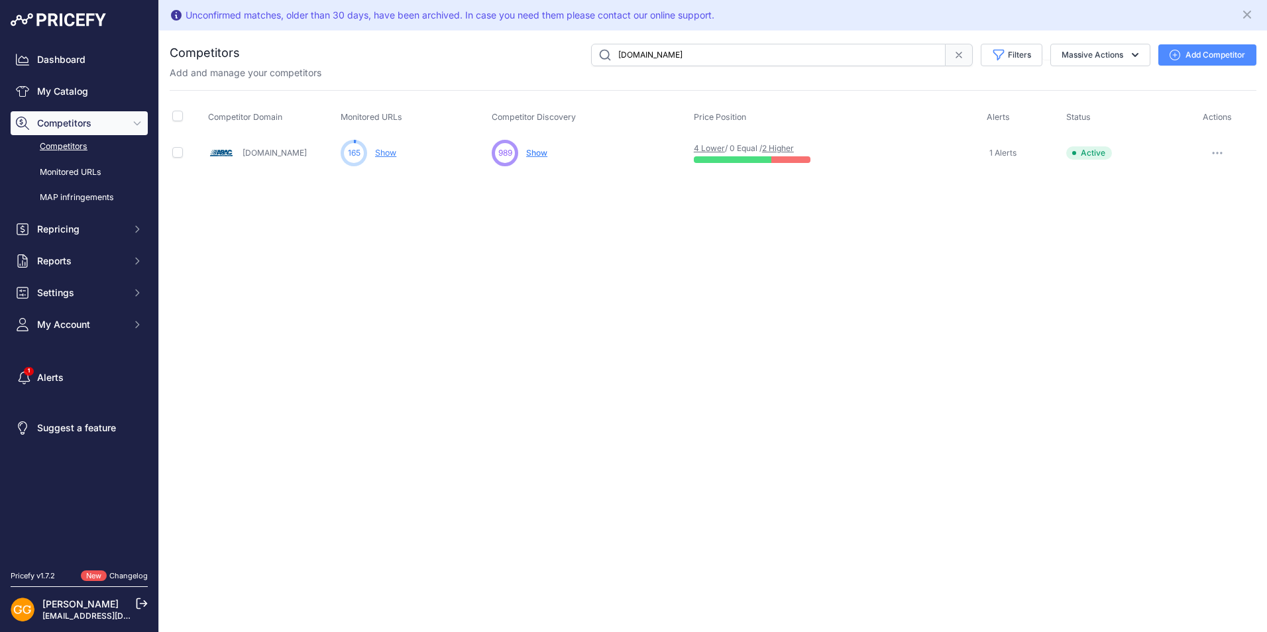
click at [538, 152] on span "Show" at bounding box center [536, 153] width 21 height 10
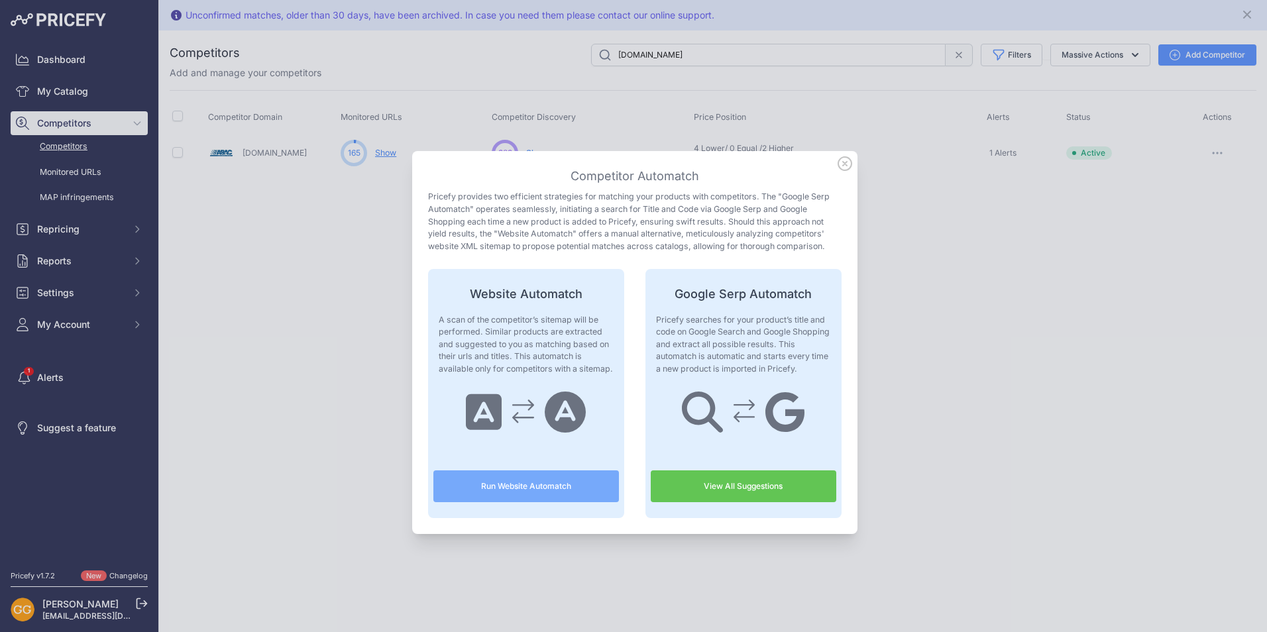
click at [539, 484] on button "Run Website Automatch" at bounding box center [525, 486] width 185 height 32
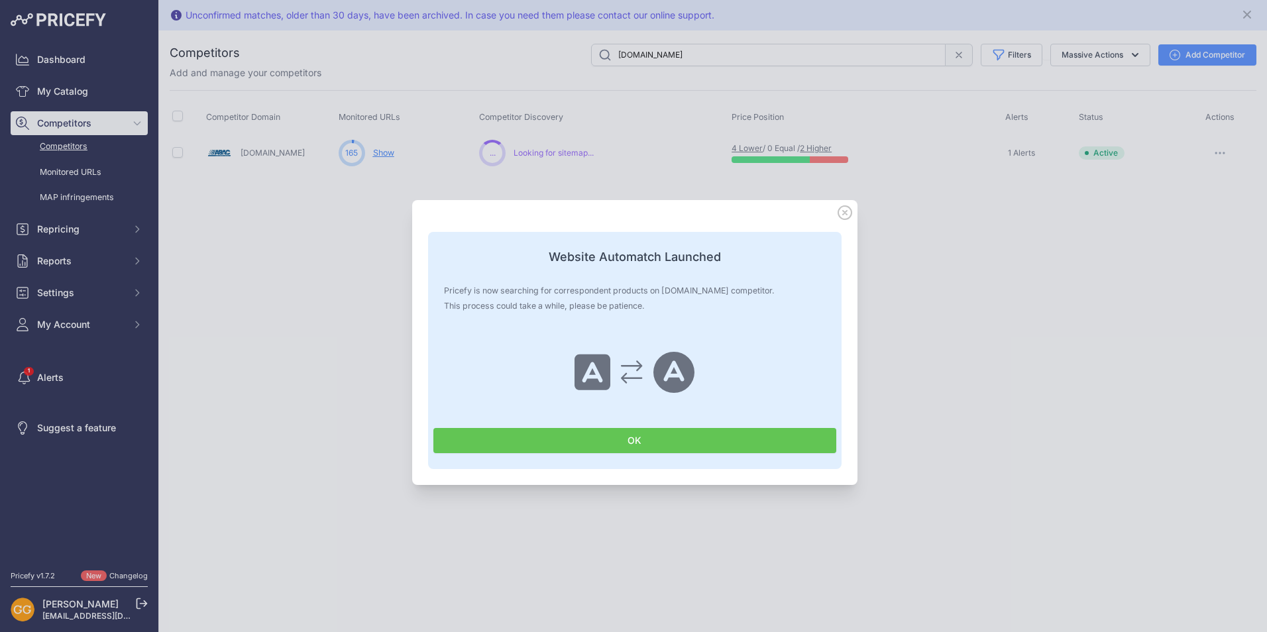
click at [619, 439] on button "OK" at bounding box center [634, 440] width 403 height 25
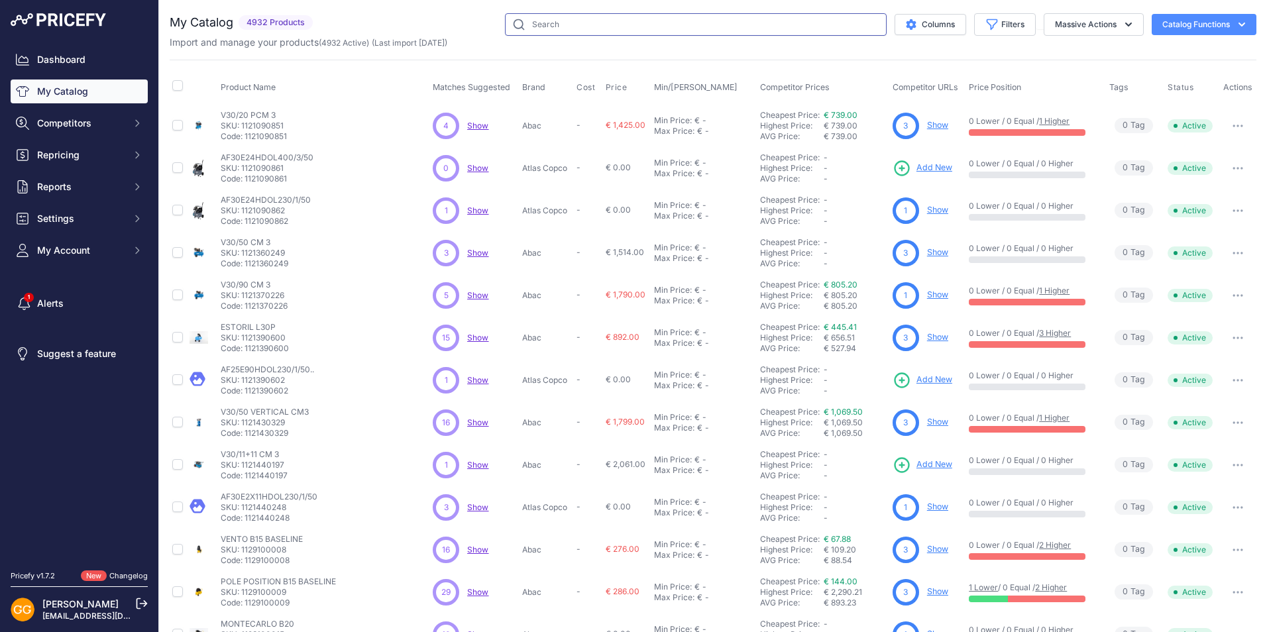
click at [562, 22] on input "text" at bounding box center [696, 24] width 382 height 23
paste input "1839025635"
type input "1839025635"
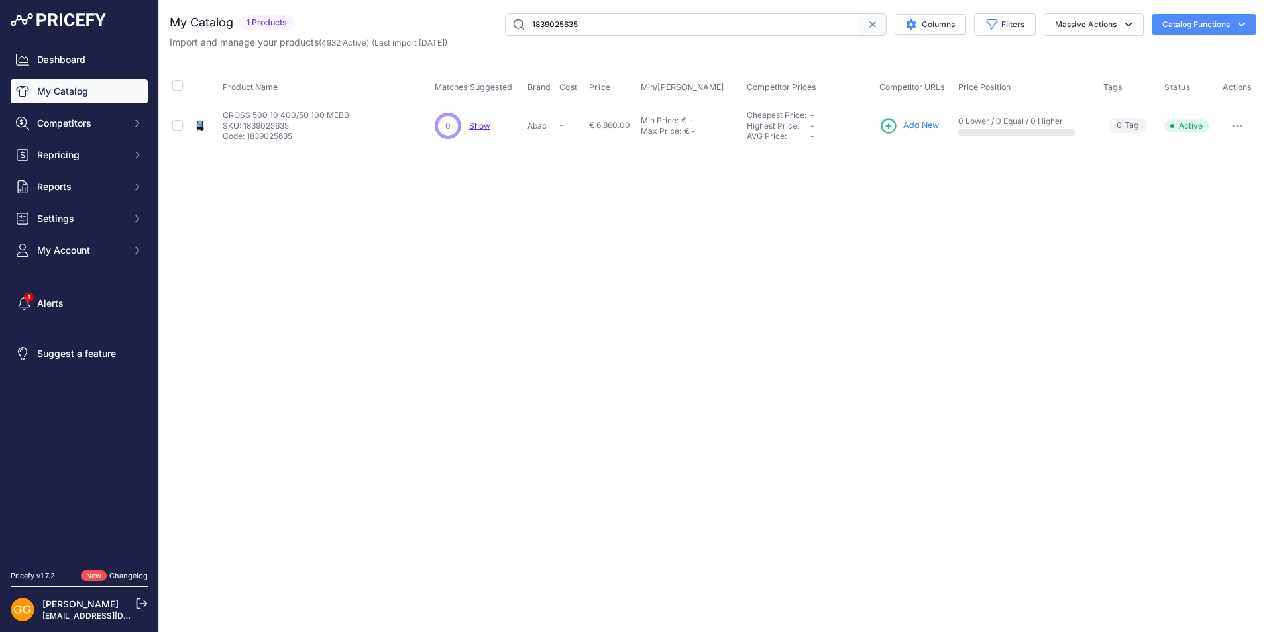
click at [921, 125] on span "Add New" at bounding box center [921, 125] width 36 height 13
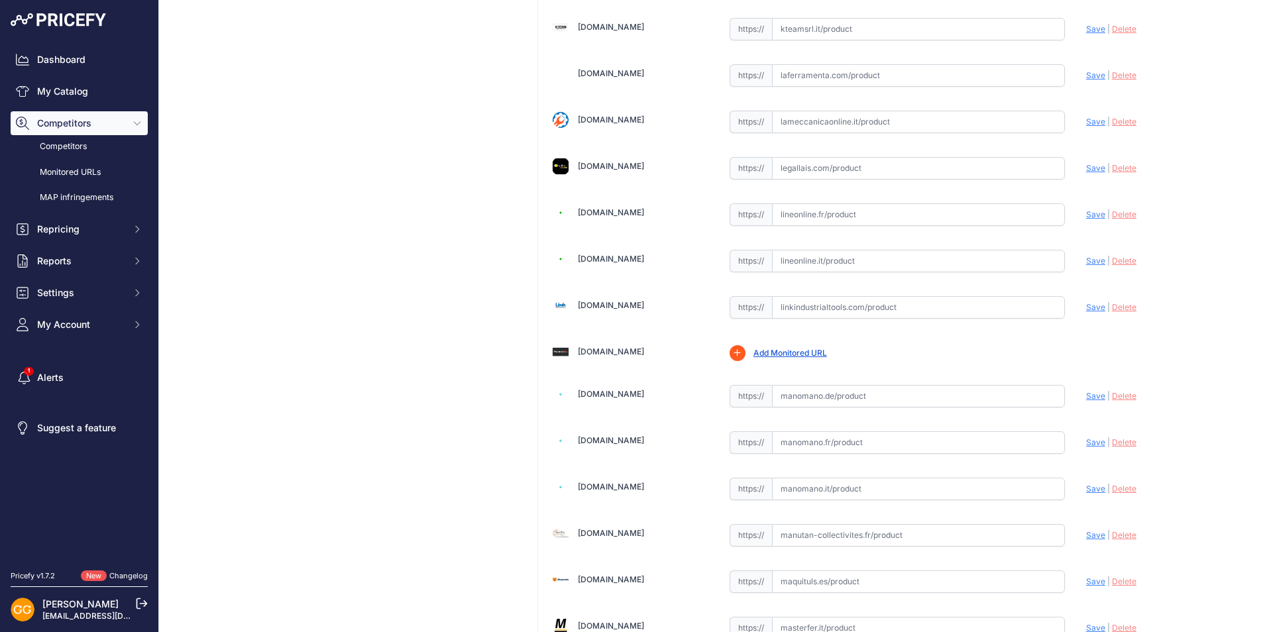
scroll to position [2385, 0]
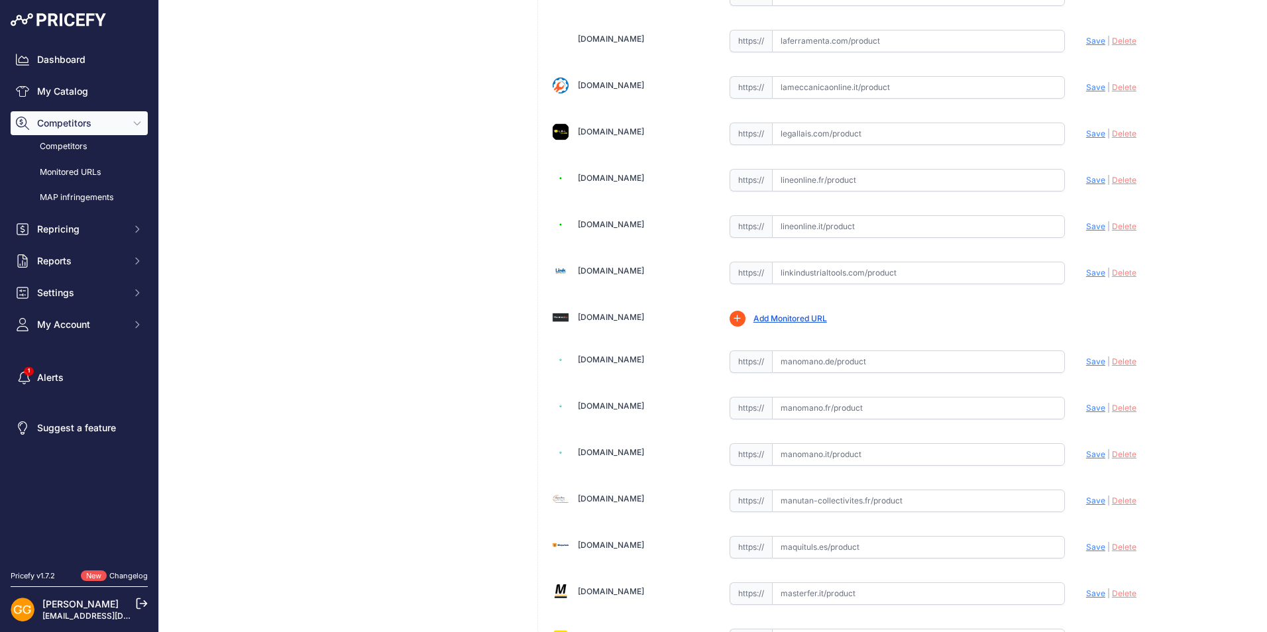
click at [832, 412] on input "text" at bounding box center [918, 408] width 293 height 23
paste input "[URL][DOMAIN_NAME]"
click at [1086, 409] on span "Save" at bounding box center [1095, 408] width 19 height 10
type input "[URL][DOMAIN_NAME]"
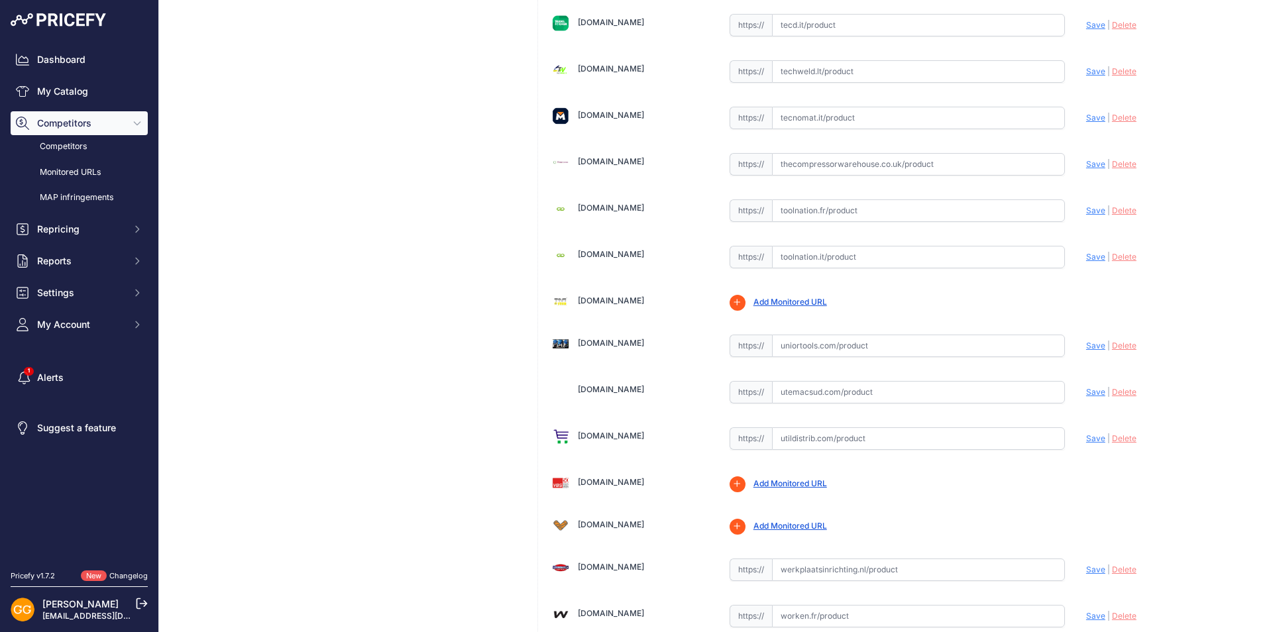
scroll to position [4392, 0]
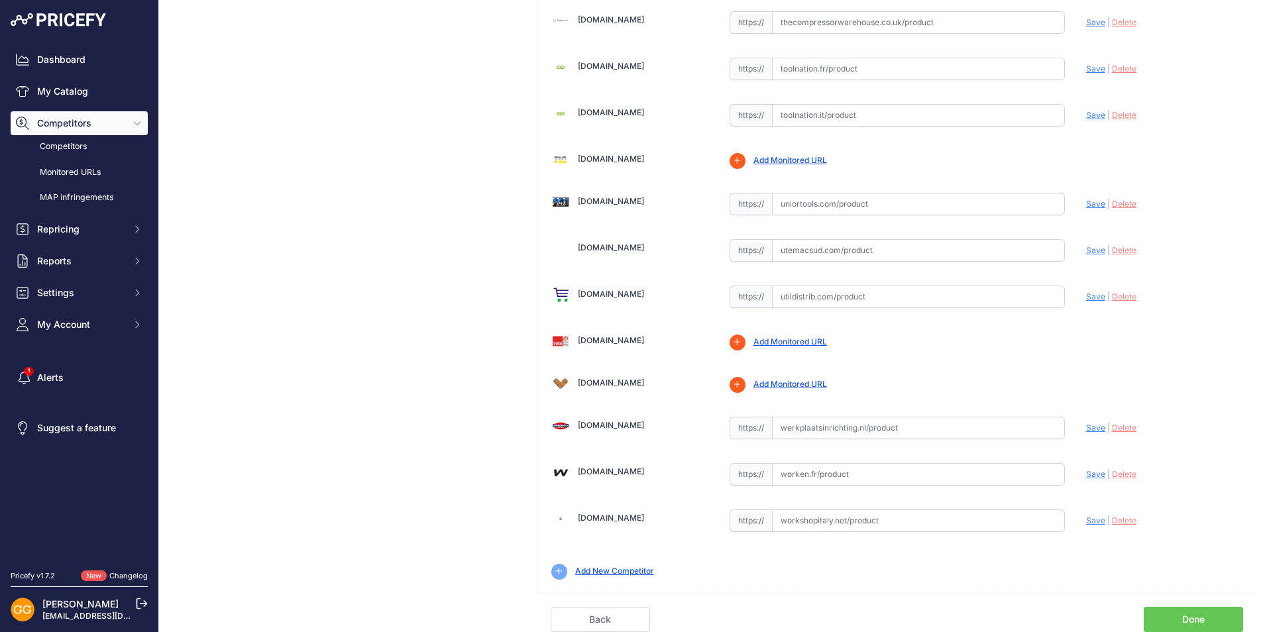
click at [1204, 613] on link "Done" at bounding box center [1192, 619] width 99 height 25
click at [1167, 616] on link "Done" at bounding box center [1192, 619] width 99 height 25
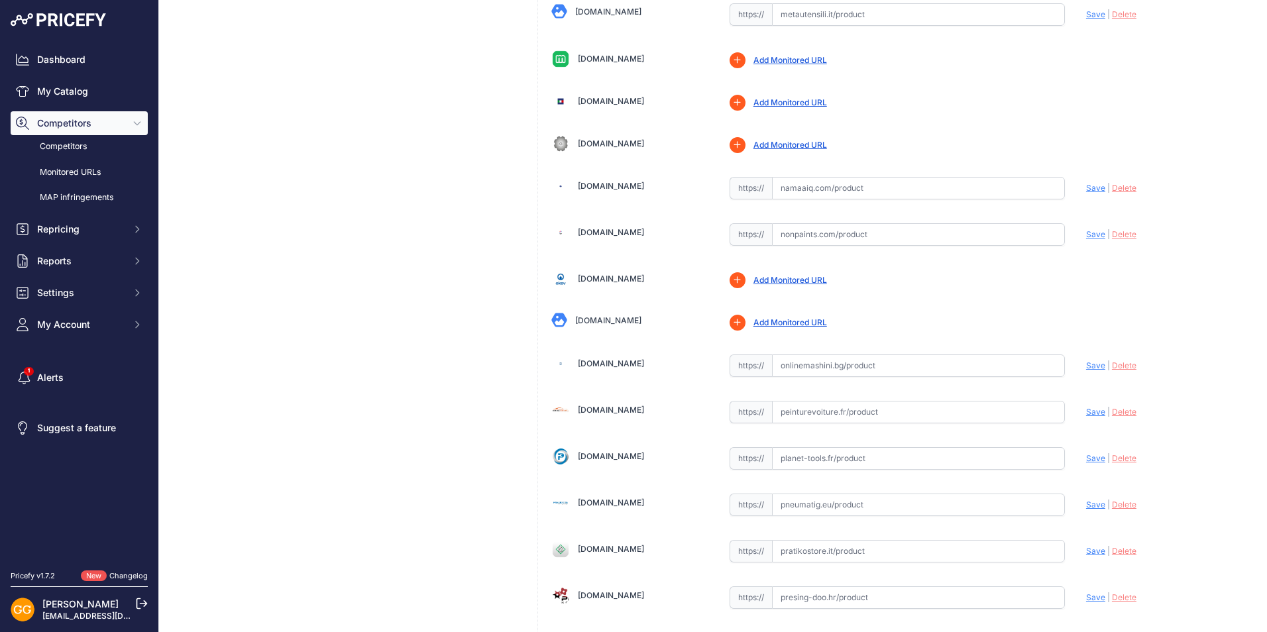
scroll to position [2705, 0]
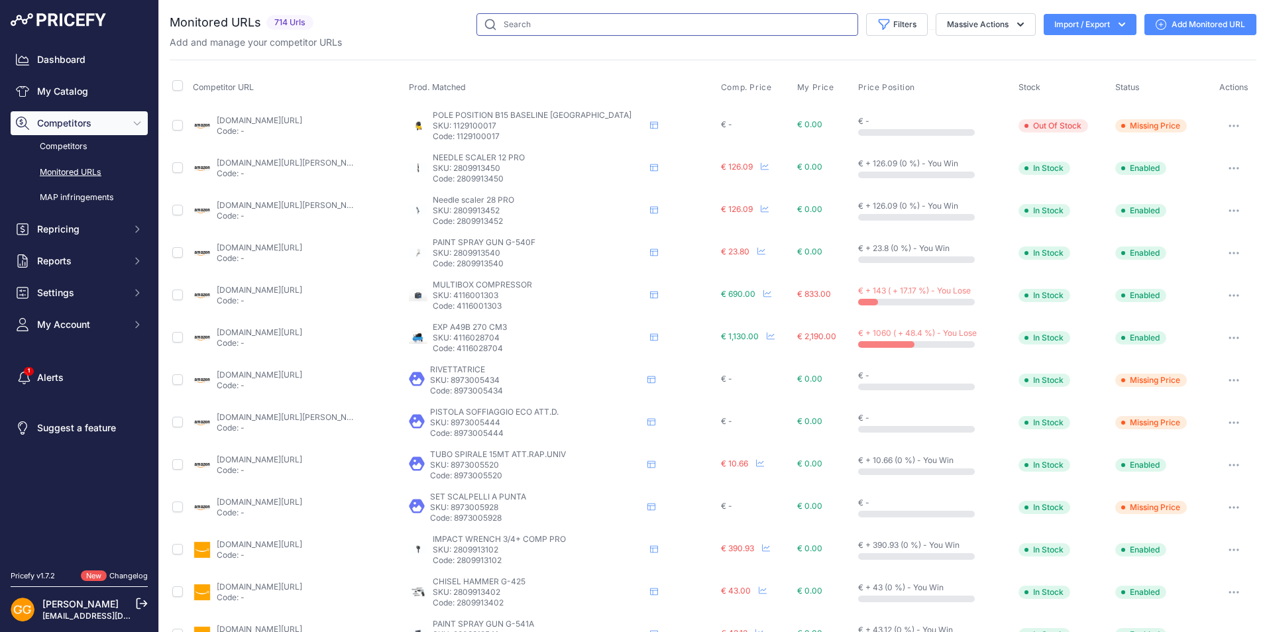
click at [542, 26] on input "text" at bounding box center [667, 24] width 382 height 23
paste input "https://www.manomano.fr/p/abac-compresseur-cross-500-10-40050-100-mebb-compress…"
click at [643, 22] on input "https://www.manomano.fr/p/abac-compresseur-cross-500-10-40050-100-mebb-compress…" at bounding box center [667, 24] width 382 height 23
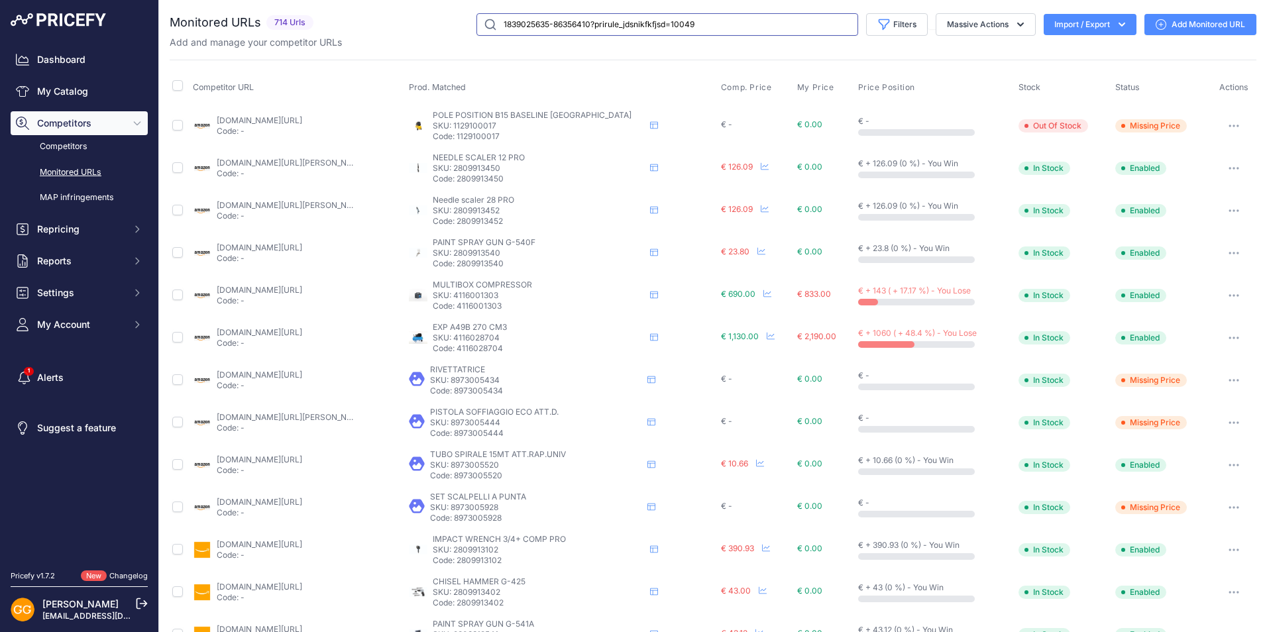
click at [699, 23] on input "1839025635-86356410?prirule_jdsnikfkfjsd=10049" at bounding box center [667, 24] width 382 height 23
type input "1839025635"
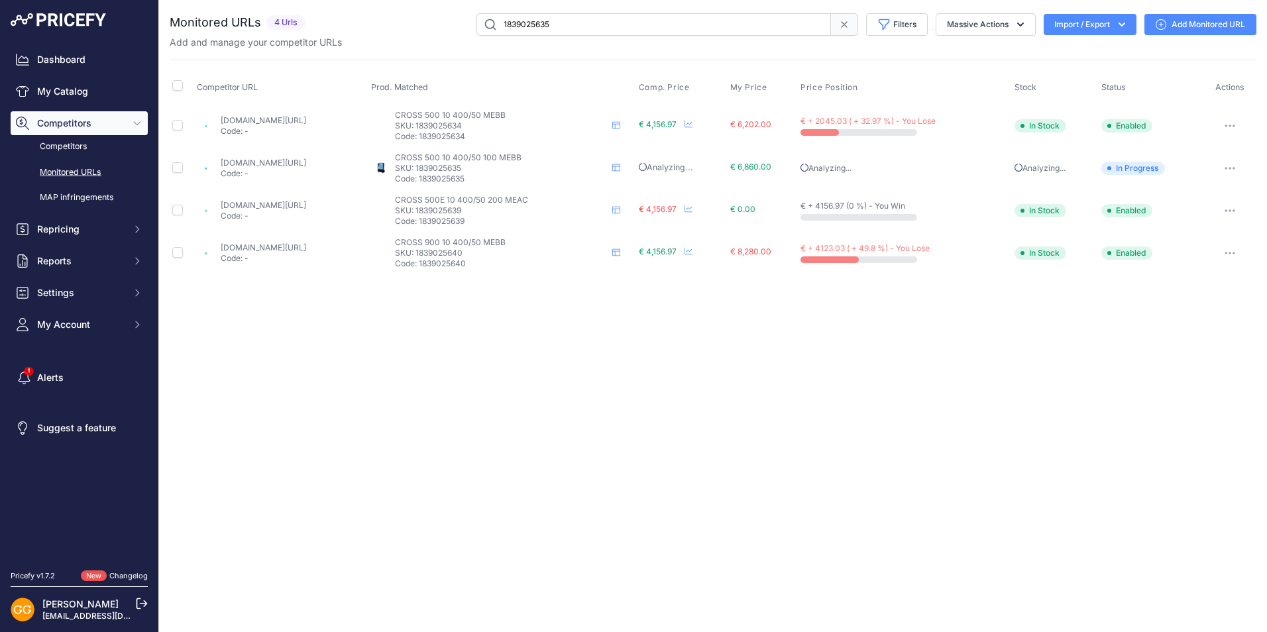
click at [664, 7] on div "You are not connected to the internet. Monitored URLs" at bounding box center [713, 143] width 1086 height 287
click at [68, 89] on link "My Catalog" at bounding box center [79, 91] width 137 height 24
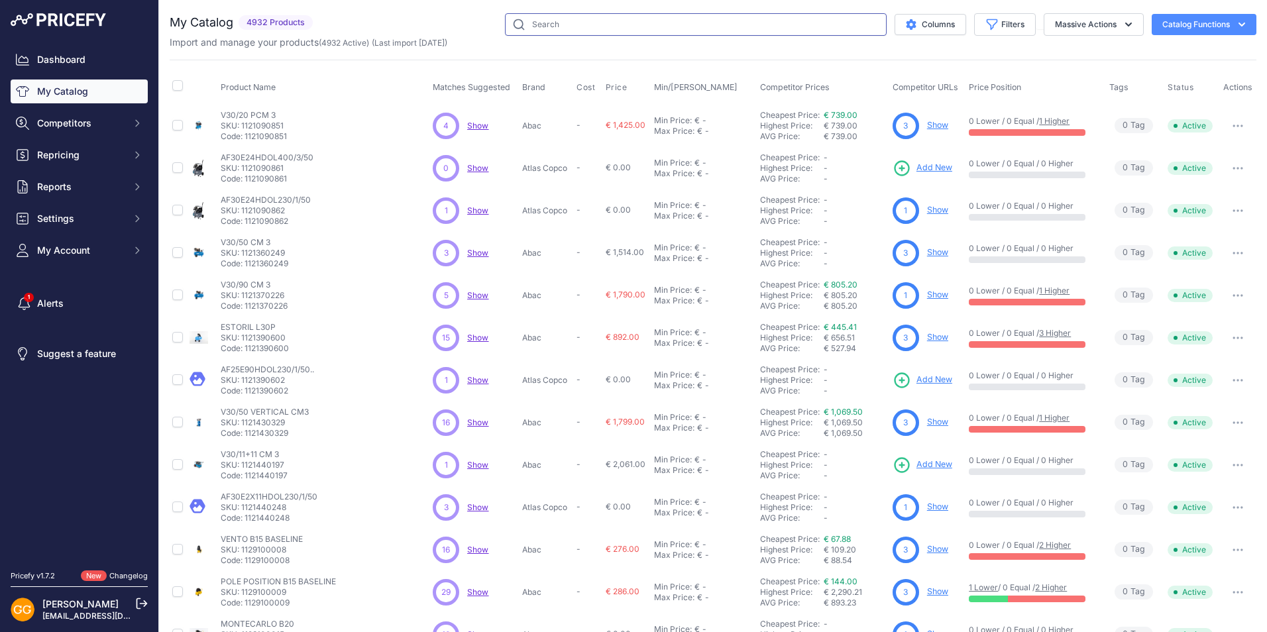
click at [536, 25] on input "text" at bounding box center [696, 24] width 382 height 23
paste input "1839025636"
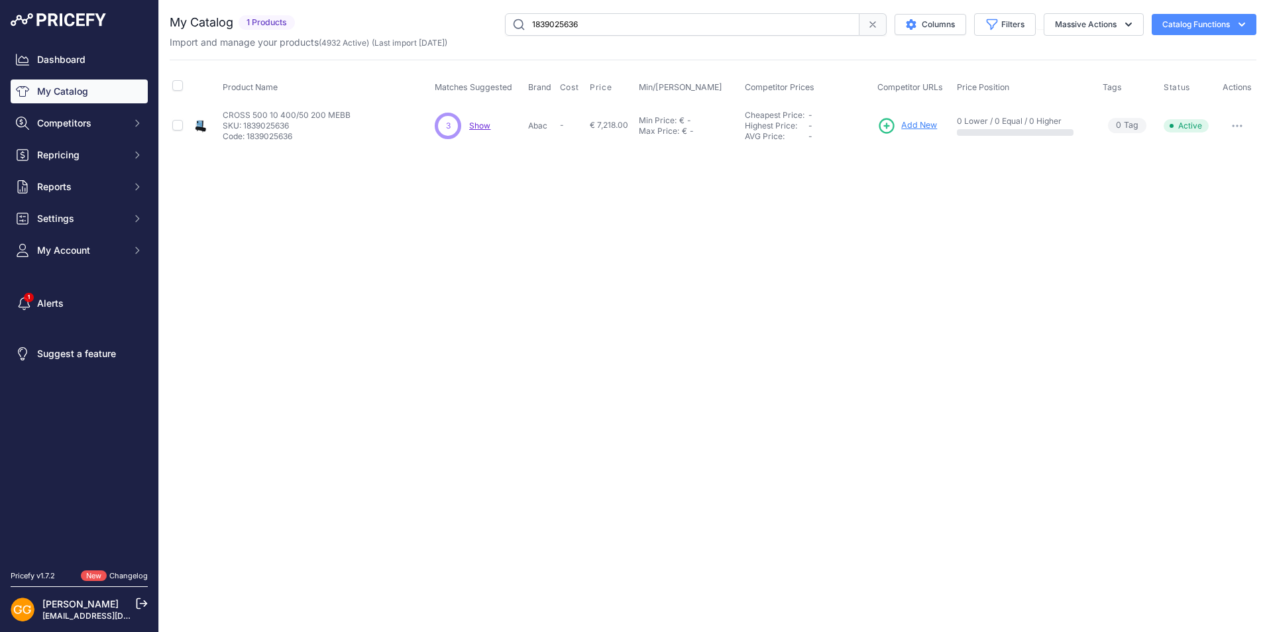
click at [482, 127] on span "Show" at bounding box center [479, 126] width 21 height 10
click at [600, 21] on input "1839025636" at bounding box center [682, 24] width 354 height 23
paste input "7"
click at [474, 127] on span "Show" at bounding box center [479, 126] width 21 height 10
click at [608, 22] on input "1839025637" at bounding box center [682, 24] width 354 height 23
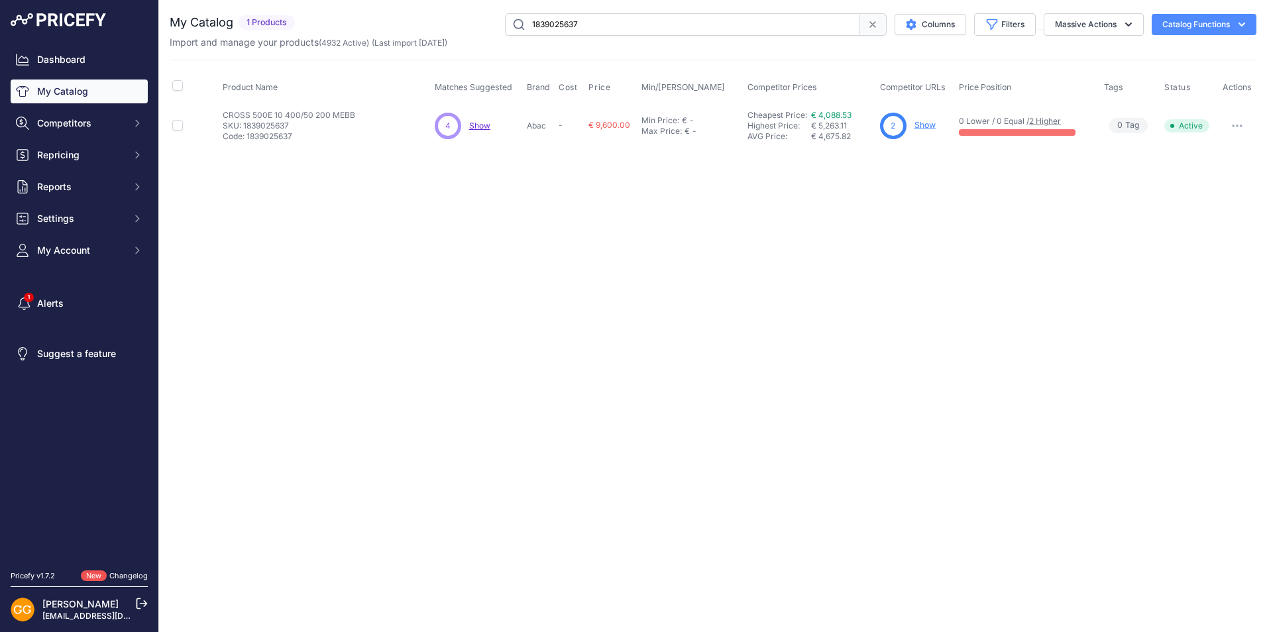
paste input "8"
type input "1839025638"
click at [486, 127] on span "Show" at bounding box center [480, 126] width 21 height 10
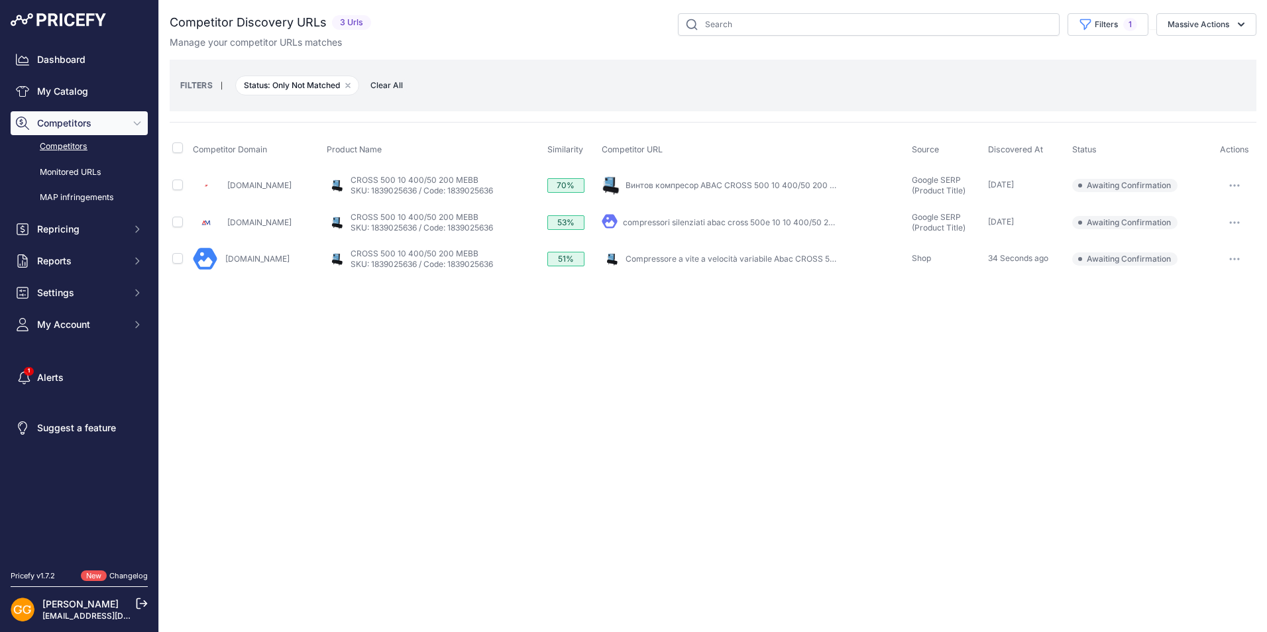
click at [181, 154] on span at bounding box center [177, 150] width 11 height 10
click at [179, 147] on input "checkbox" at bounding box center [177, 147] width 11 height 11
checkbox input "true"
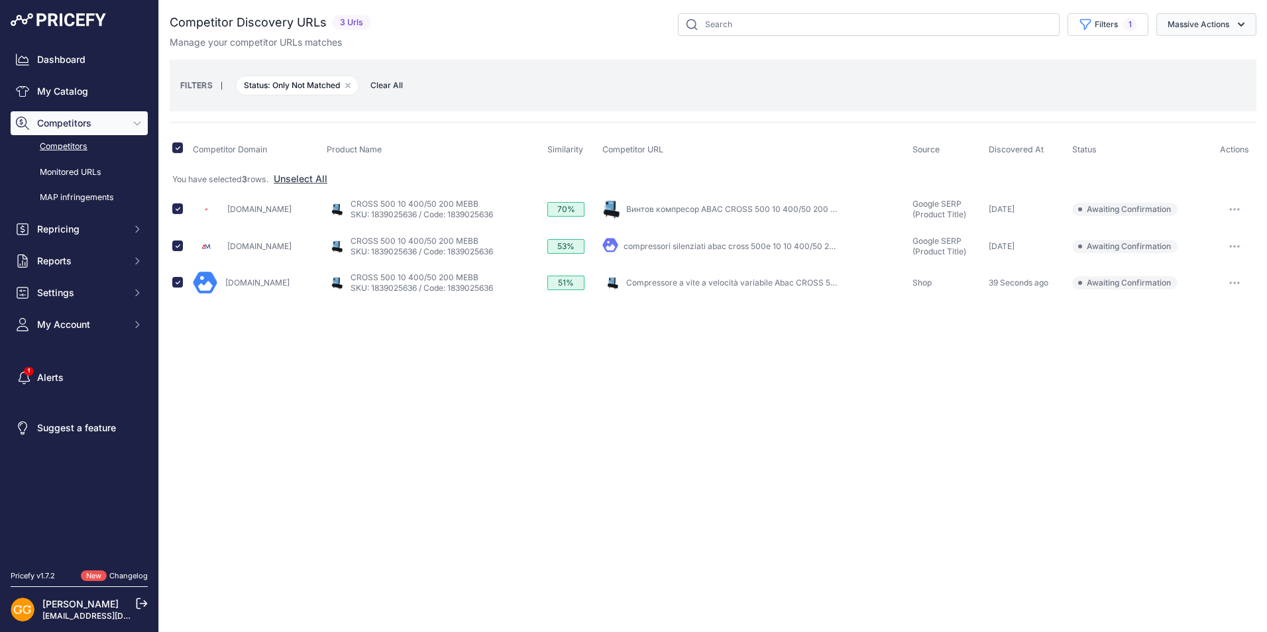
click at [1183, 28] on button "Massive Actions" at bounding box center [1206, 24] width 100 height 23
click at [1186, 51] on span "Confirm Match" at bounding box center [1193, 55] width 64 height 11
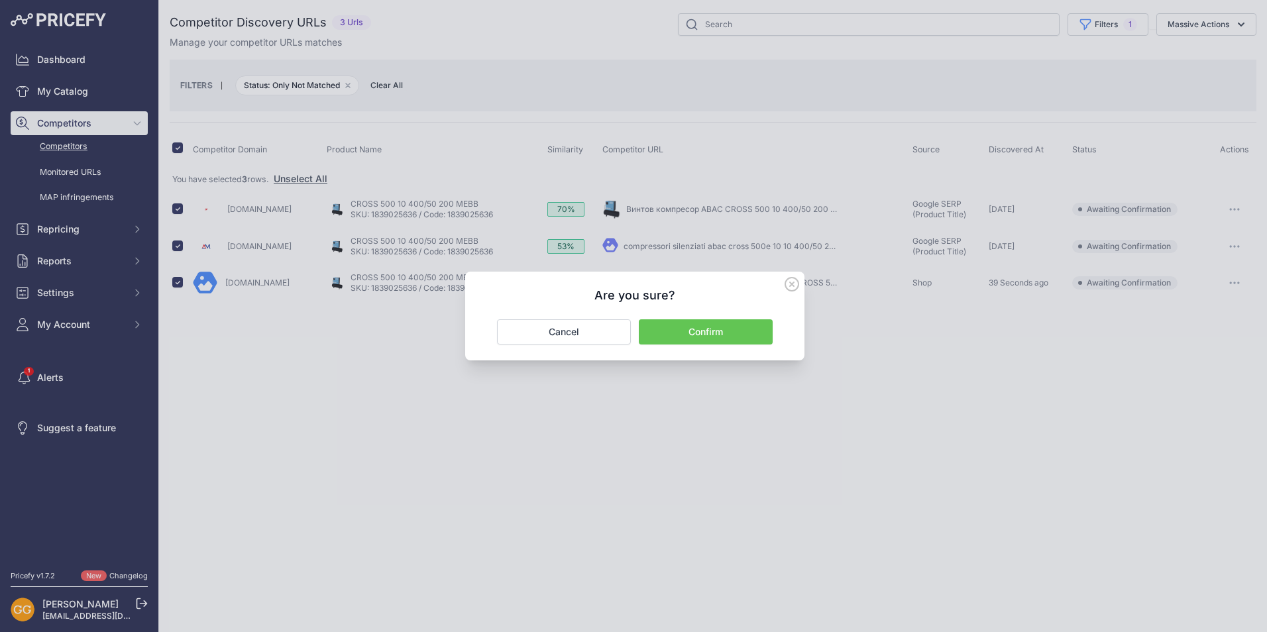
click at [728, 322] on button "Confirm" at bounding box center [706, 331] width 134 height 25
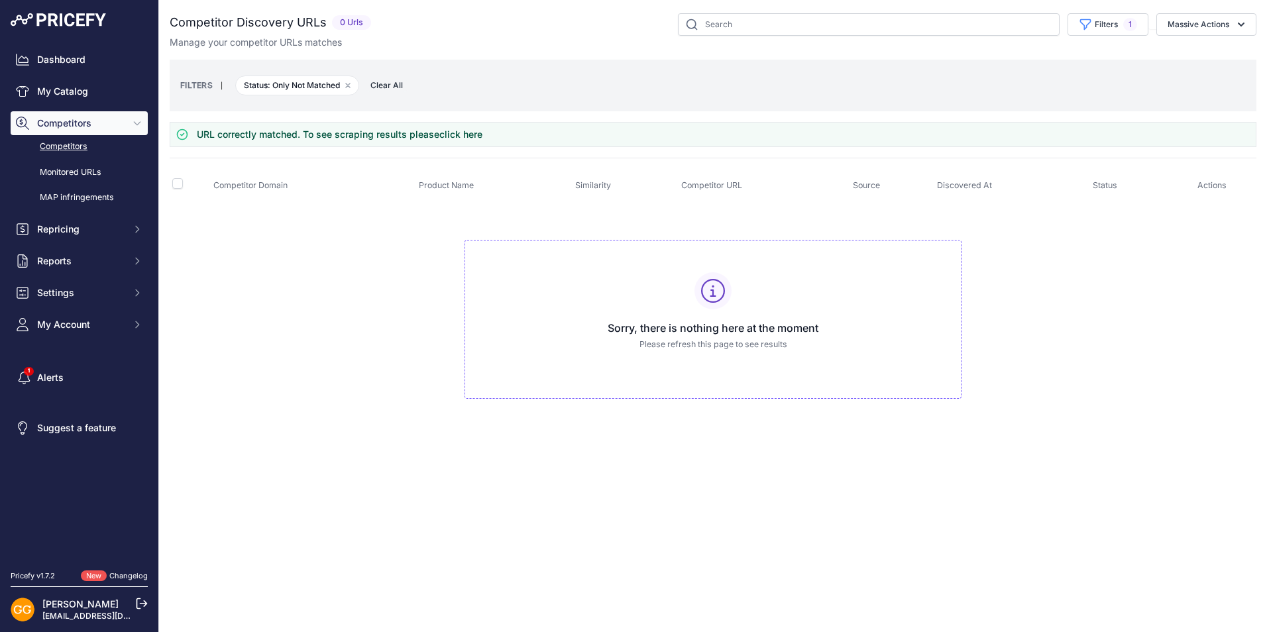
click at [387, 85] on span "Clear All" at bounding box center [387, 85] width 46 height 13
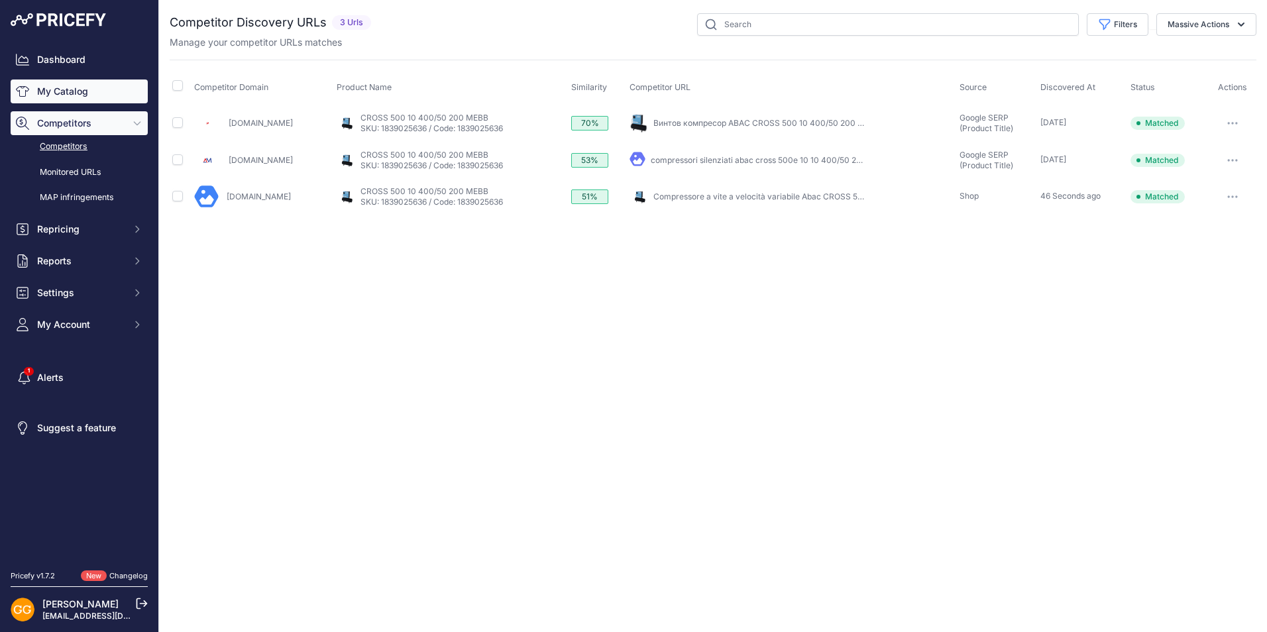
click at [53, 87] on link "My Catalog" at bounding box center [79, 91] width 137 height 24
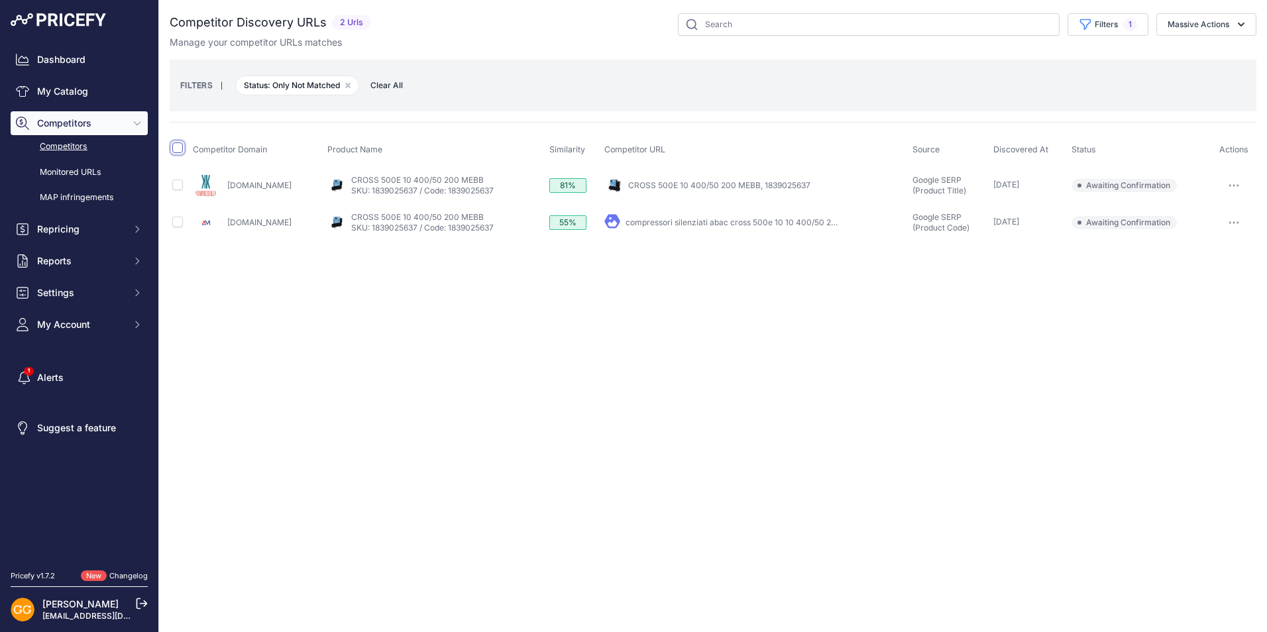
click at [179, 148] on input "checkbox" at bounding box center [177, 147] width 11 height 11
checkbox input "true"
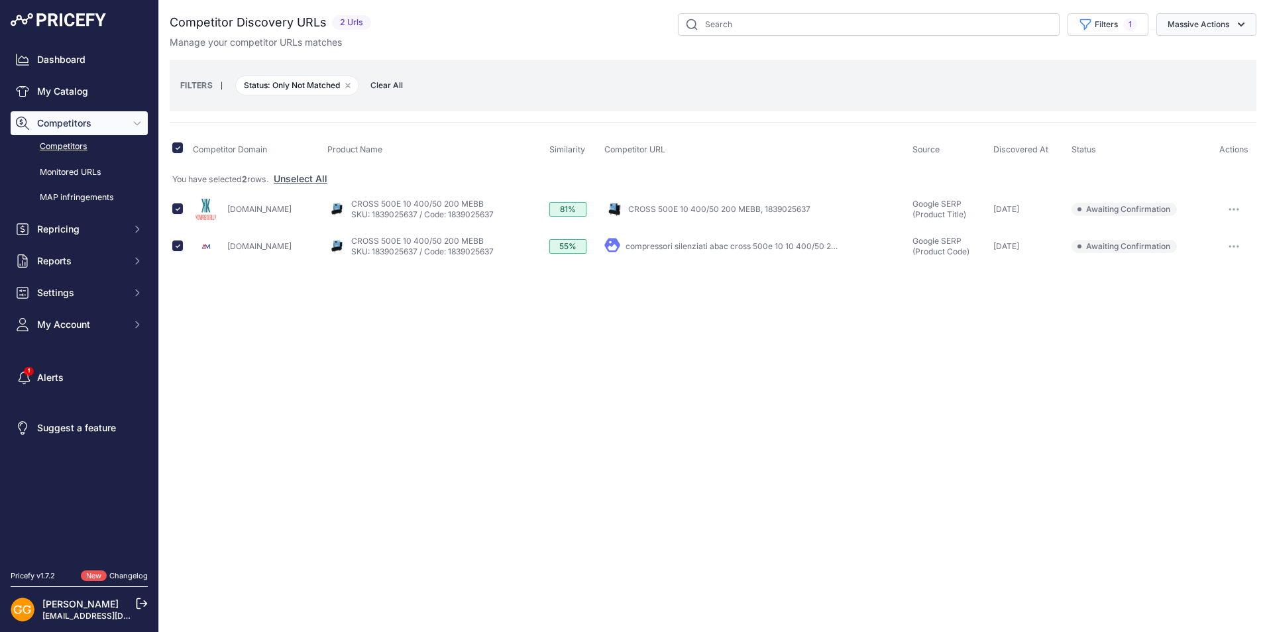
click at [1204, 23] on button "Massive Actions" at bounding box center [1206, 24] width 100 height 23
click at [1204, 51] on span "Confirm Match" at bounding box center [1193, 55] width 64 height 11
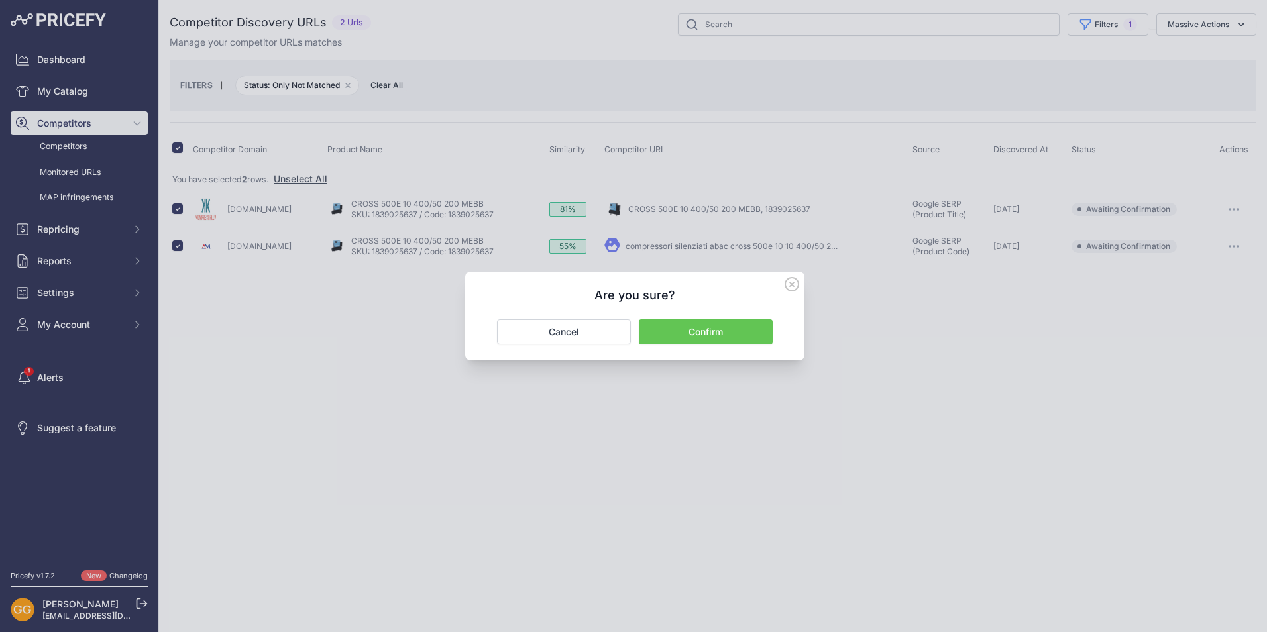
click at [705, 327] on button "Confirm" at bounding box center [706, 331] width 134 height 25
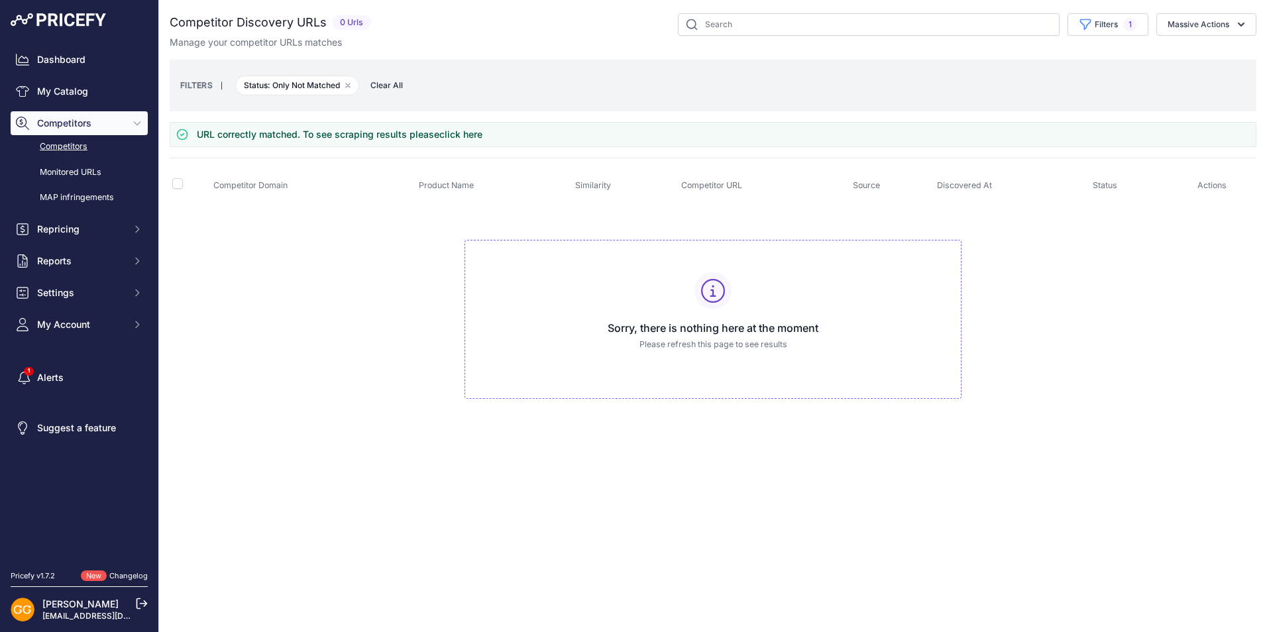
click at [395, 84] on span "Clear All" at bounding box center [387, 85] width 46 height 13
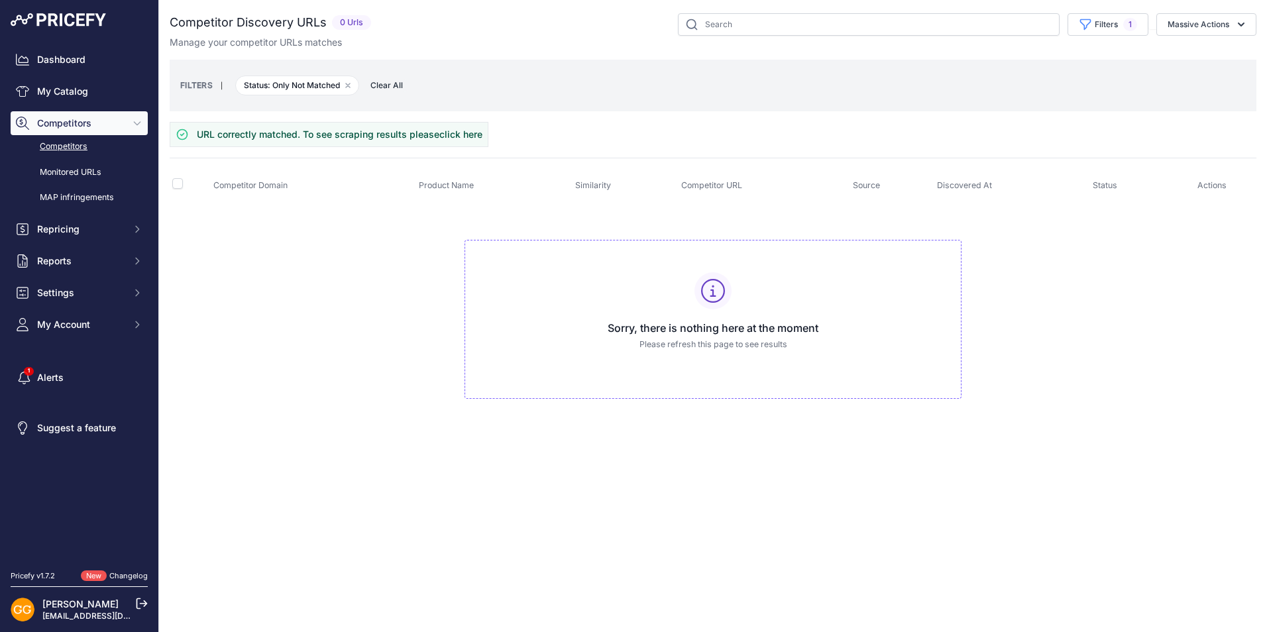
click at [383, 84] on span "Clear All" at bounding box center [387, 85] width 46 height 13
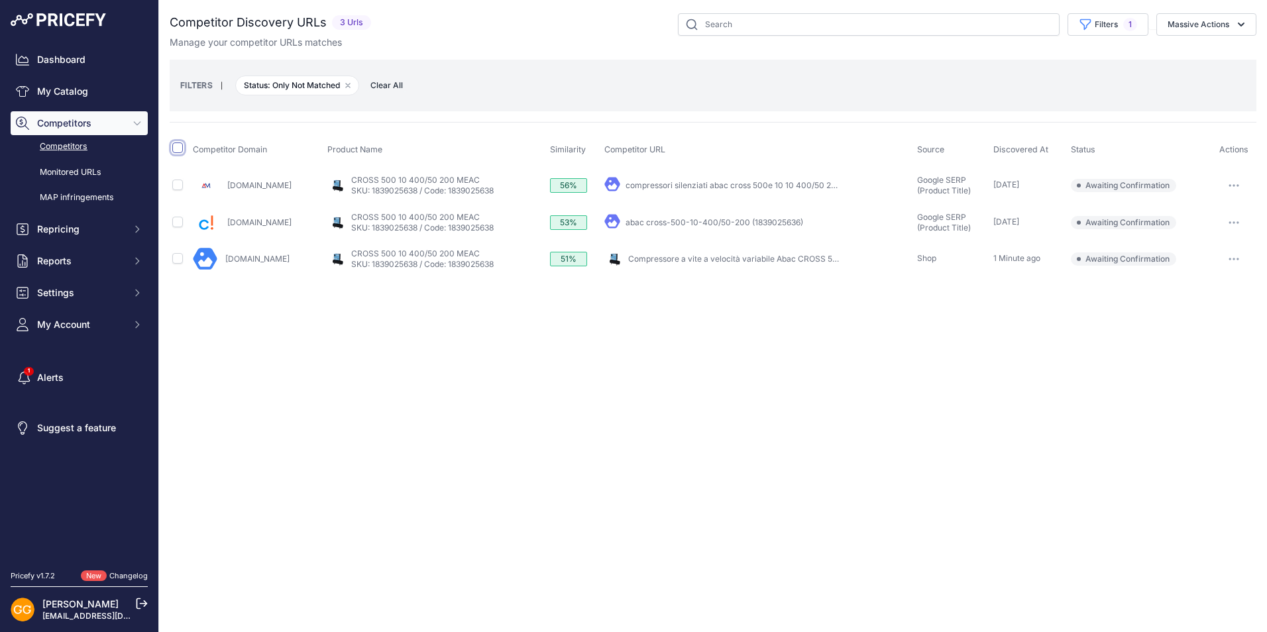
click at [178, 148] on input "checkbox" at bounding box center [177, 147] width 11 height 11
checkbox input "true"
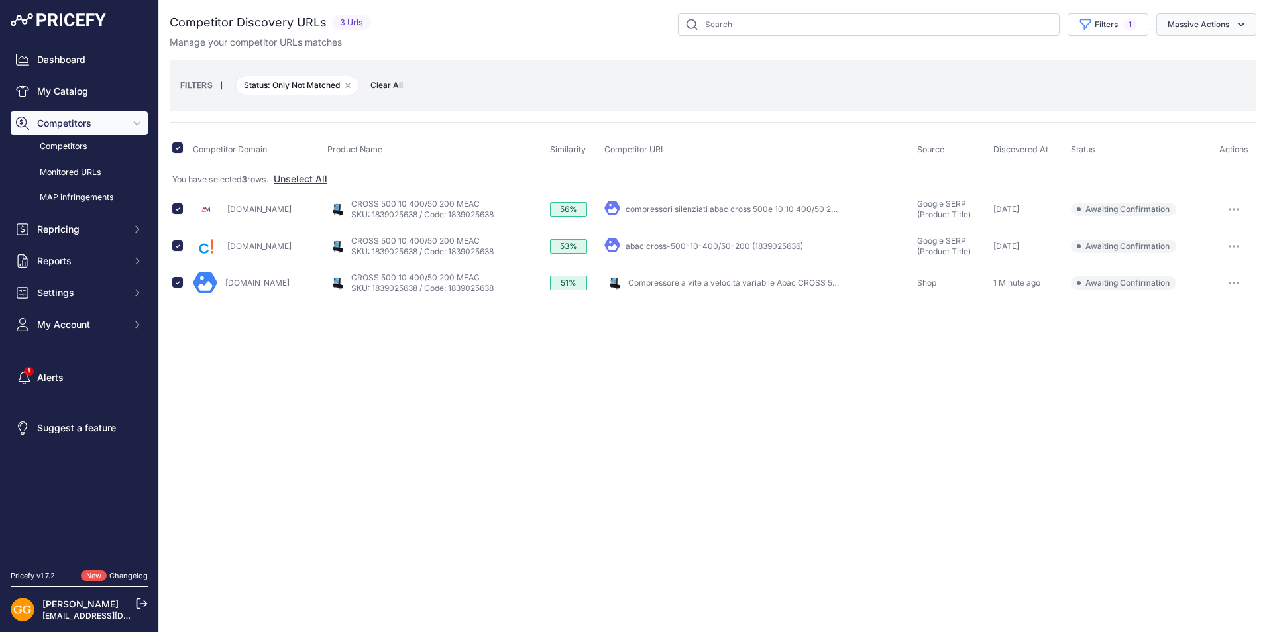
click at [1200, 25] on button "Massive Actions" at bounding box center [1206, 24] width 100 height 23
click at [1200, 48] on button "Confirm Match" at bounding box center [1203, 56] width 106 height 24
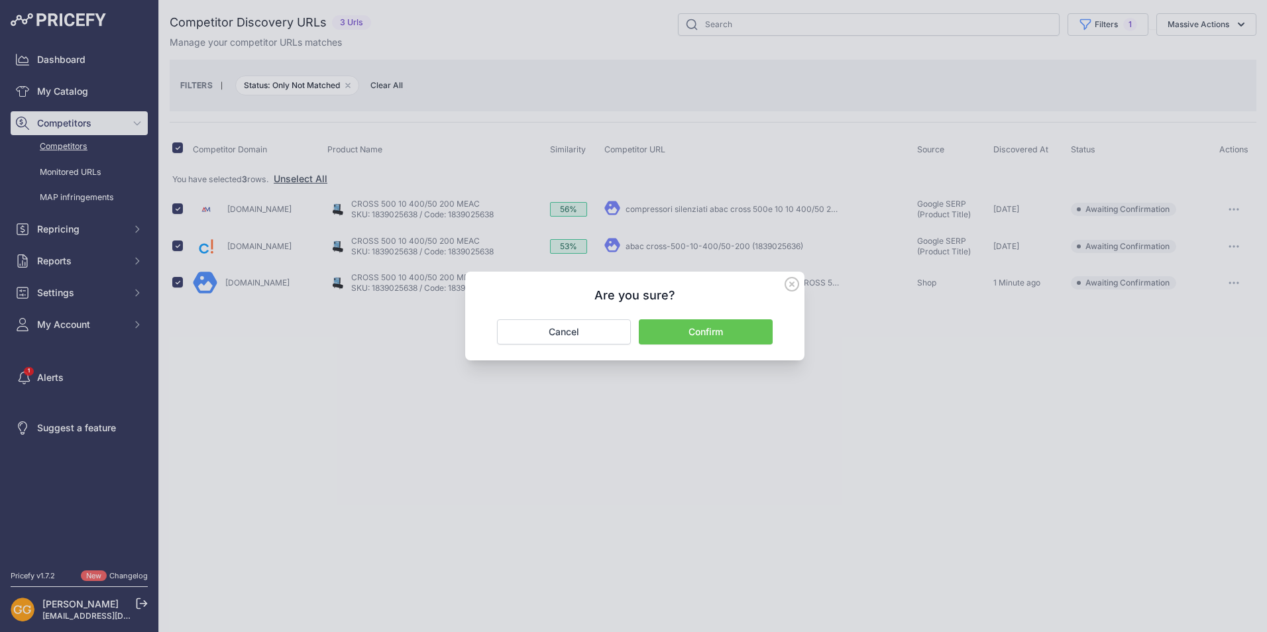
click at [707, 329] on button "Confirm" at bounding box center [706, 331] width 134 height 25
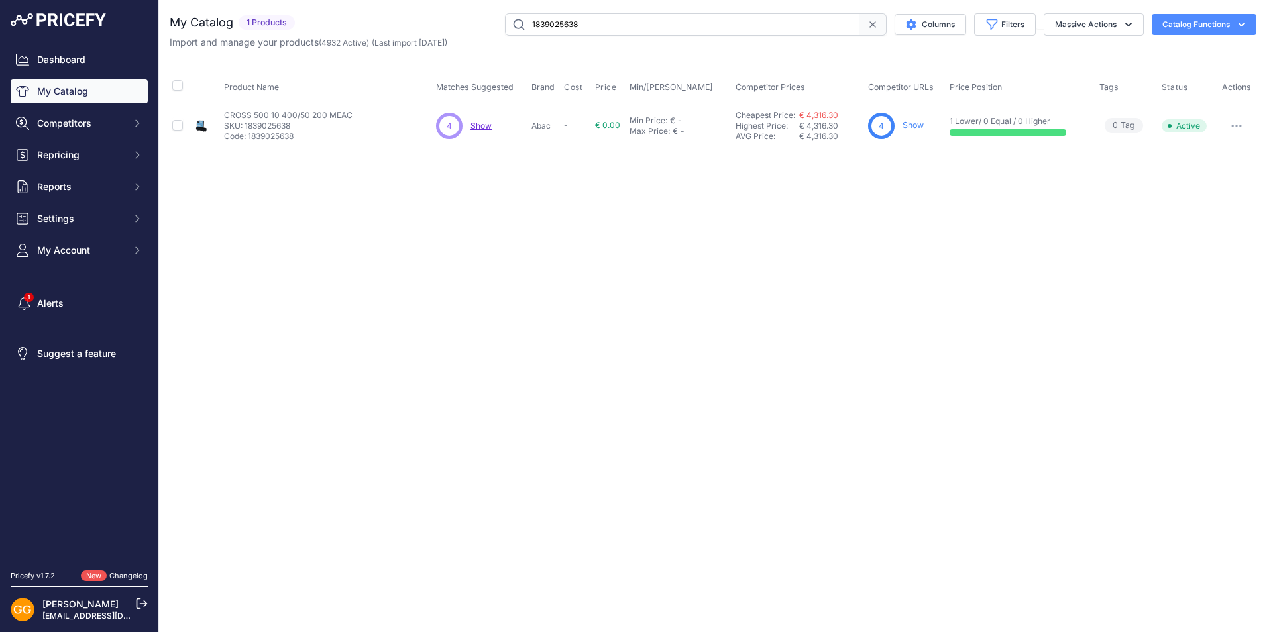
click at [595, 25] on input "1839025638" at bounding box center [682, 24] width 354 height 23
paste input "9"
type input "1839025639"
click at [484, 127] on span "Show" at bounding box center [480, 126] width 21 height 10
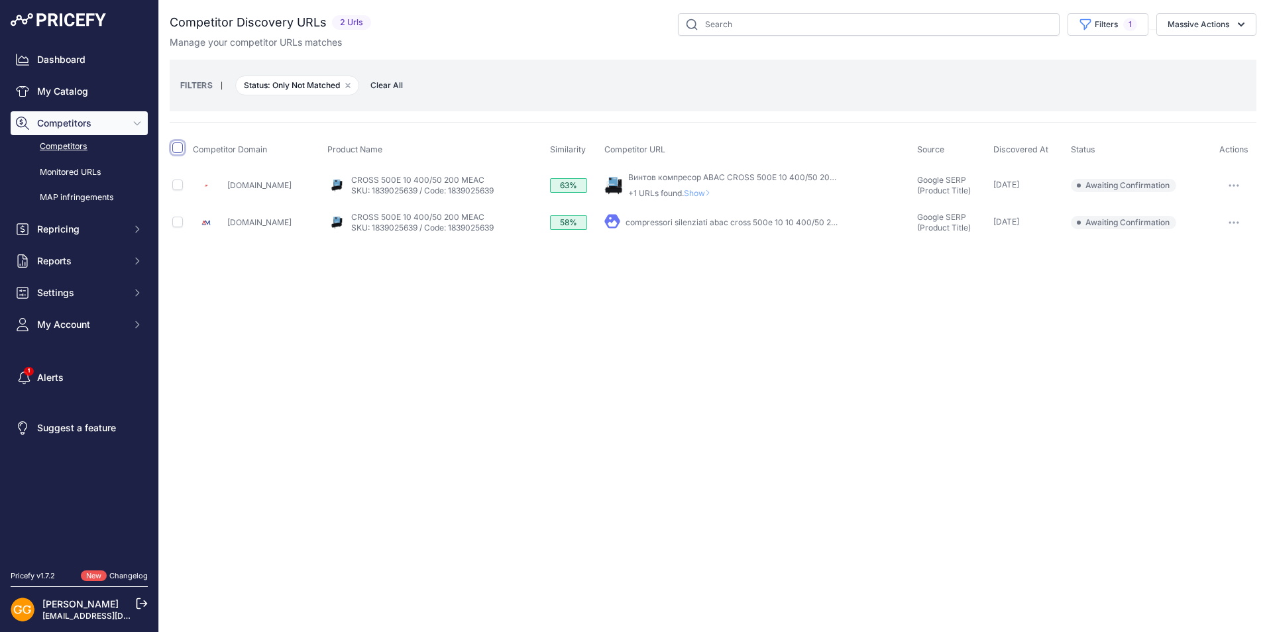
click at [180, 150] on input "checkbox" at bounding box center [177, 147] width 11 height 11
checkbox input "true"
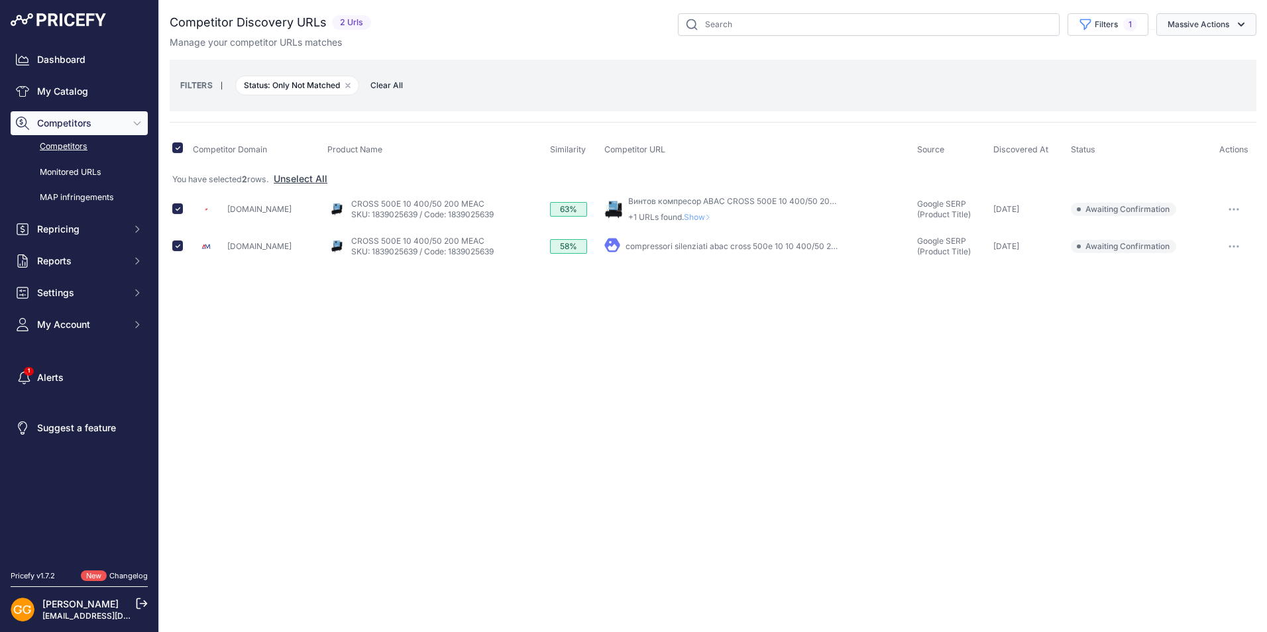
click at [1223, 26] on button "Massive Actions" at bounding box center [1206, 24] width 100 height 23
click at [1196, 62] on button "Confirm Match" at bounding box center [1203, 56] width 106 height 24
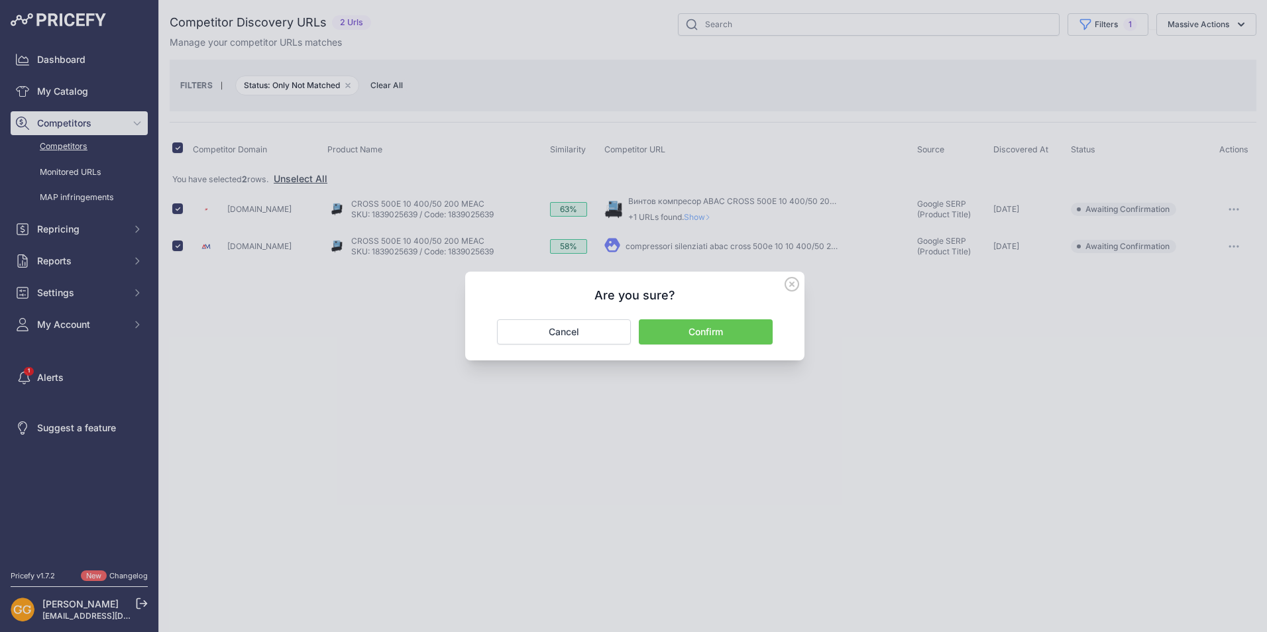
click at [692, 332] on button "Confirm" at bounding box center [706, 331] width 134 height 25
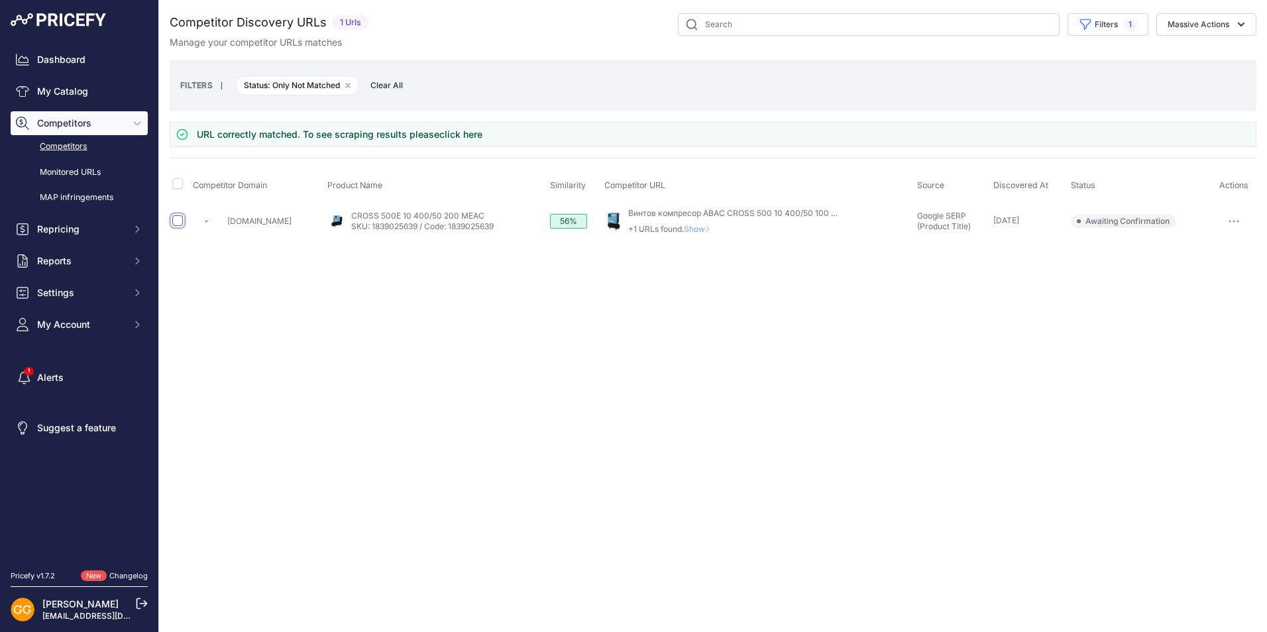
click at [179, 221] on input "checkbox" at bounding box center [177, 220] width 11 height 11
checkbox input "true"
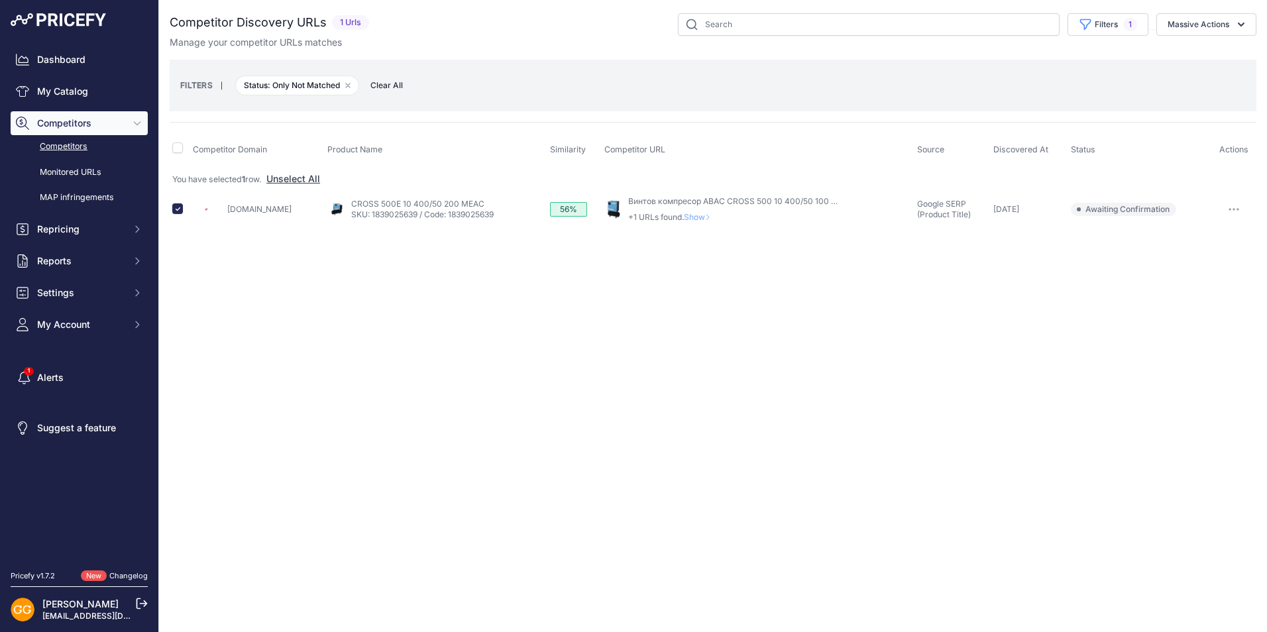
click at [1235, 205] on button "button" at bounding box center [1233, 209] width 26 height 19
click at [1206, 234] on button "Confirm match" at bounding box center [1199, 237] width 109 height 21
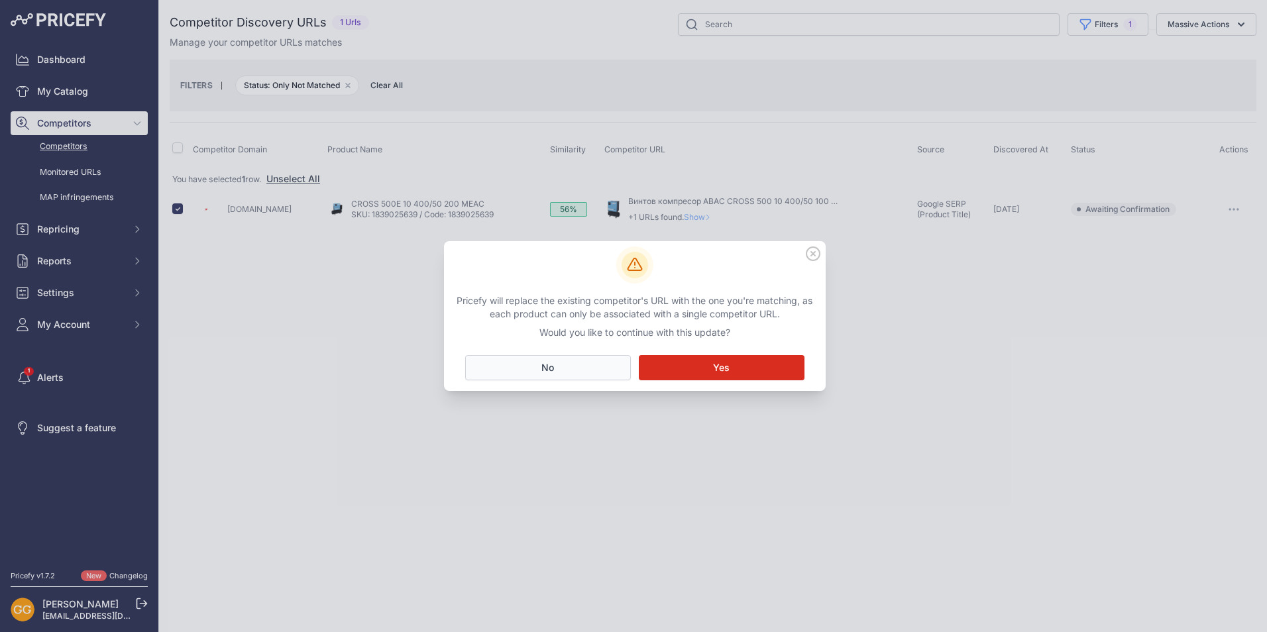
click at [582, 368] on button "No Close" at bounding box center [548, 367] width 166 height 25
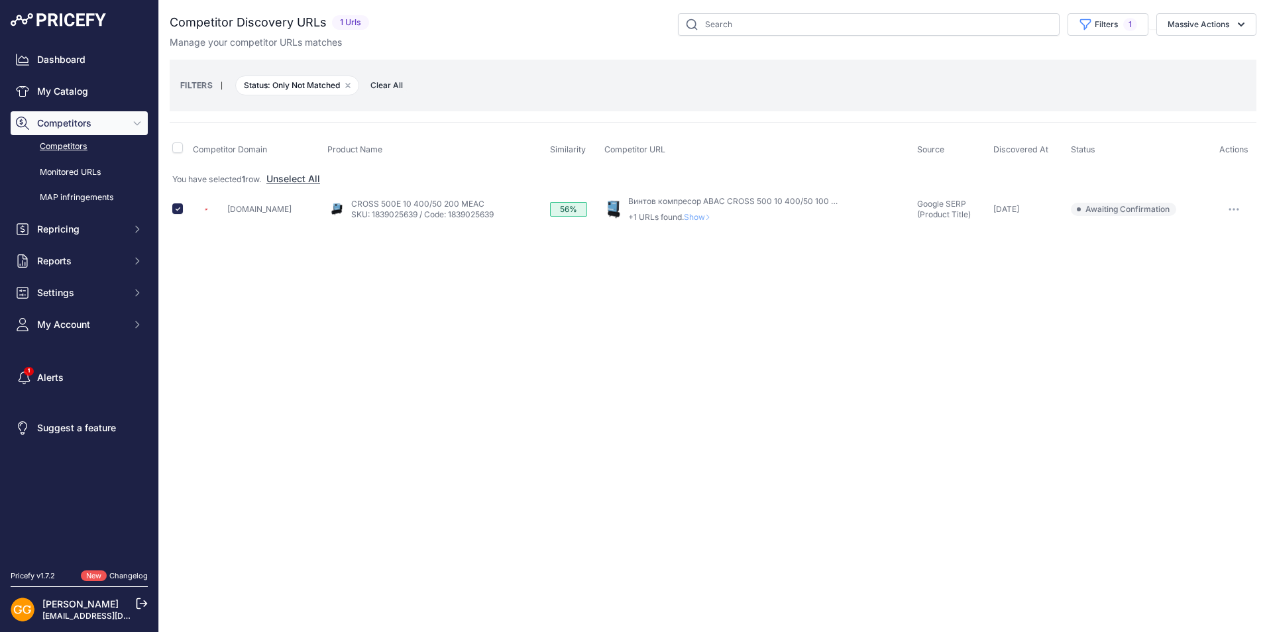
click at [380, 81] on span "Clear All" at bounding box center [387, 85] width 46 height 13
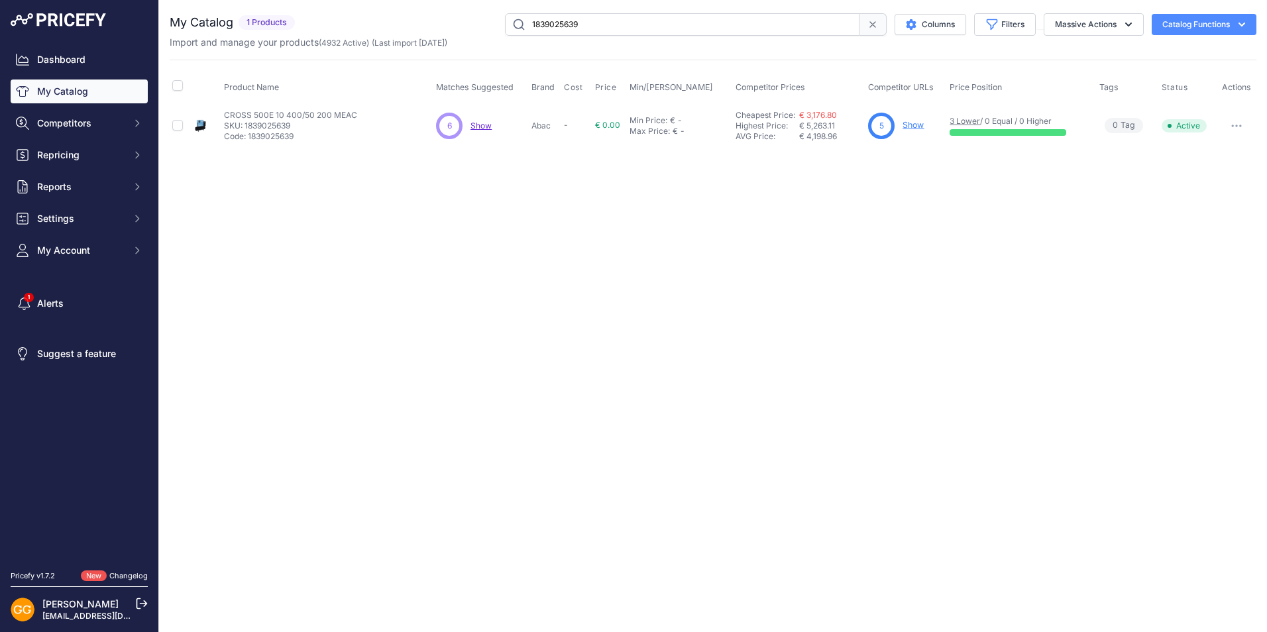
click at [623, 29] on input "1839025639" at bounding box center [682, 24] width 354 height 23
paste input "text"
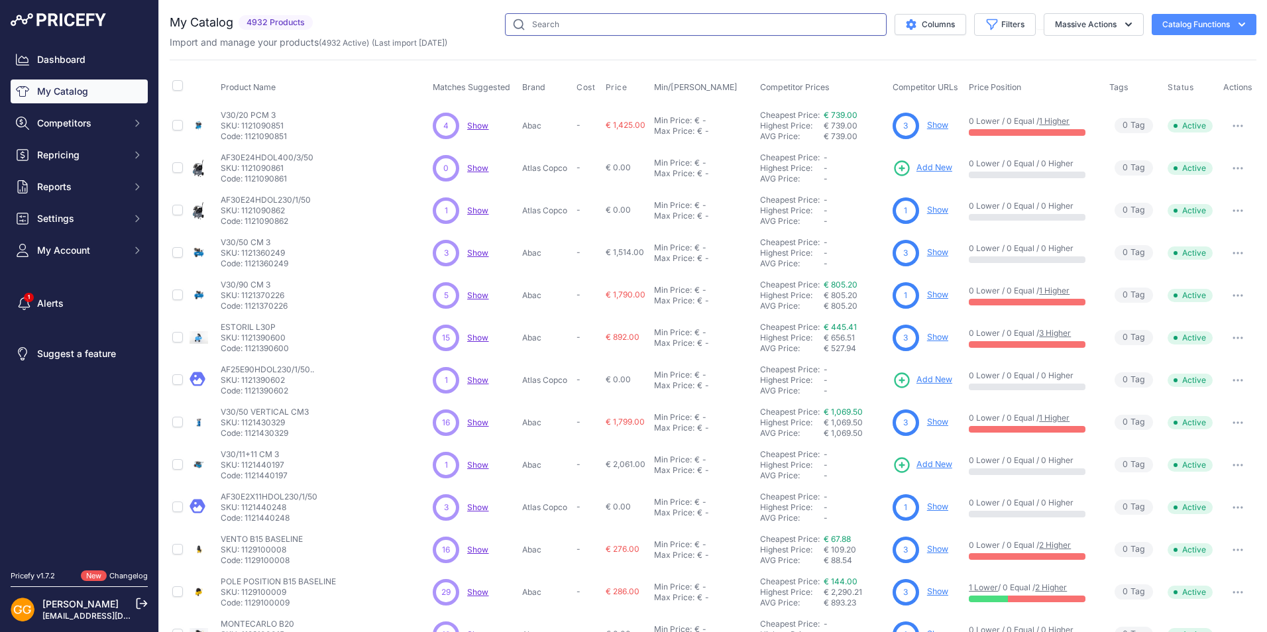
click at [558, 24] on input "text" at bounding box center [696, 24] width 382 height 23
paste input "1839025640"
type input "1839025640"
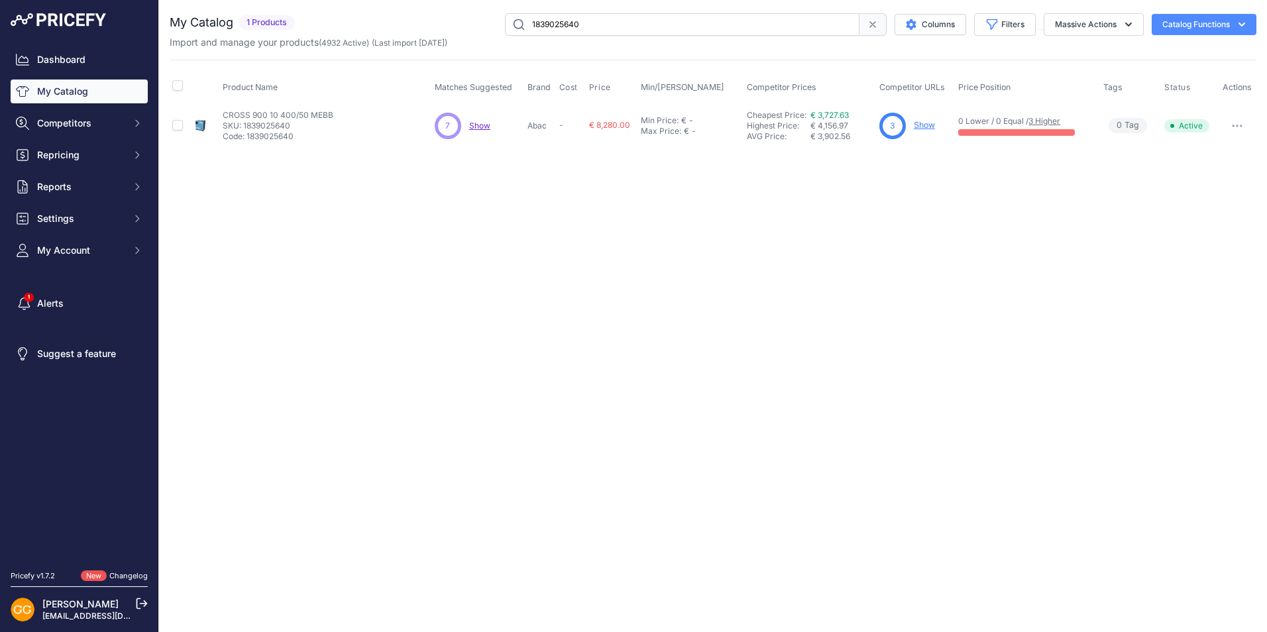
click at [478, 127] on span "Show" at bounding box center [479, 126] width 21 height 10
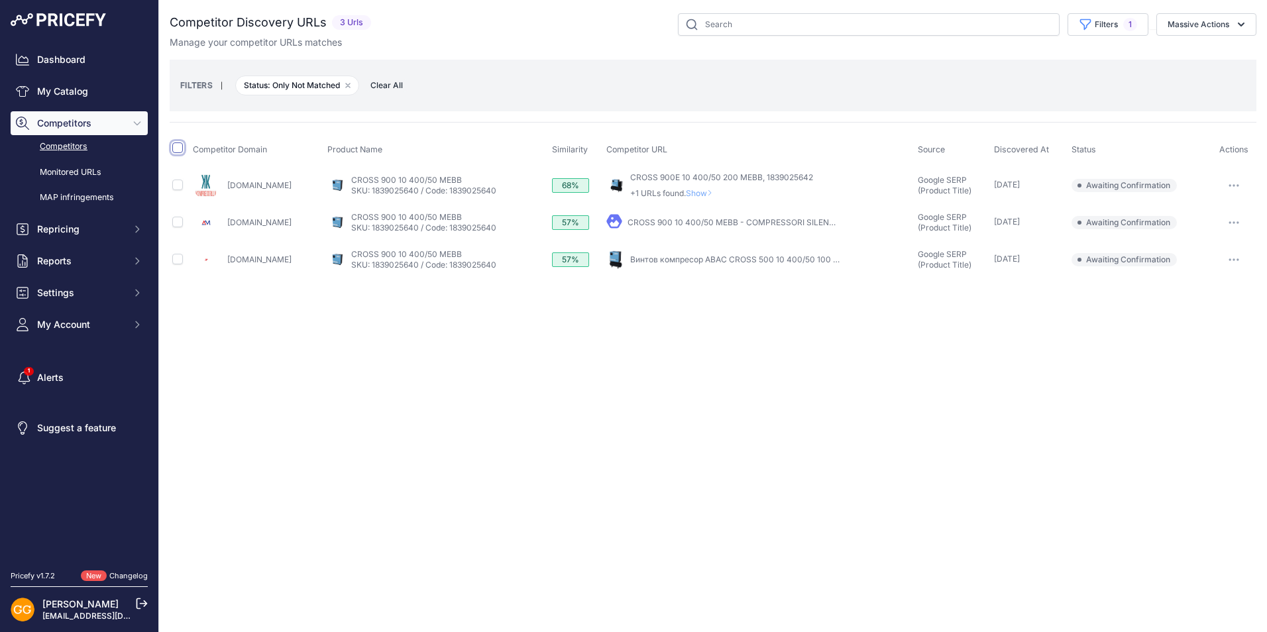
click at [178, 148] on input "checkbox" at bounding box center [177, 147] width 11 height 11
checkbox input "true"
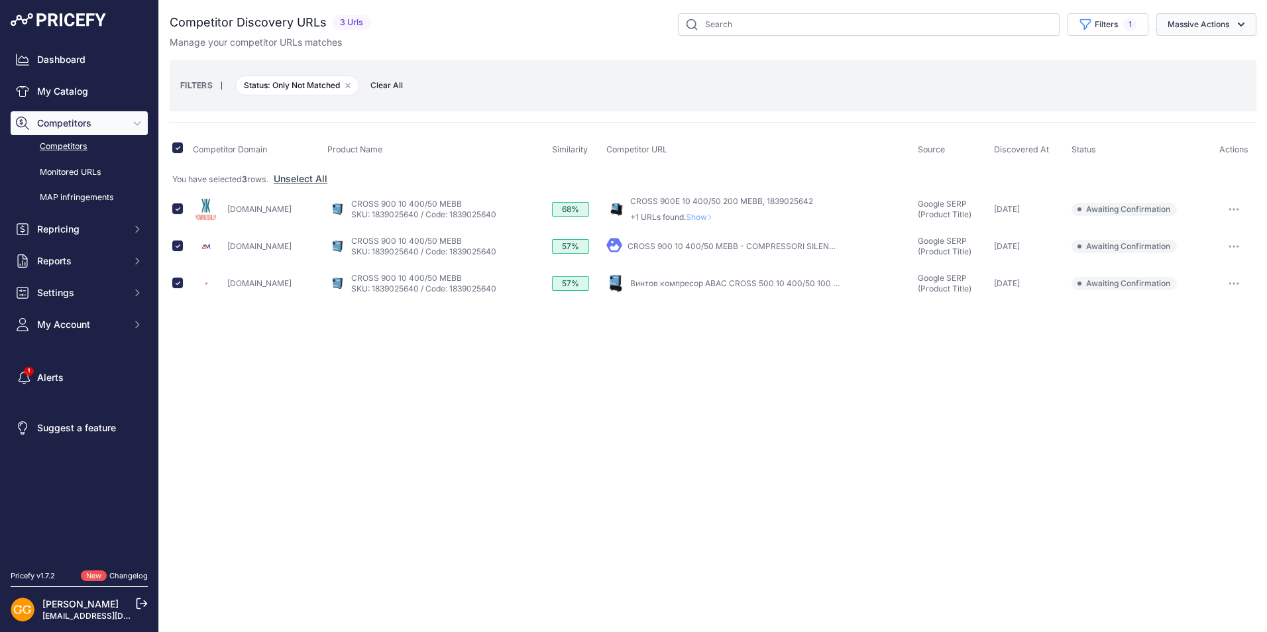
click at [1214, 20] on button "Massive Actions" at bounding box center [1206, 24] width 100 height 23
click at [1198, 58] on span "Confirm Match" at bounding box center [1193, 55] width 64 height 11
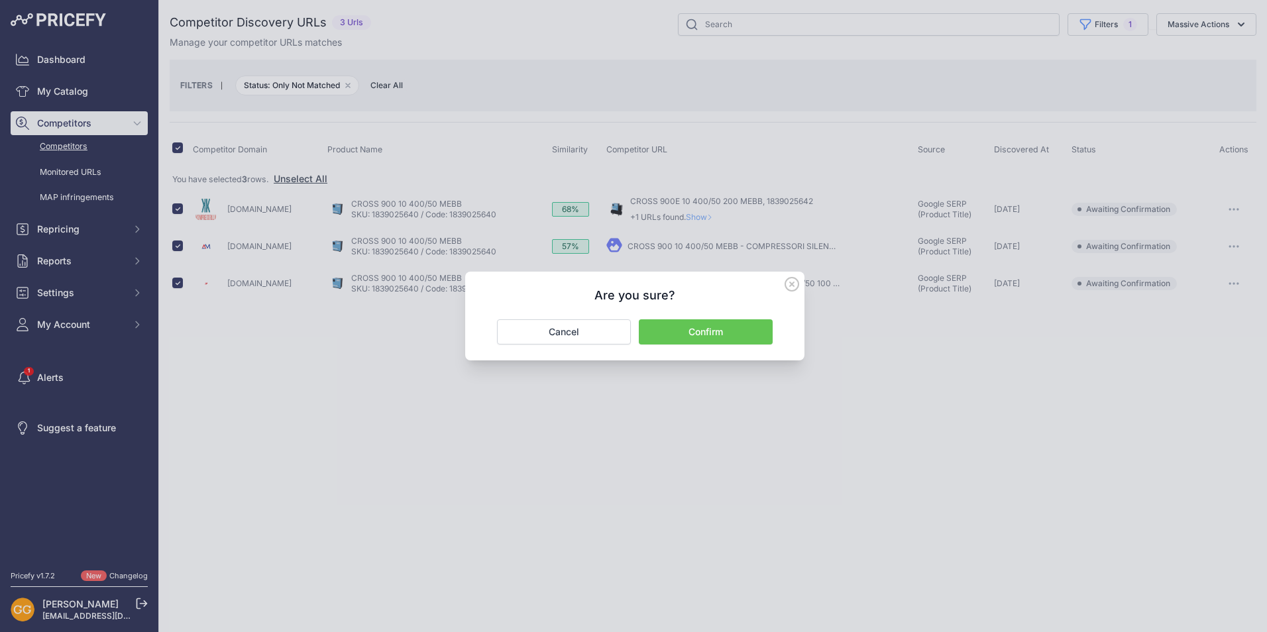
click at [705, 335] on button "Confirm" at bounding box center [706, 331] width 134 height 25
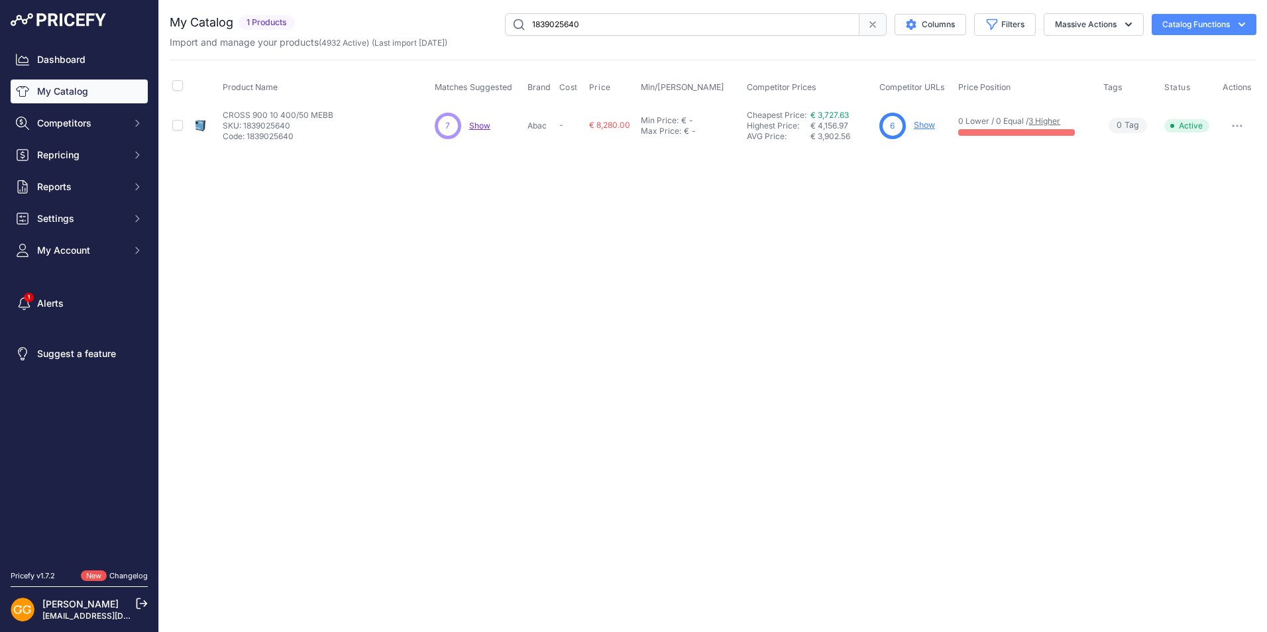
click at [592, 27] on input "1839025640" at bounding box center [682, 24] width 354 height 23
paste input "1"
type input "1839025641"
click at [479, 125] on span "Show" at bounding box center [479, 126] width 21 height 10
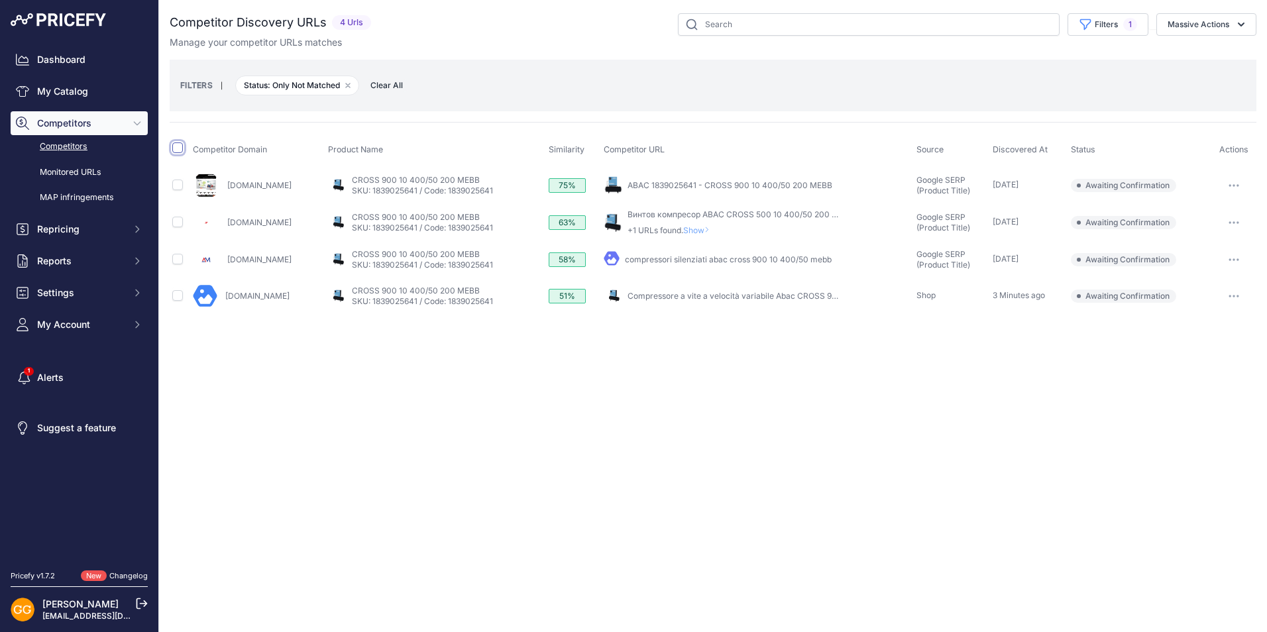
click at [174, 148] on input "checkbox" at bounding box center [177, 147] width 11 height 11
checkbox input "true"
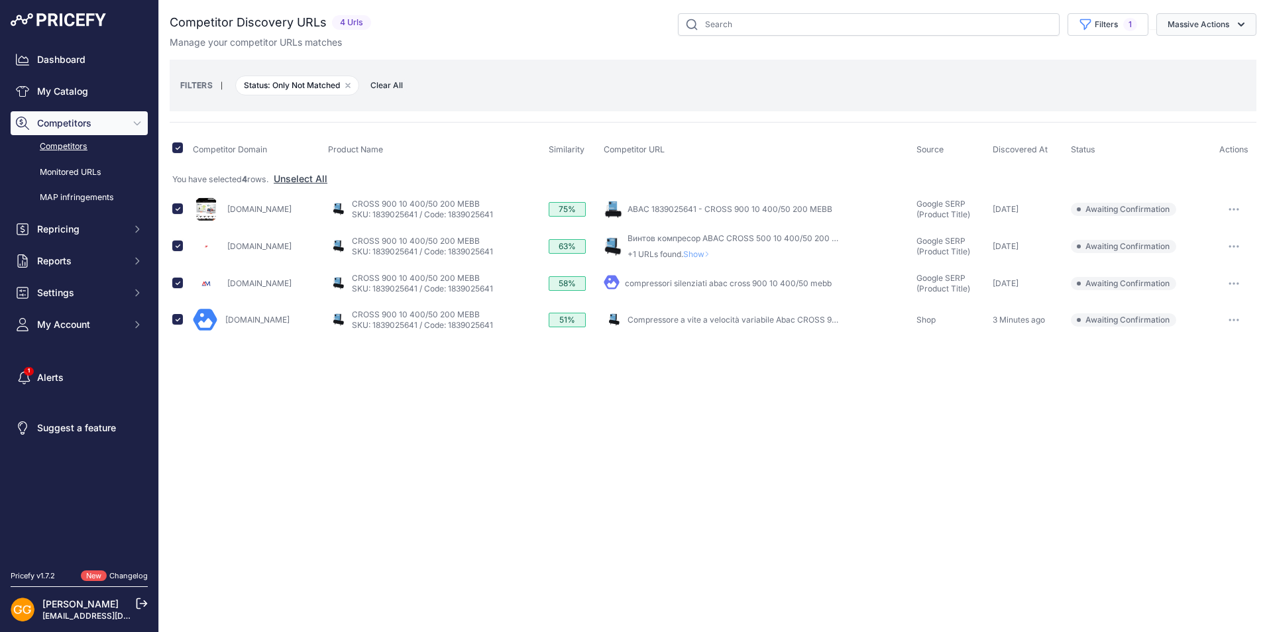
click at [1212, 21] on button "Massive Actions" at bounding box center [1206, 24] width 100 height 23
click at [1196, 60] on span "Confirm Match" at bounding box center [1193, 55] width 64 height 11
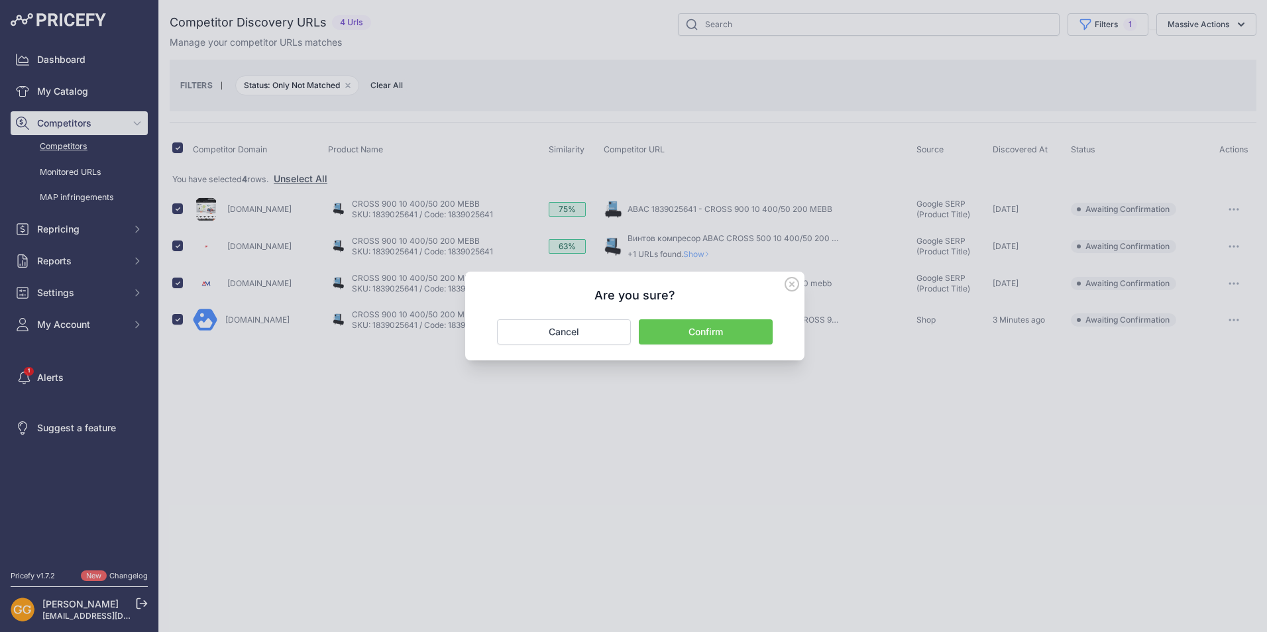
click at [702, 323] on button "Confirm" at bounding box center [706, 331] width 134 height 25
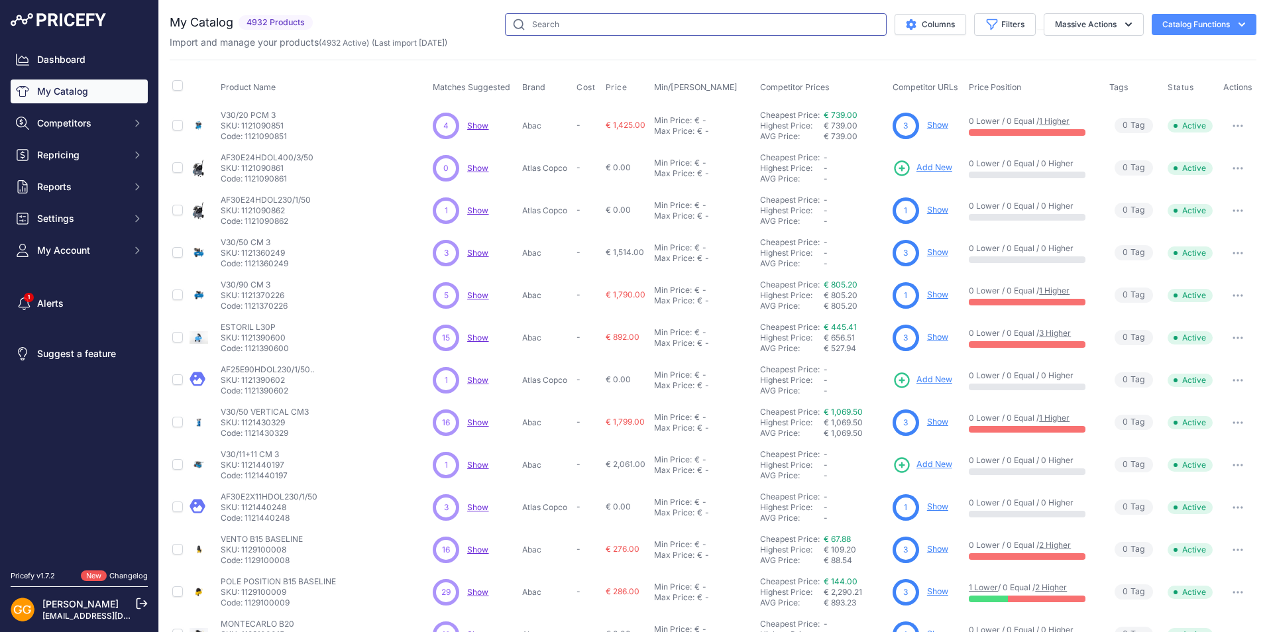
click at [542, 25] on input "text" at bounding box center [696, 24] width 382 height 23
paste input "1839025643"
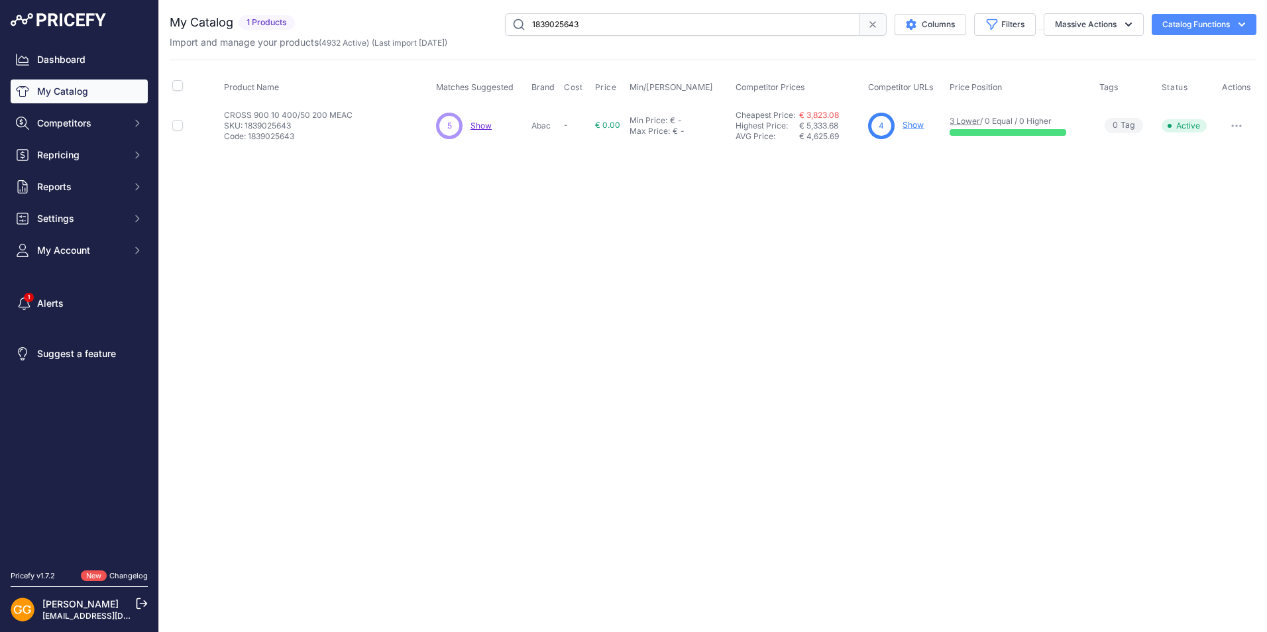
click at [476, 124] on span "Show" at bounding box center [480, 126] width 21 height 10
click at [584, 23] on input "1839025643" at bounding box center [682, 24] width 354 height 23
paste input "4"
click at [588, 26] on input "1839025644" at bounding box center [682, 24] width 354 height 23
paste input "4116000867"
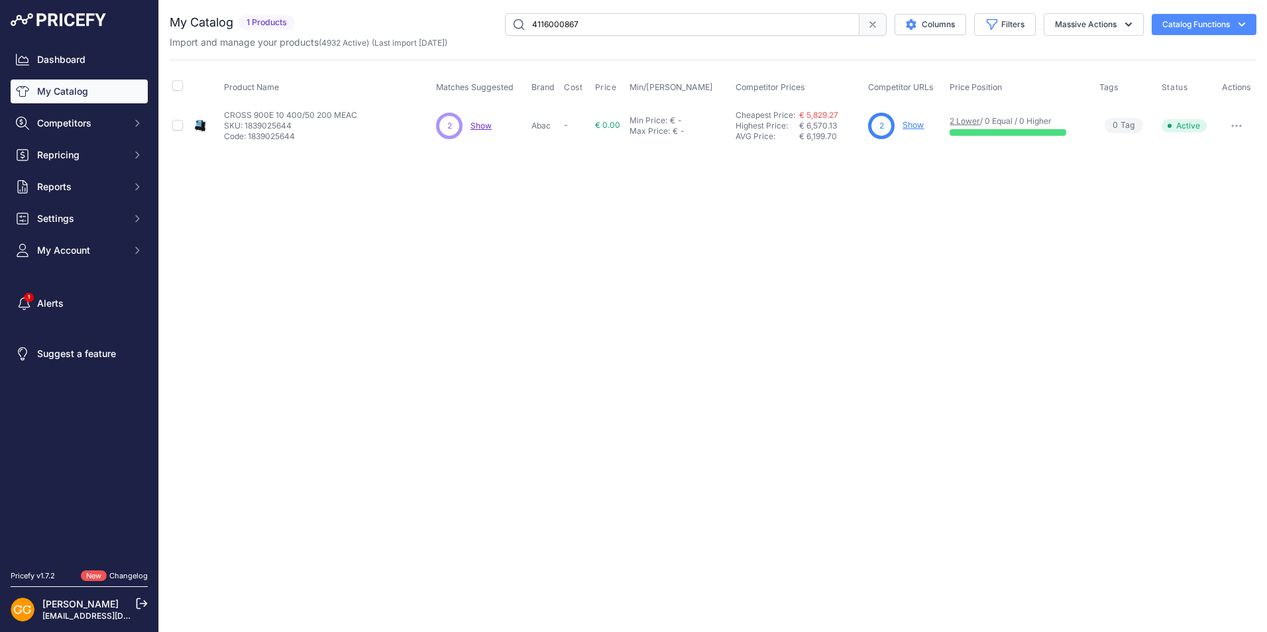
type input "4116000867"
click at [475, 127] on span "Show" at bounding box center [479, 126] width 21 height 10
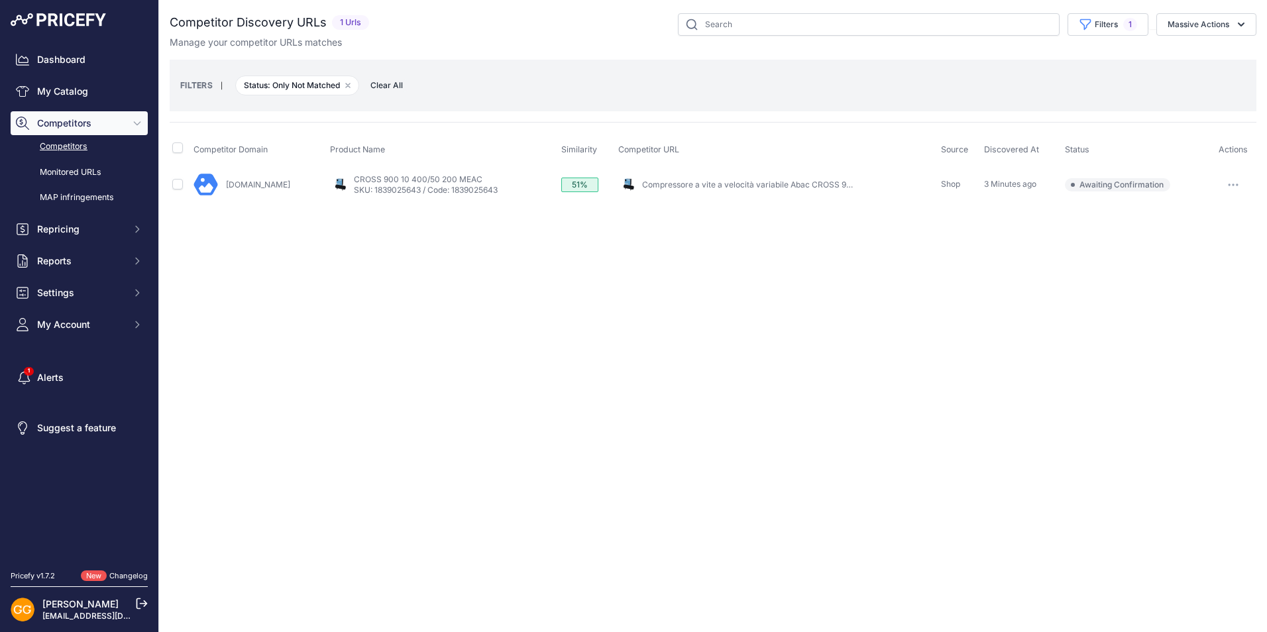
click at [1235, 183] on icon "button" at bounding box center [1232, 184] width 11 height 3
click at [1206, 208] on button "Confirm match" at bounding box center [1199, 212] width 109 height 21
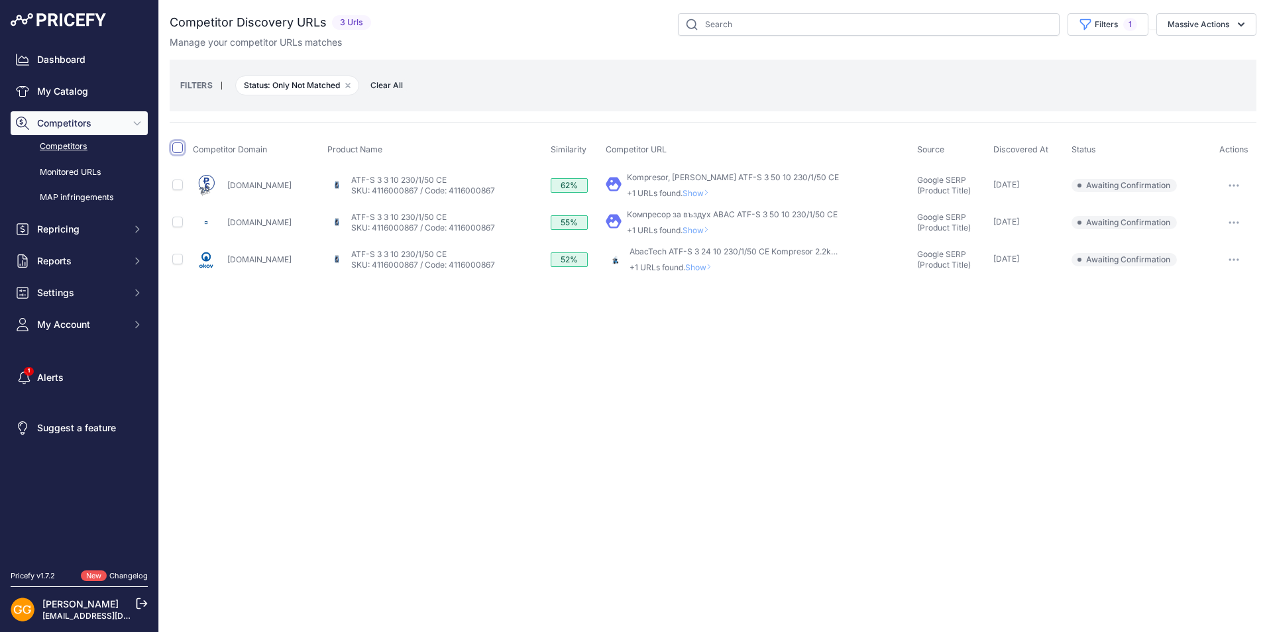
click at [173, 150] on input "checkbox" at bounding box center [177, 147] width 11 height 11
checkbox input "true"
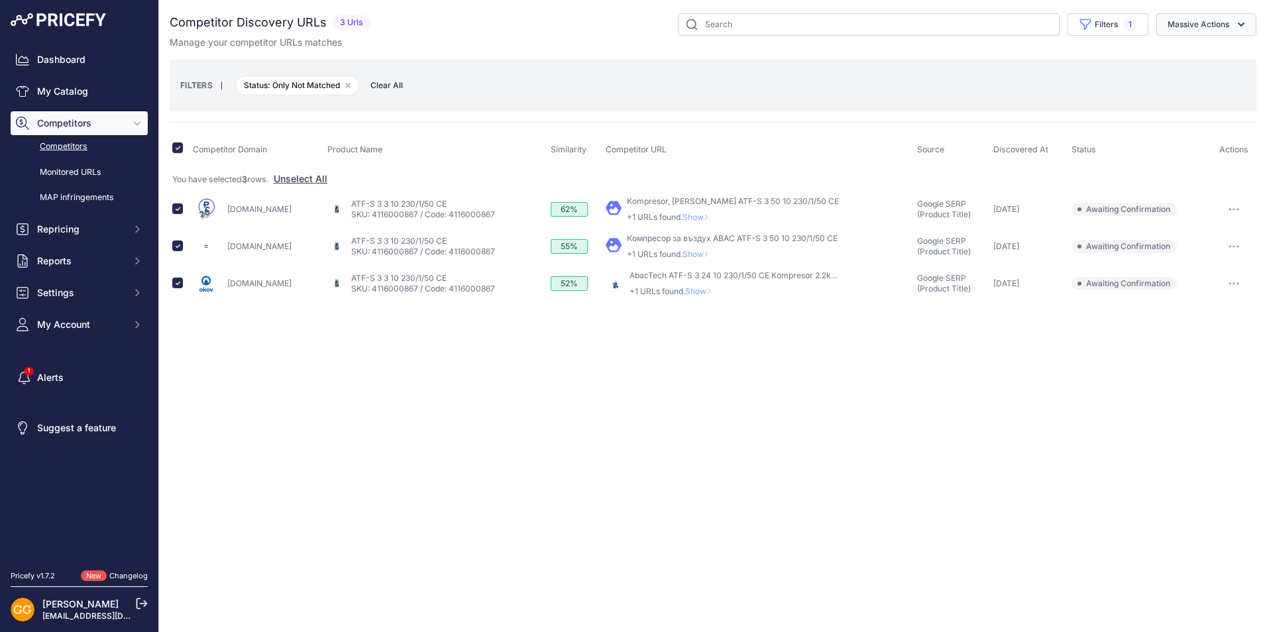
click at [1211, 26] on button "Massive Actions" at bounding box center [1206, 24] width 100 height 23
click at [1197, 50] on span "Confirm Match" at bounding box center [1193, 55] width 64 height 11
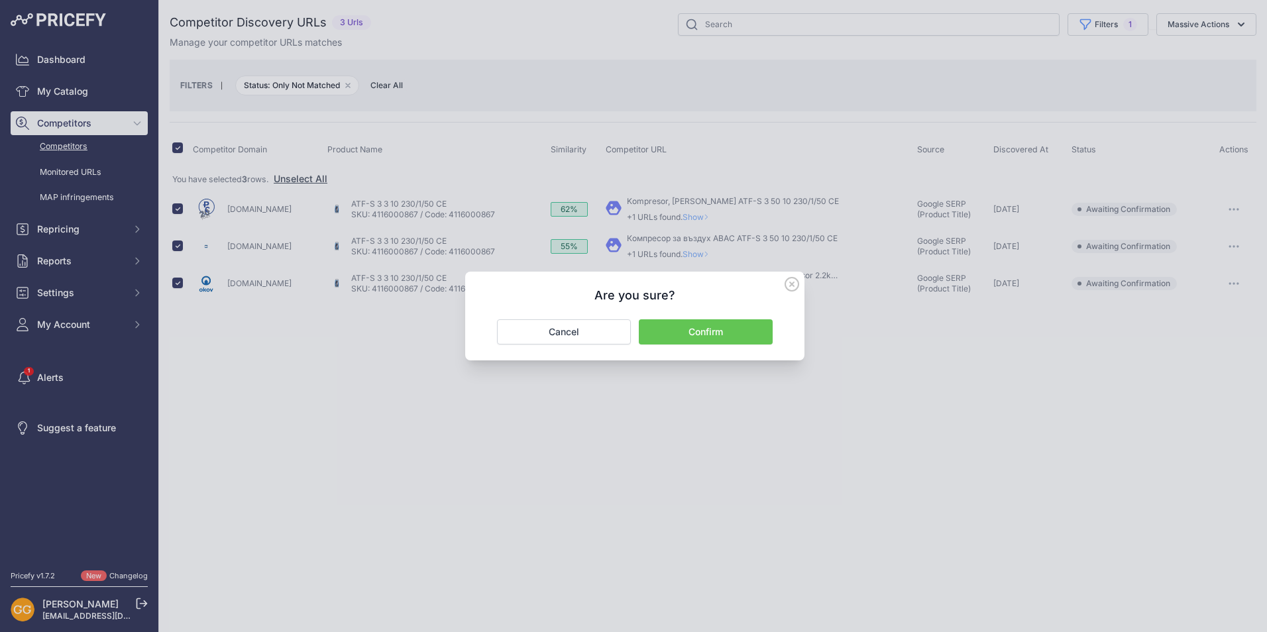
click at [710, 332] on button "Confirm" at bounding box center [706, 331] width 134 height 25
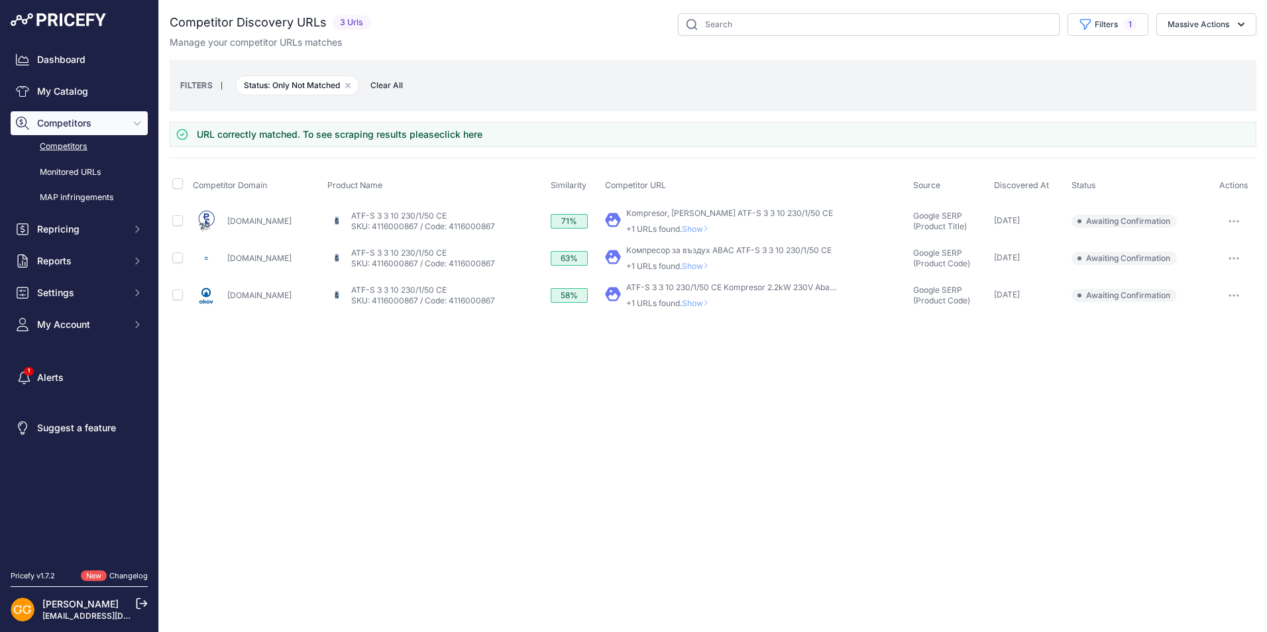
click at [385, 86] on span "Clear All" at bounding box center [387, 85] width 46 height 13
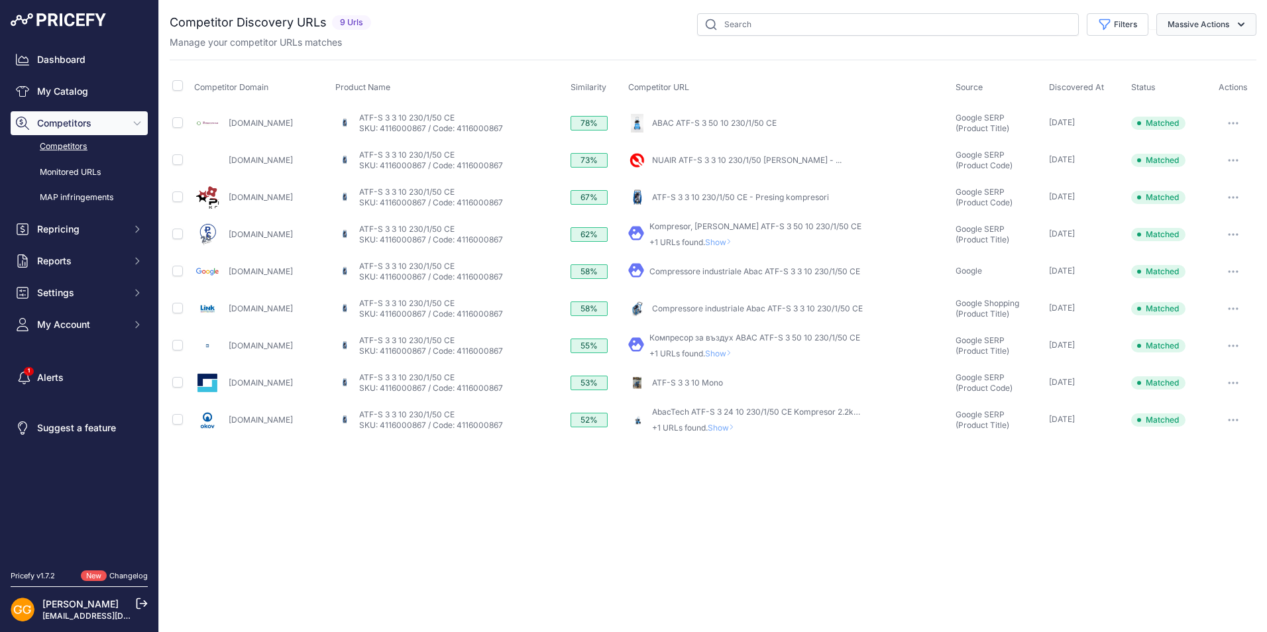
click at [1208, 26] on button "Massive Actions" at bounding box center [1206, 24] width 100 height 23
click at [637, 46] on div "Manage your competitor URLs matches" at bounding box center [713, 42] width 1086 height 13
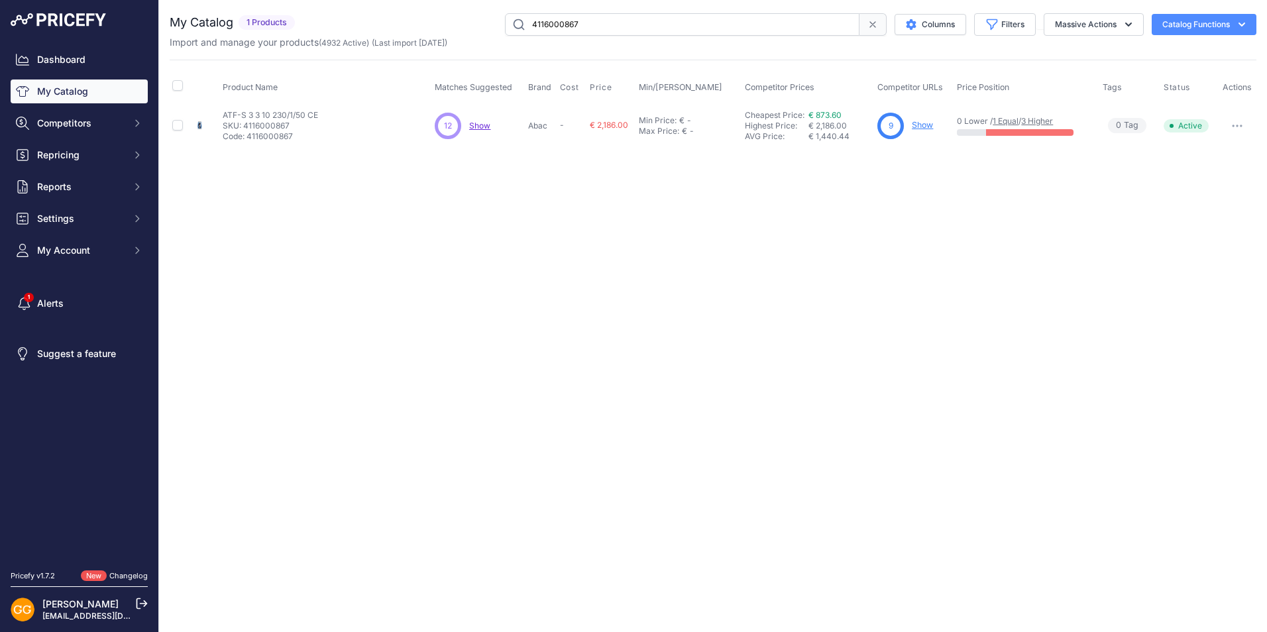
click at [579, 23] on input "4116000867" at bounding box center [682, 24] width 354 height 23
paste input "8"
click at [477, 121] on span "Show" at bounding box center [479, 126] width 21 height 10
click at [592, 19] on input "4116000868" at bounding box center [682, 24] width 354 height 23
paste input "9"
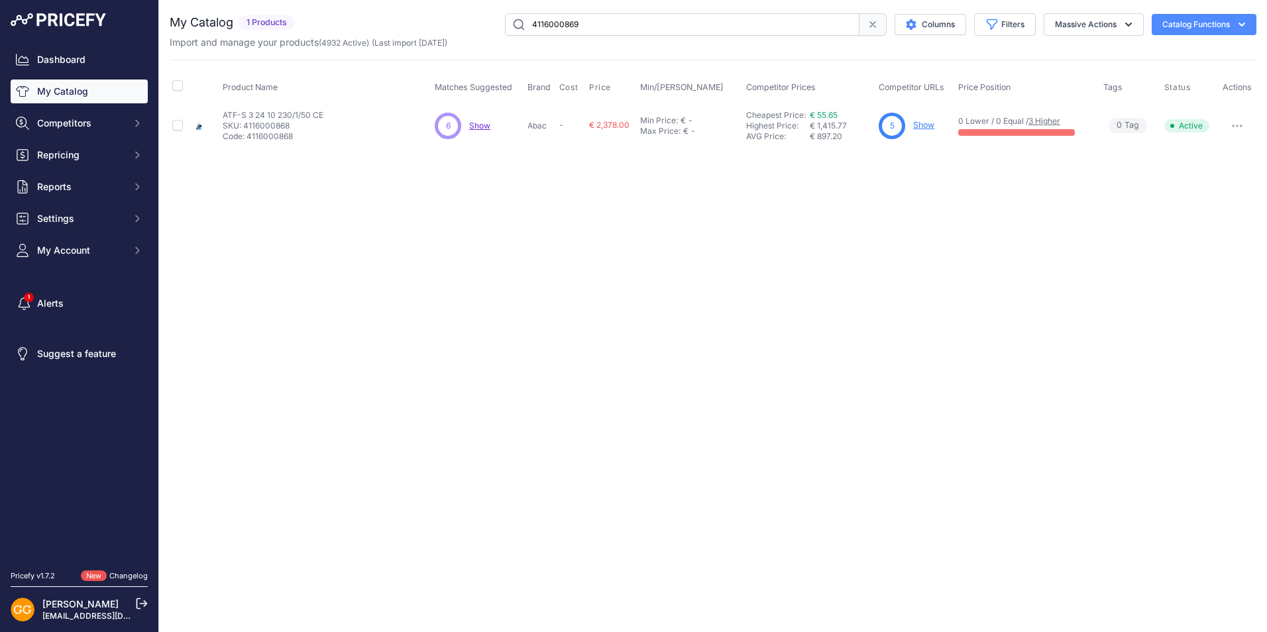
type input "4116000869"
click at [476, 121] on span "Show" at bounding box center [479, 126] width 21 height 10
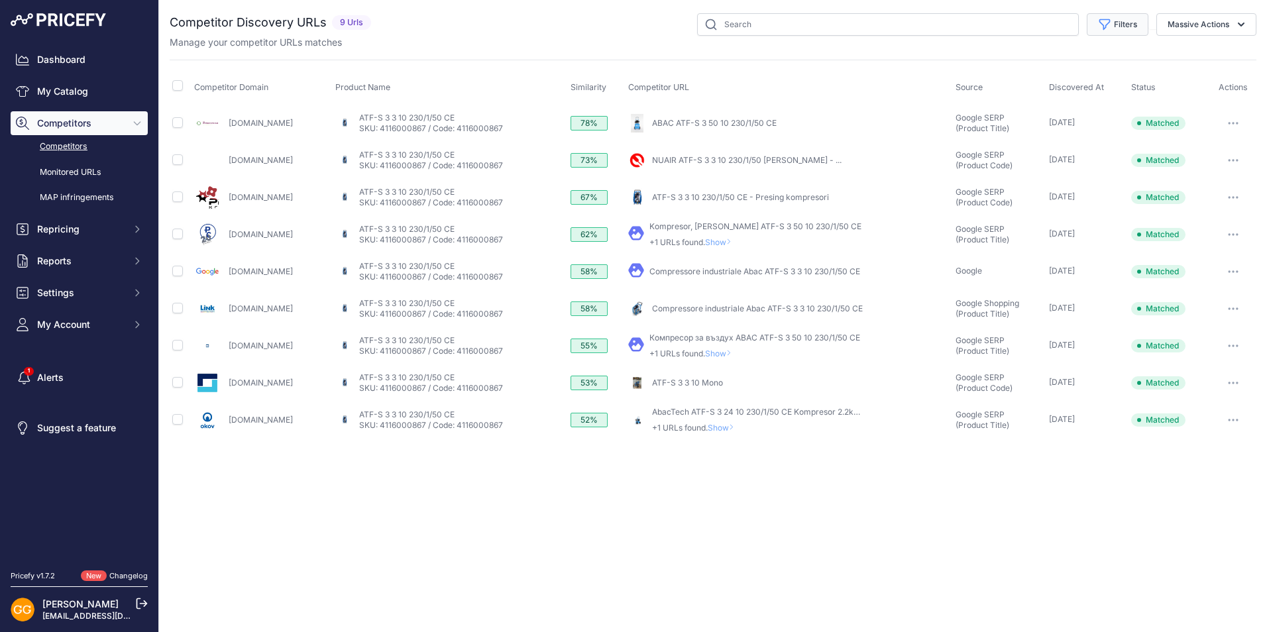
click at [1127, 23] on button "Filters" at bounding box center [1117, 24] width 62 height 23
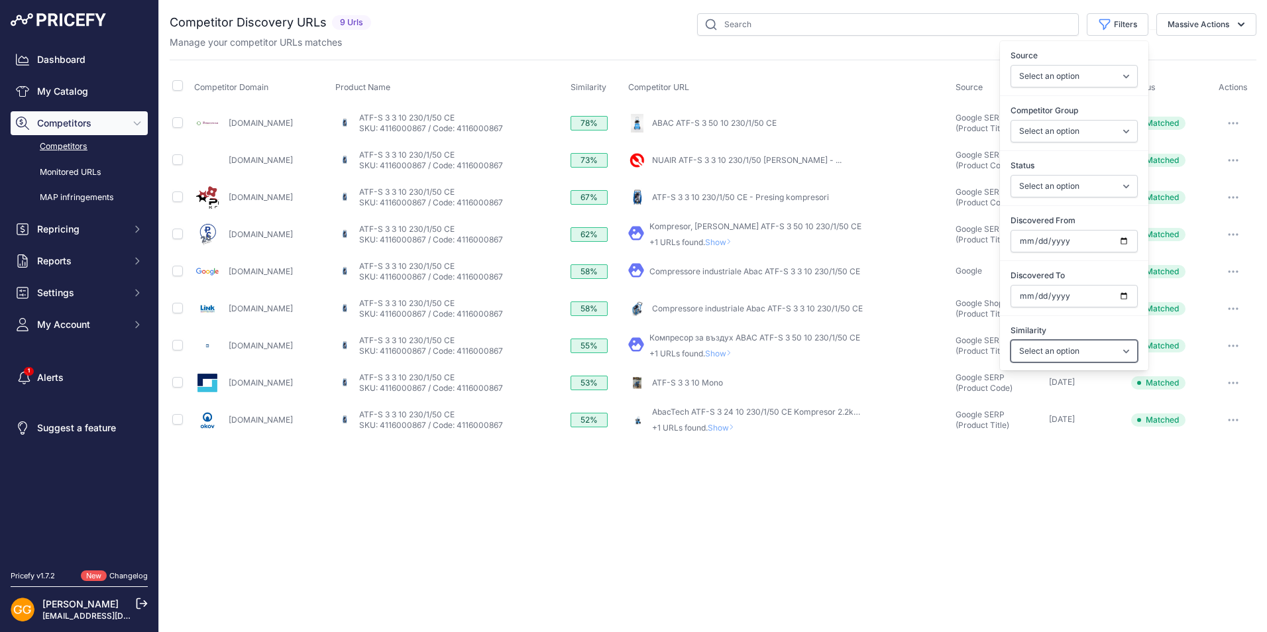
click at [1123, 350] on select "Select an option Above 90 % Above 80 % Above 70 % Above 60 % Above 50 % Above 4…" at bounding box center [1073, 351] width 127 height 23
select select "50"
click at [1010, 340] on select "Select an option Above 90 % Above 80 % Above 70 % Above 60 % Above 50 % Above 4…" at bounding box center [1073, 351] width 127 height 23
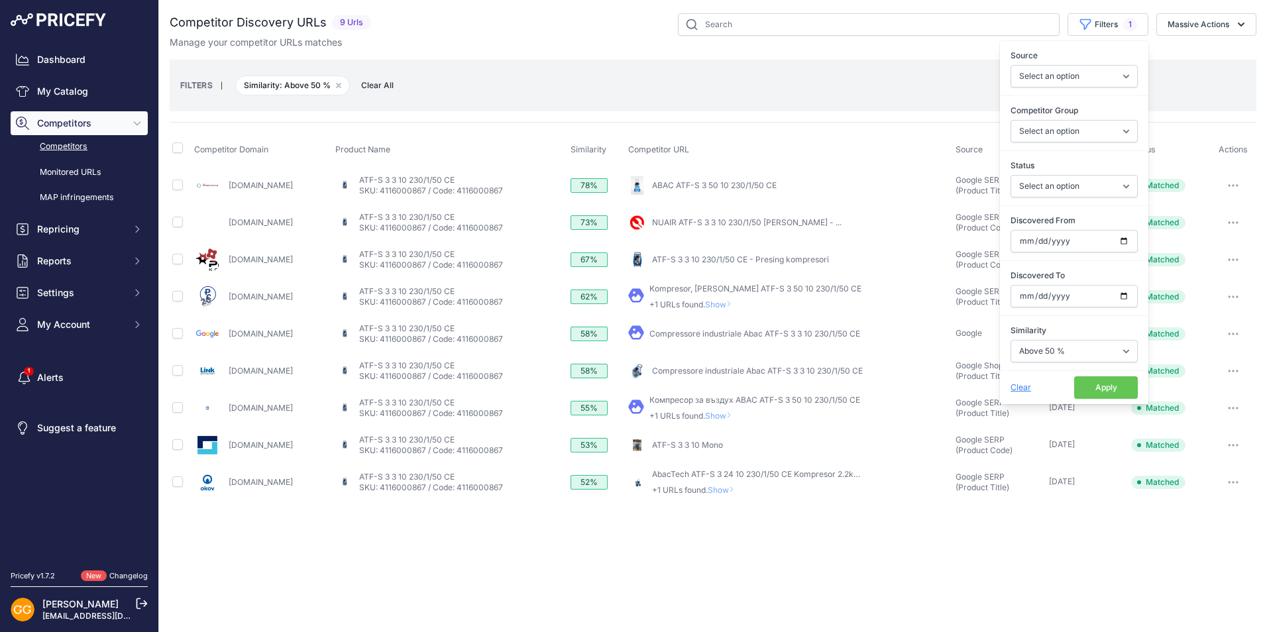
click at [907, 514] on div "Close You are not connected to the internet." at bounding box center [713, 316] width 1108 height 632
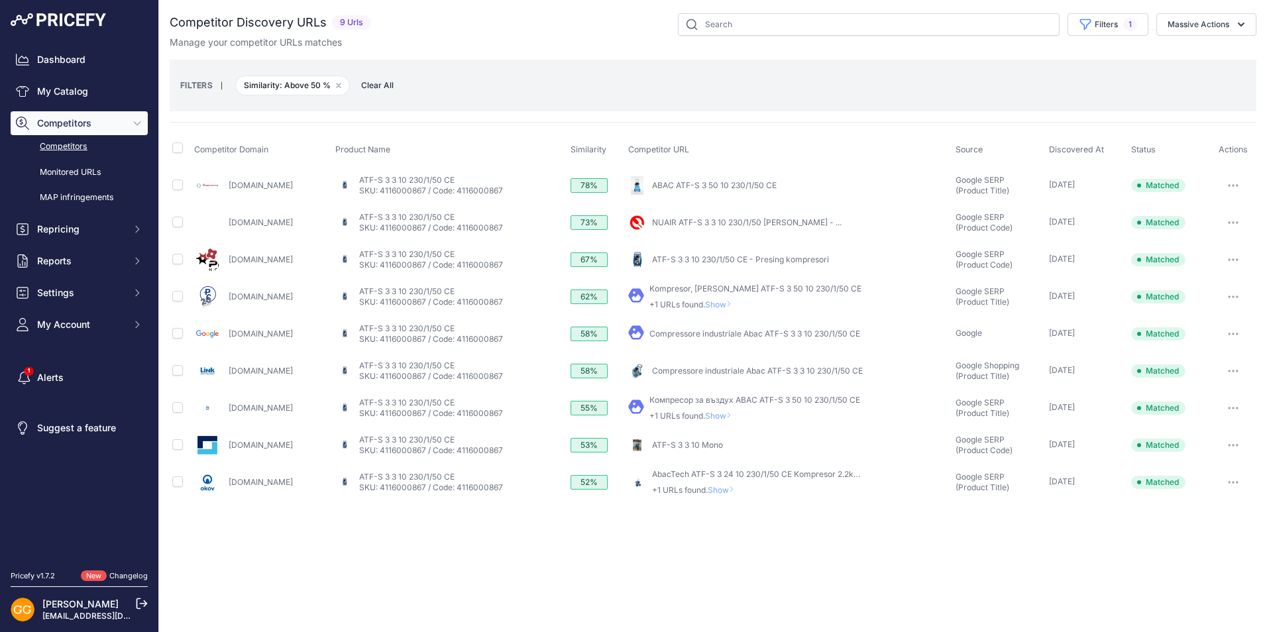
click at [377, 82] on span "Clear All" at bounding box center [377, 85] width 46 height 13
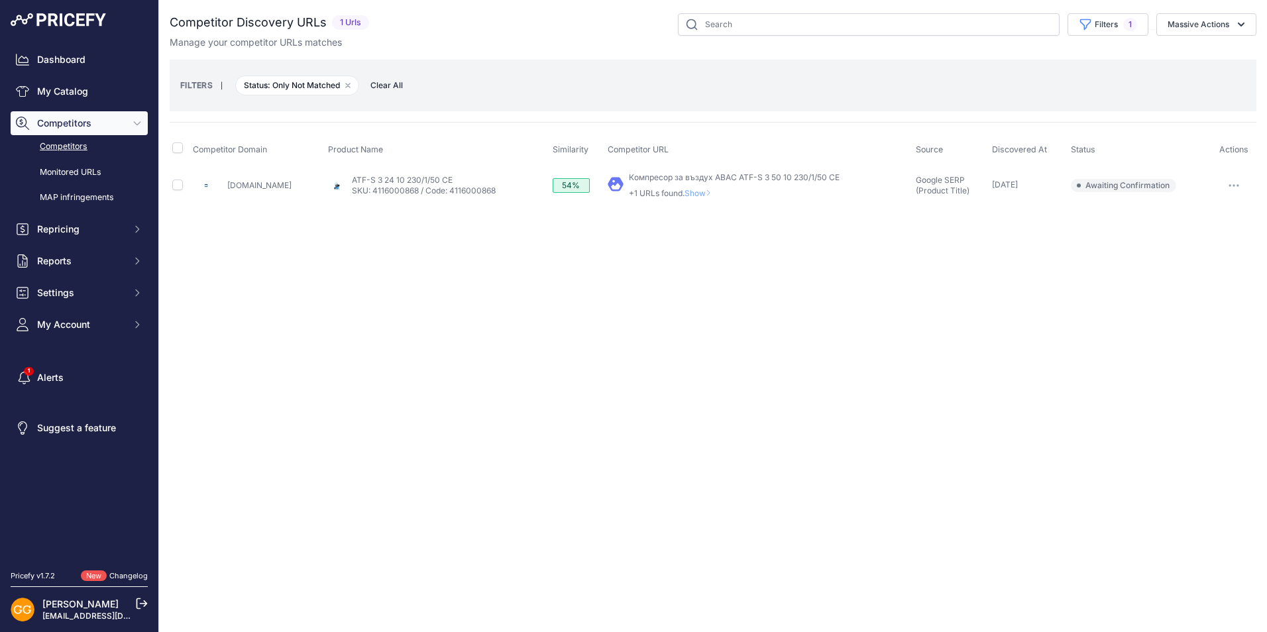
click at [1235, 185] on icon "button" at bounding box center [1233, 185] width 11 height 3
click at [1166, 211] on button "Confirm match" at bounding box center [1199, 213] width 109 height 21
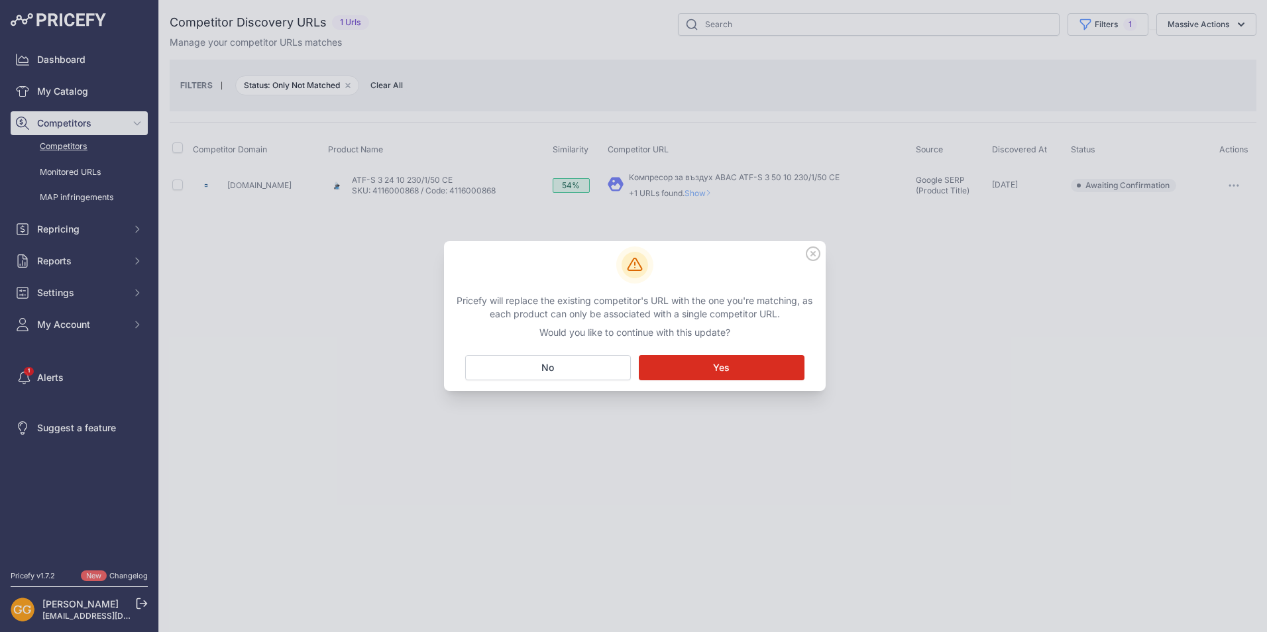
click at [732, 362] on button "Matching... Yes" at bounding box center [722, 367] width 166 height 25
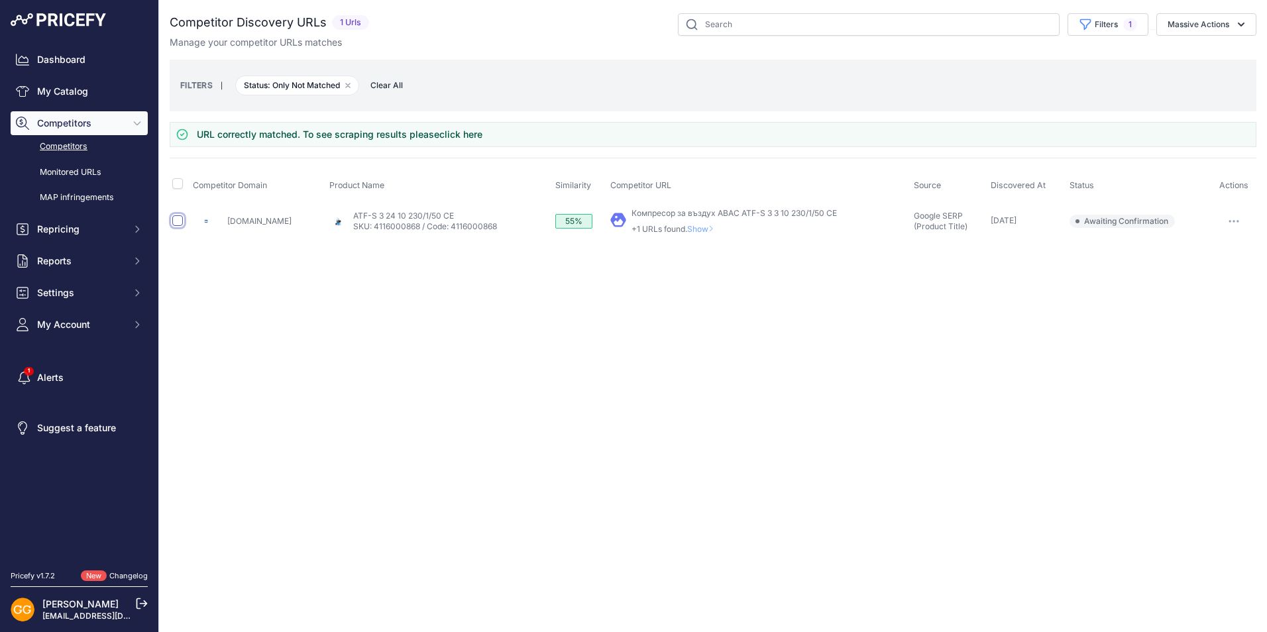
click at [176, 217] on input "checkbox" at bounding box center [177, 220] width 11 height 11
checkbox input "true"
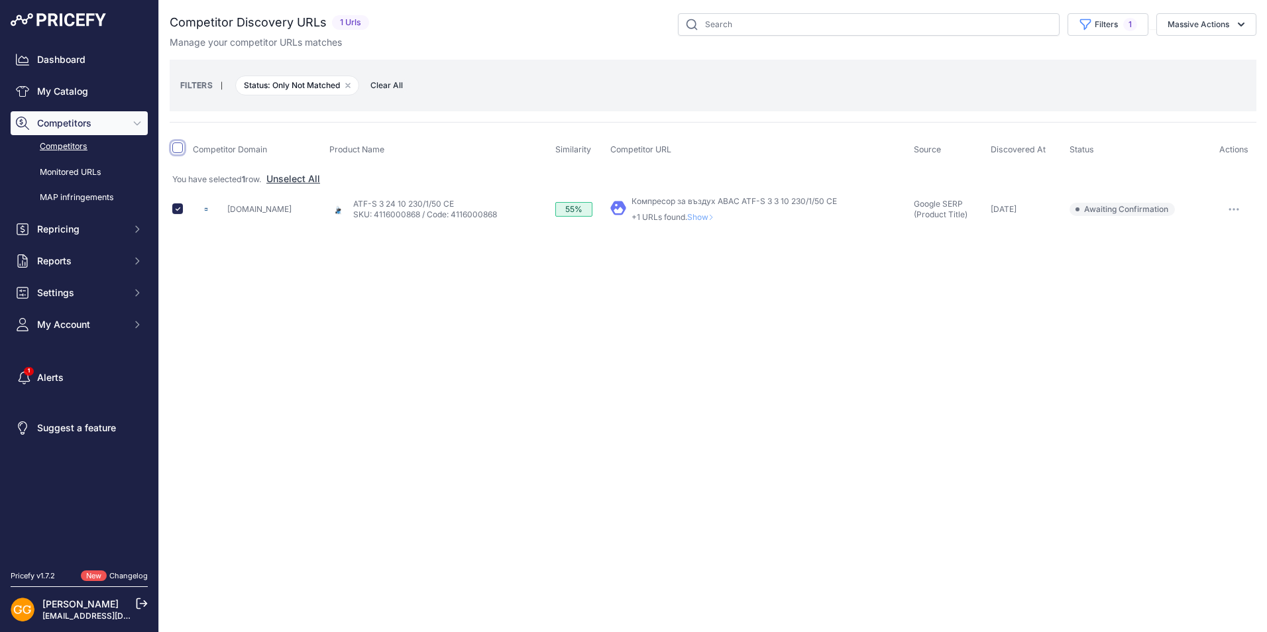
click at [180, 146] on input "checkbox" at bounding box center [177, 147] width 11 height 11
checkbox input "true"
click at [1235, 23] on icon "button" at bounding box center [1240, 24] width 13 height 13
click at [1208, 48] on button "Confirm Match" at bounding box center [1203, 56] width 106 height 24
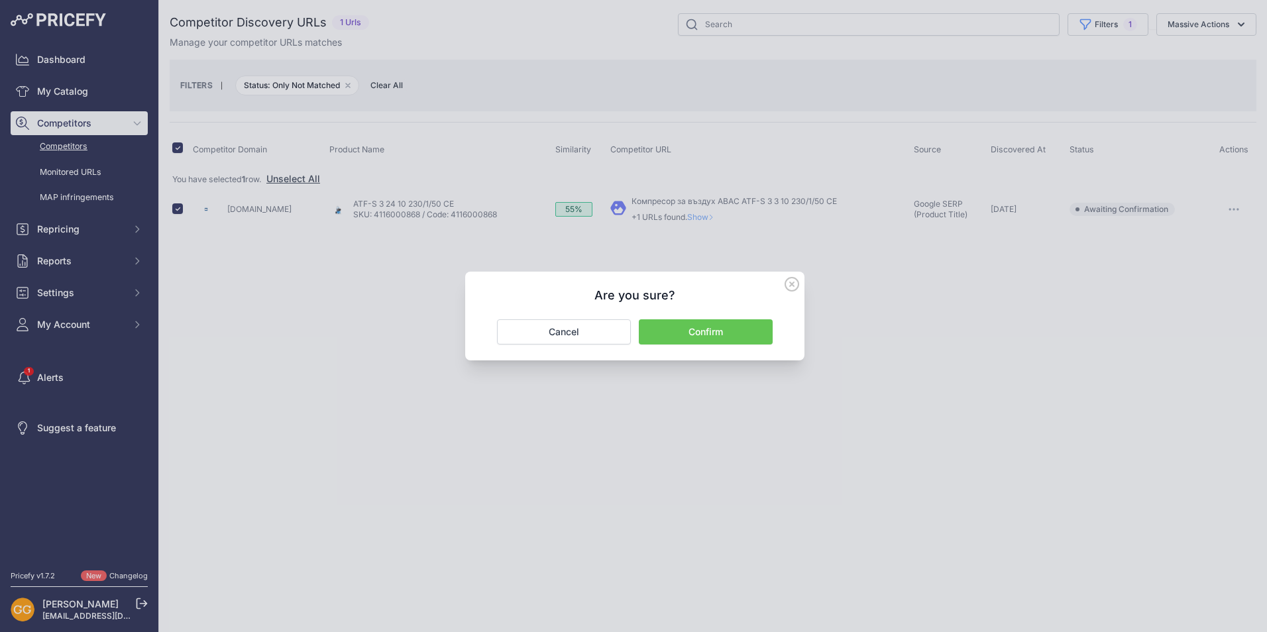
click at [721, 332] on button "Confirm" at bounding box center [706, 331] width 134 height 25
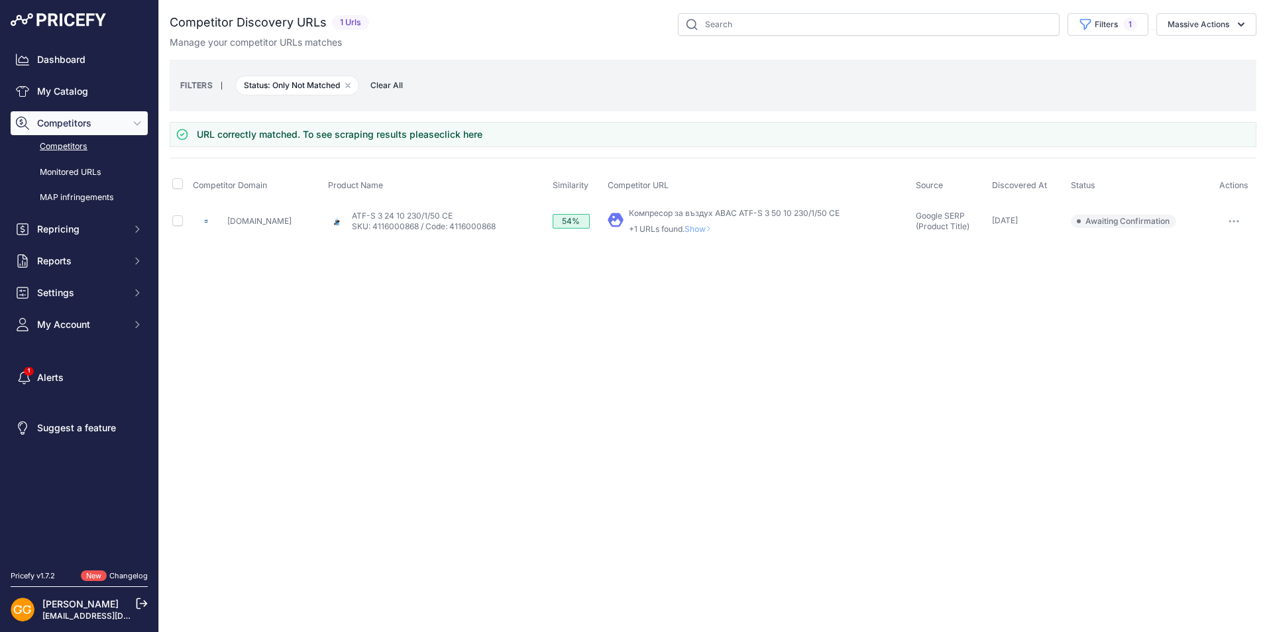
click at [391, 85] on span "Clear All" at bounding box center [387, 85] width 46 height 13
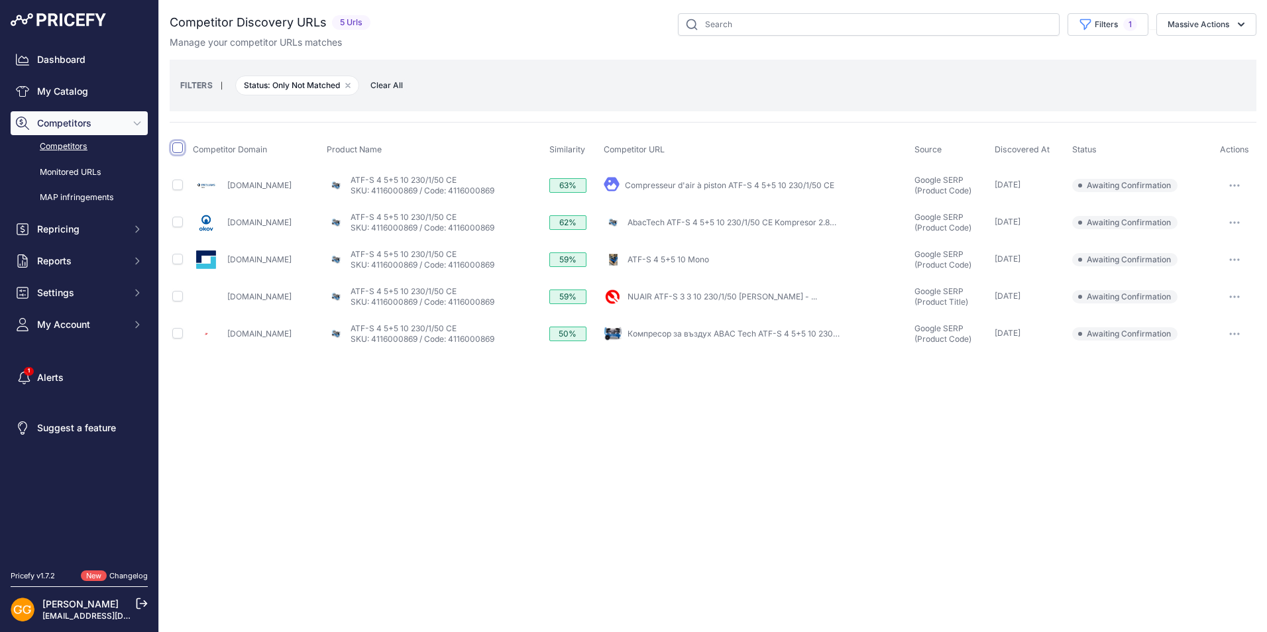
click at [176, 148] on input "checkbox" at bounding box center [177, 147] width 11 height 11
checkbox input "true"
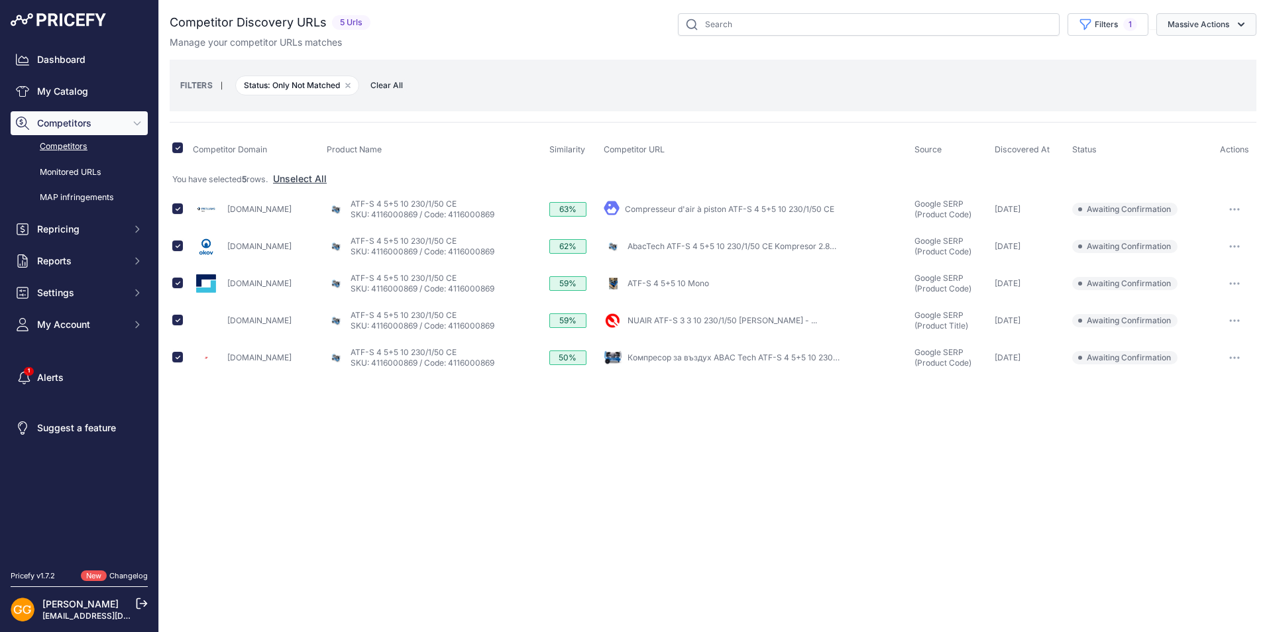
click at [1209, 25] on button "Massive Actions" at bounding box center [1206, 24] width 100 height 23
click at [1198, 49] on button "Confirm Match" at bounding box center [1203, 56] width 106 height 24
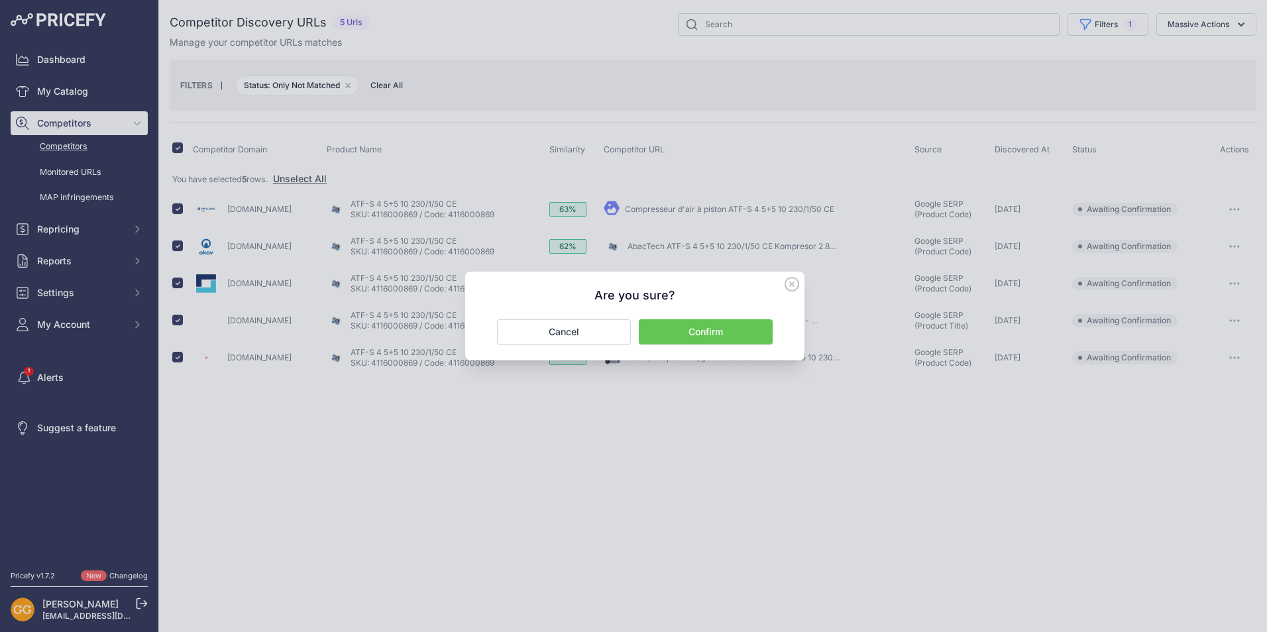
click at [717, 329] on button "Confirm" at bounding box center [706, 331] width 134 height 25
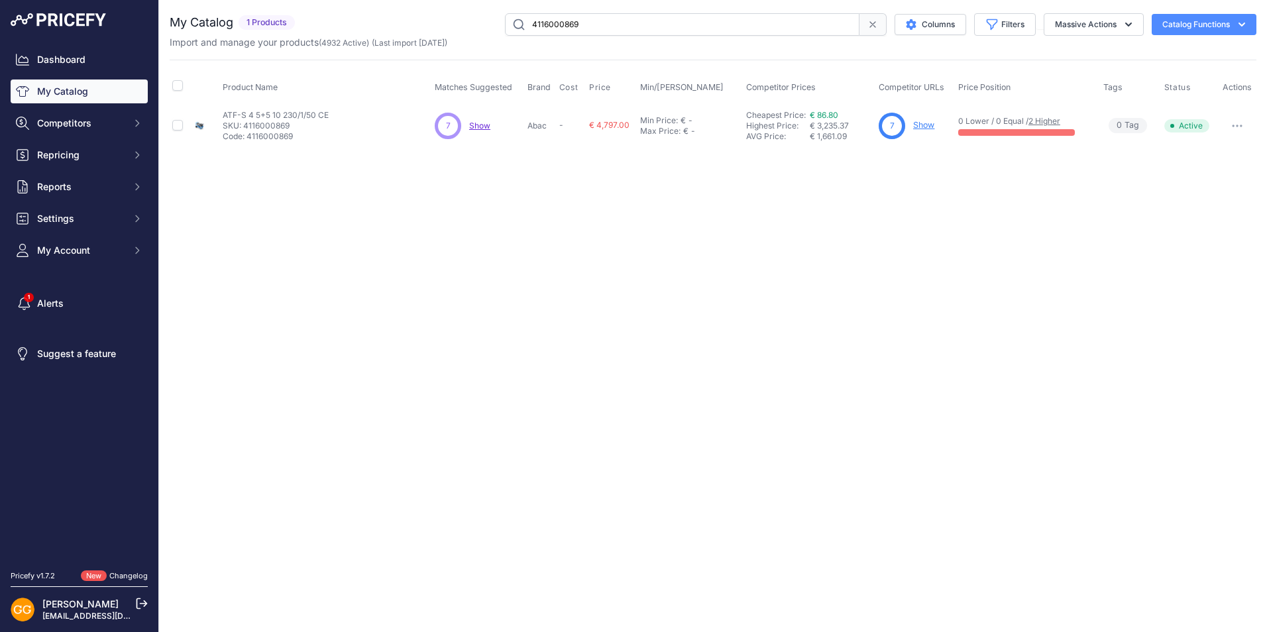
click at [601, 17] on input "4116000869" at bounding box center [682, 24] width 354 height 23
paste input "70"
type input "4116000870"
drag, startPoint x: 225, startPoint y: 111, endPoint x: 324, endPoint y: 126, distance: 100.4
click at [324, 126] on div "ATF-S 4 100 10 230/1/50 CE ATF-S 4 100 10 230/1/50 CE SKU: 4116000870 Code: 411…" at bounding box center [275, 126] width 105 height 32
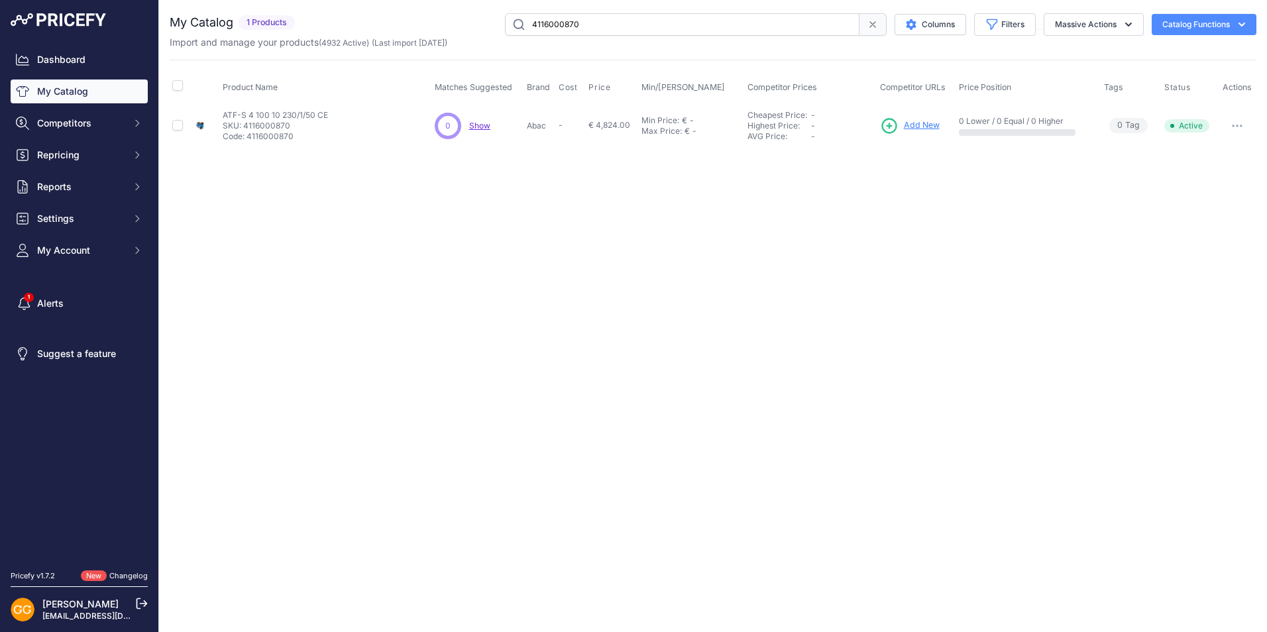
copy div "ATF-S 4 100 10 230/1/50 CE ATF-S 4 100 10 230/1/50 CE SKU: 4116000870"
click at [919, 123] on span "Add New" at bounding box center [922, 125] width 36 height 13
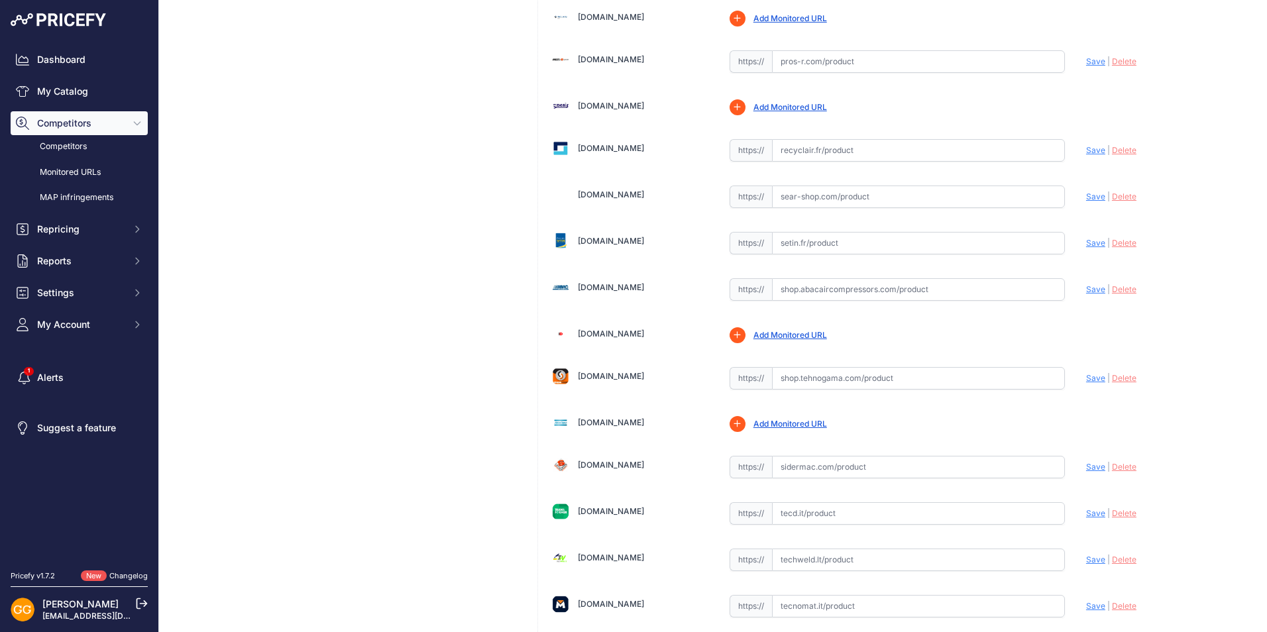
scroll to position [3842, 0]
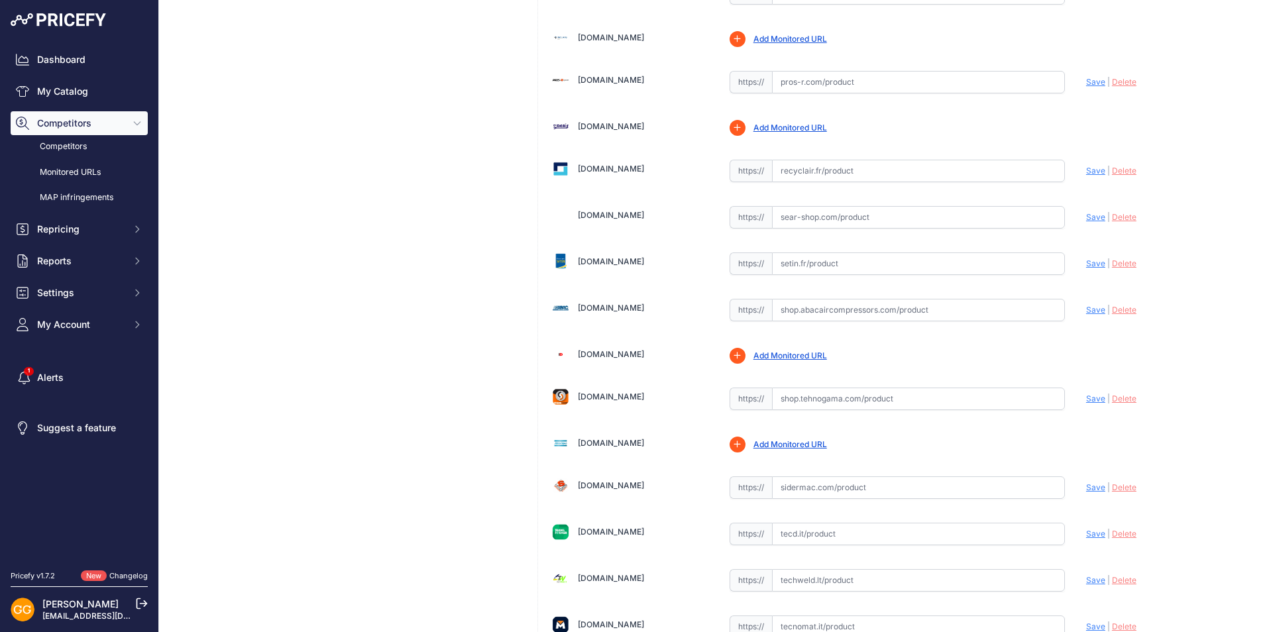
click at [825, 309] on input "text" at bounding box center [918, 310] width 293 height 23
paste input "[URL][DOMAIN_NAME]"
click at [1088, 309] on span "Save" at bounding box center [1095, 310] width 19 height 10
type input "[URL][DOMAIN_NAME]"
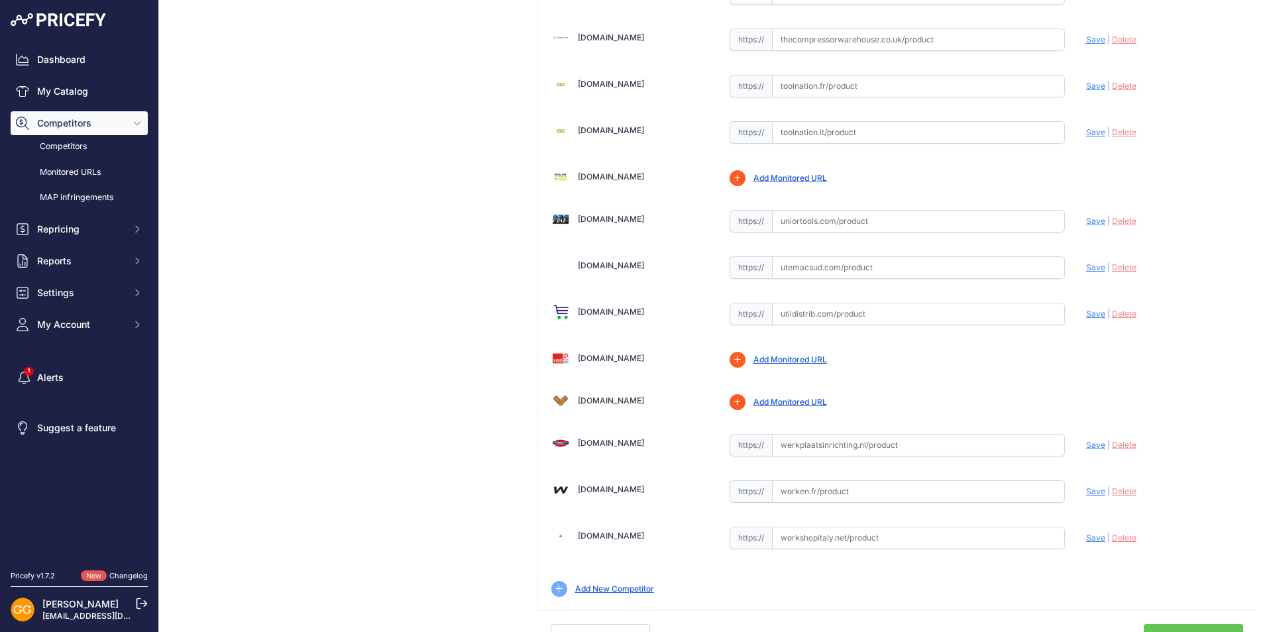
scroll to position [4493, 0]
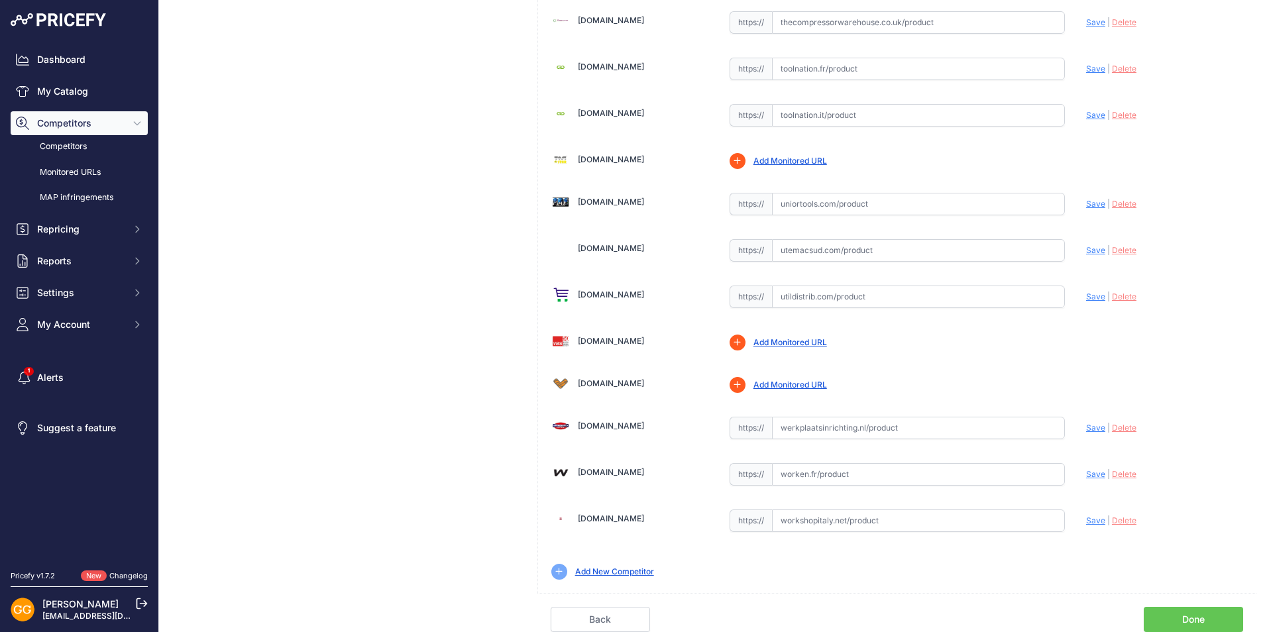
click at [1186, 620] on link "Done" at bounding box center [1192, 619] width 99 height 25
click at [1185, 615] on link "Done" at bounding box center [1192, 619] width 99 height 25
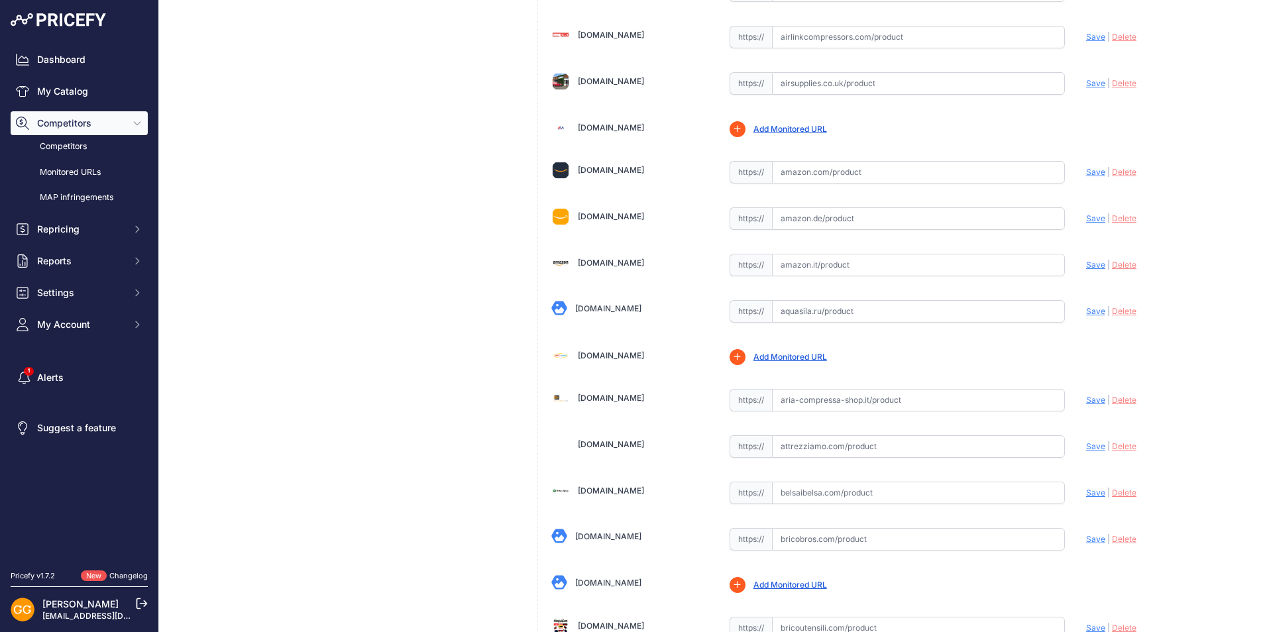
scroll to position [253, 0]
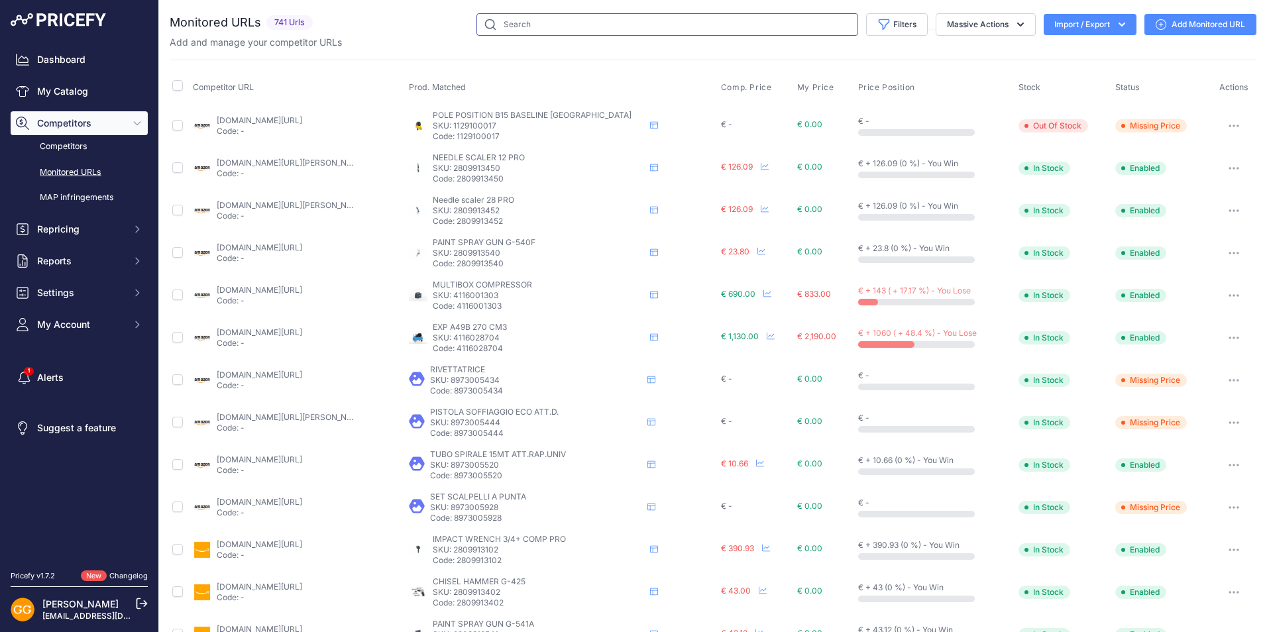
click at [590, 19] on input "text" at bounding box center [667, 24] width 382 height 23
paste input "[URL][DOMAIN_NAME]"
type input "[URL][DOMAIN_NAME]"
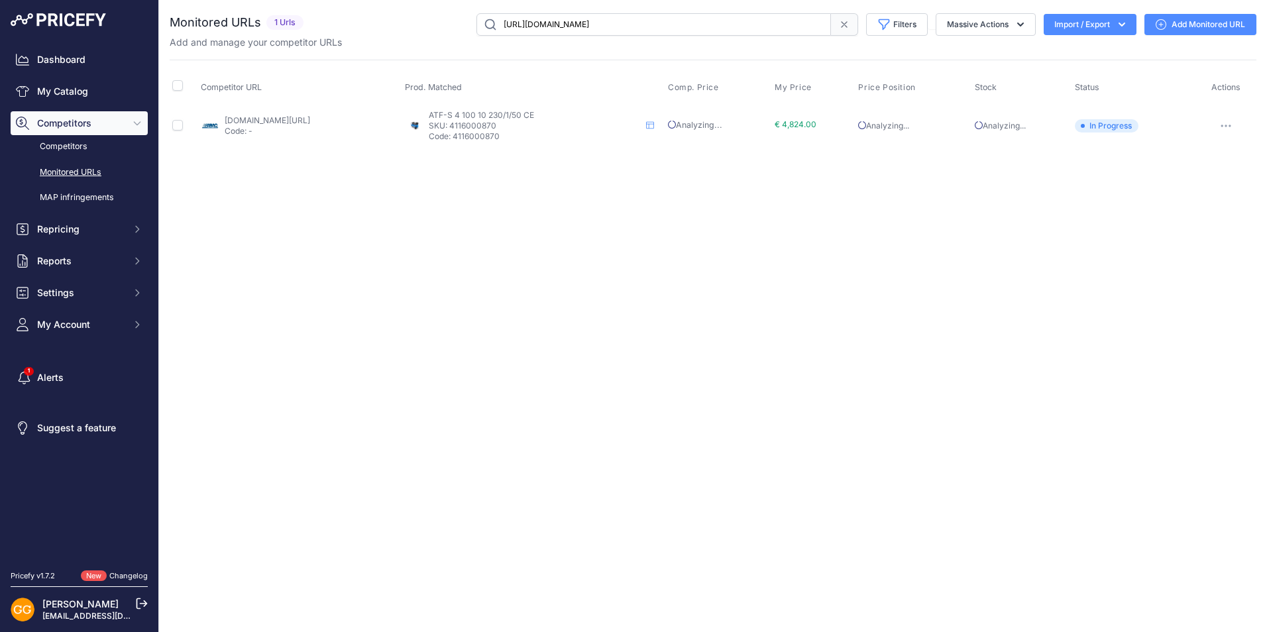
click at [1227, 129] on button "button" at bounding box center [1225, 126] width 26 height 19
